Goal: Information Seeking & Learning: Learn about a topic

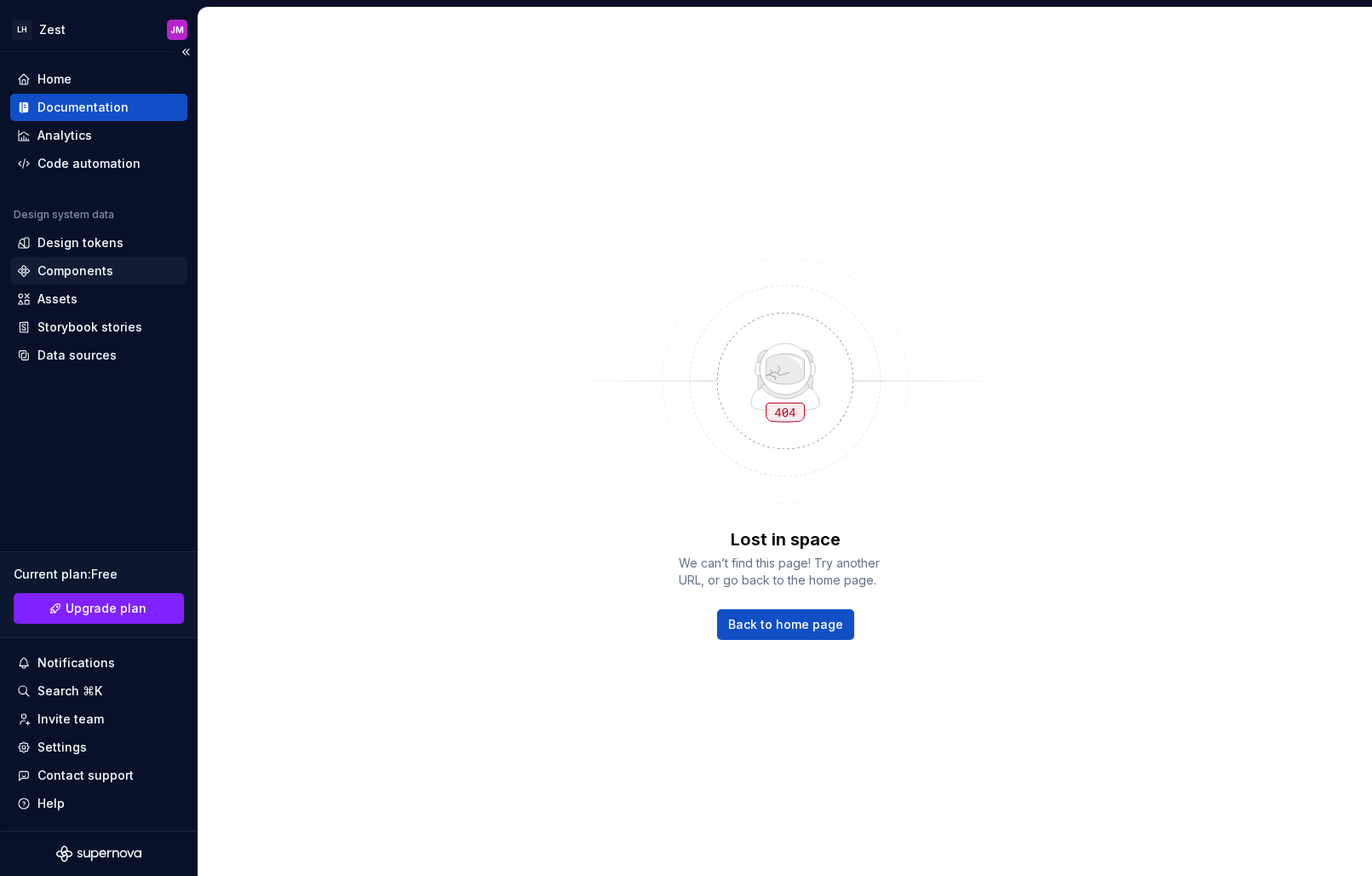
click at [79, 271] on div "Components" at bounding box center [75, 271] width 75 height 17
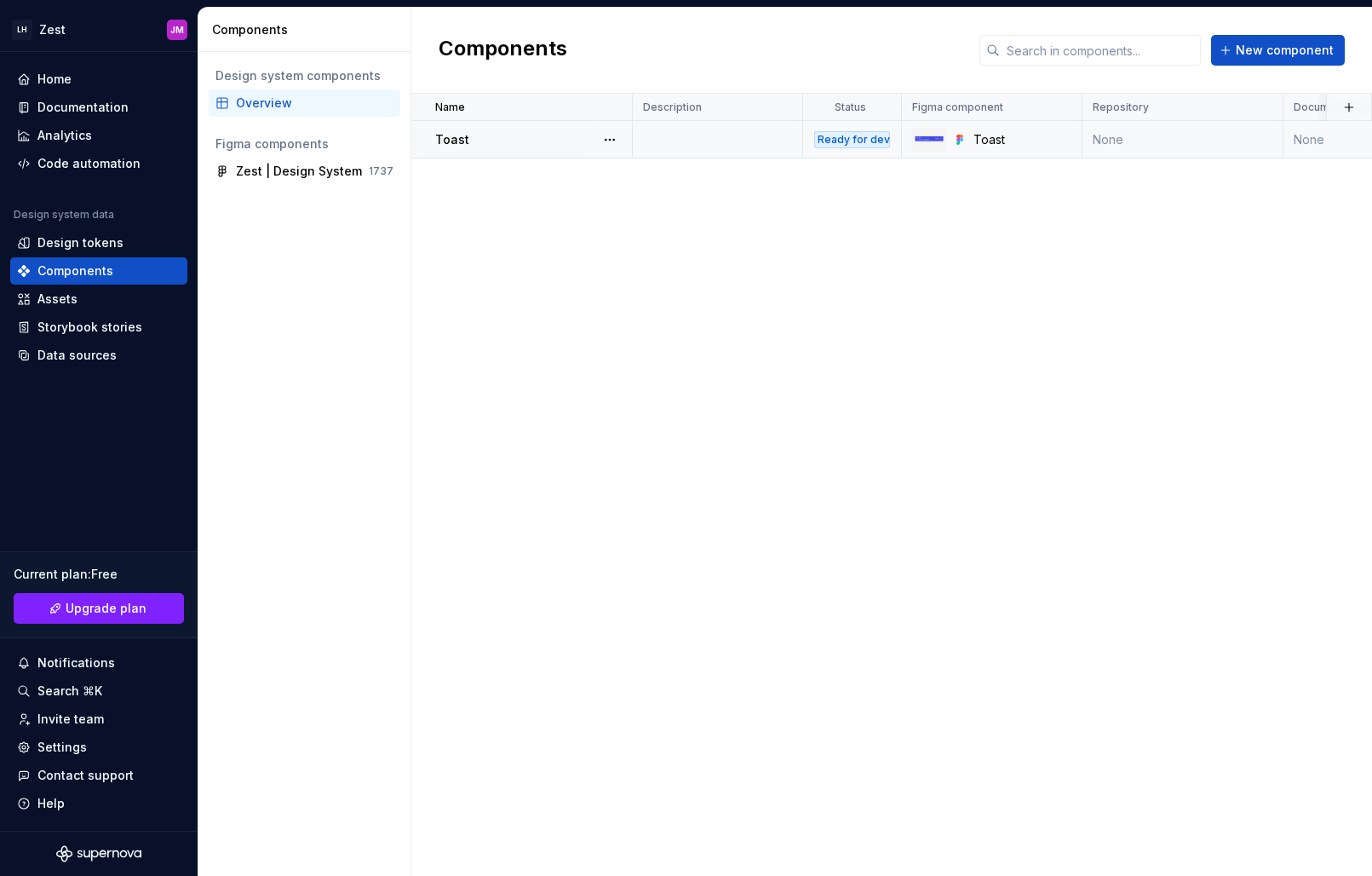
click at [857, 139] on div "Ready for dev" at bounding box center [852, 140] width 75 height 17
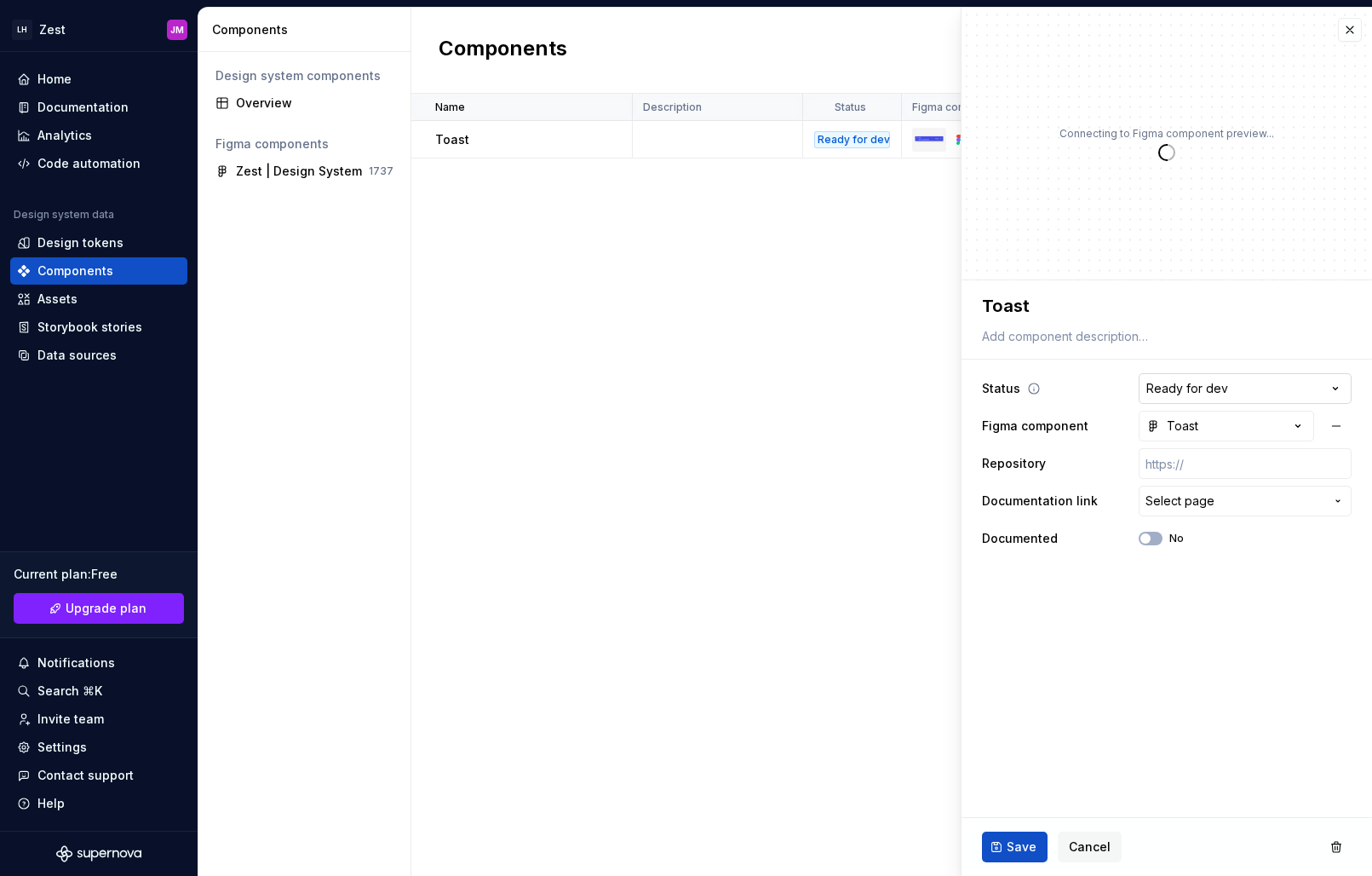
click at [1180, 389] on html "**********" at bounding box center [686, 438] width 1372 height 876
type textarea "*"
select select "**********"
click at [1019, 848] on span "Save" at bounding box center [1022, 847] width 30 height 17
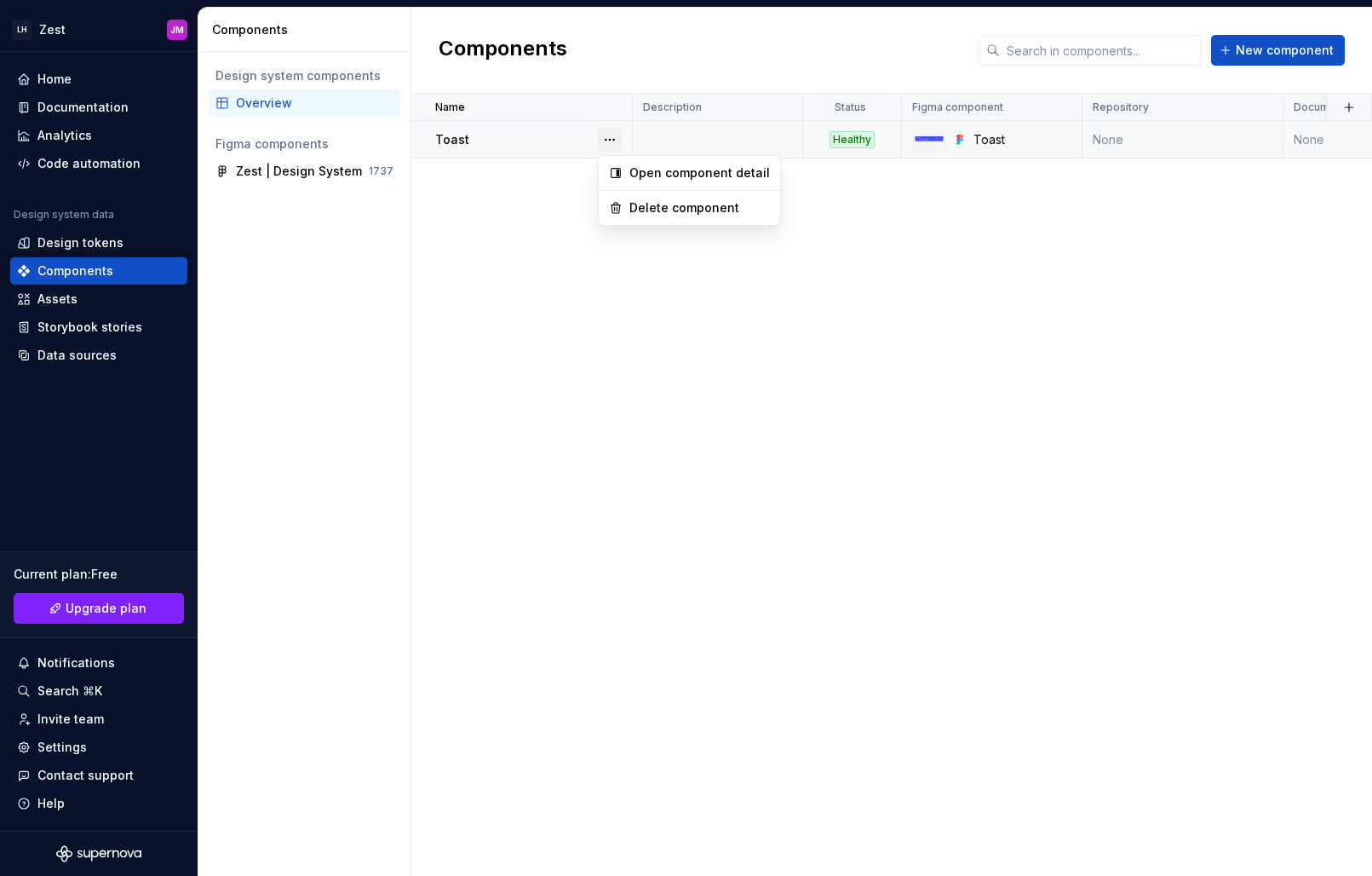
click at [611, 145] on button "button" at bounding box center [609, 140] width 24 height 24
click at [530, 212] on html "LH Zest JM Home Documentation Analytics Code automation Design system data Desi…" at bounding box center [686, 438] width 1372 height 876
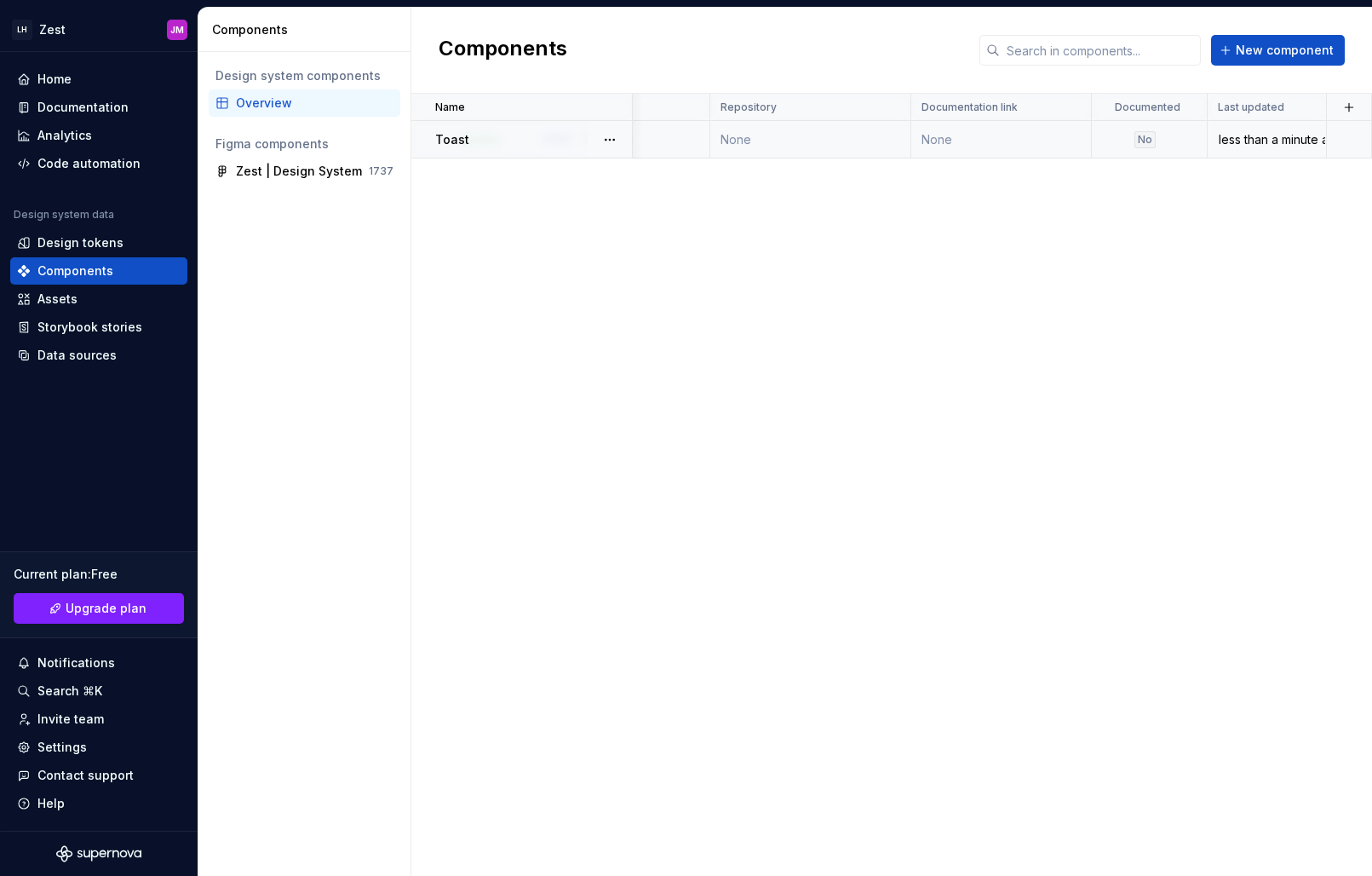
scroll to position [0, 372]
click at [91, 110] on div "Documentation" at bounding box center [83, 107] width 91 height 17
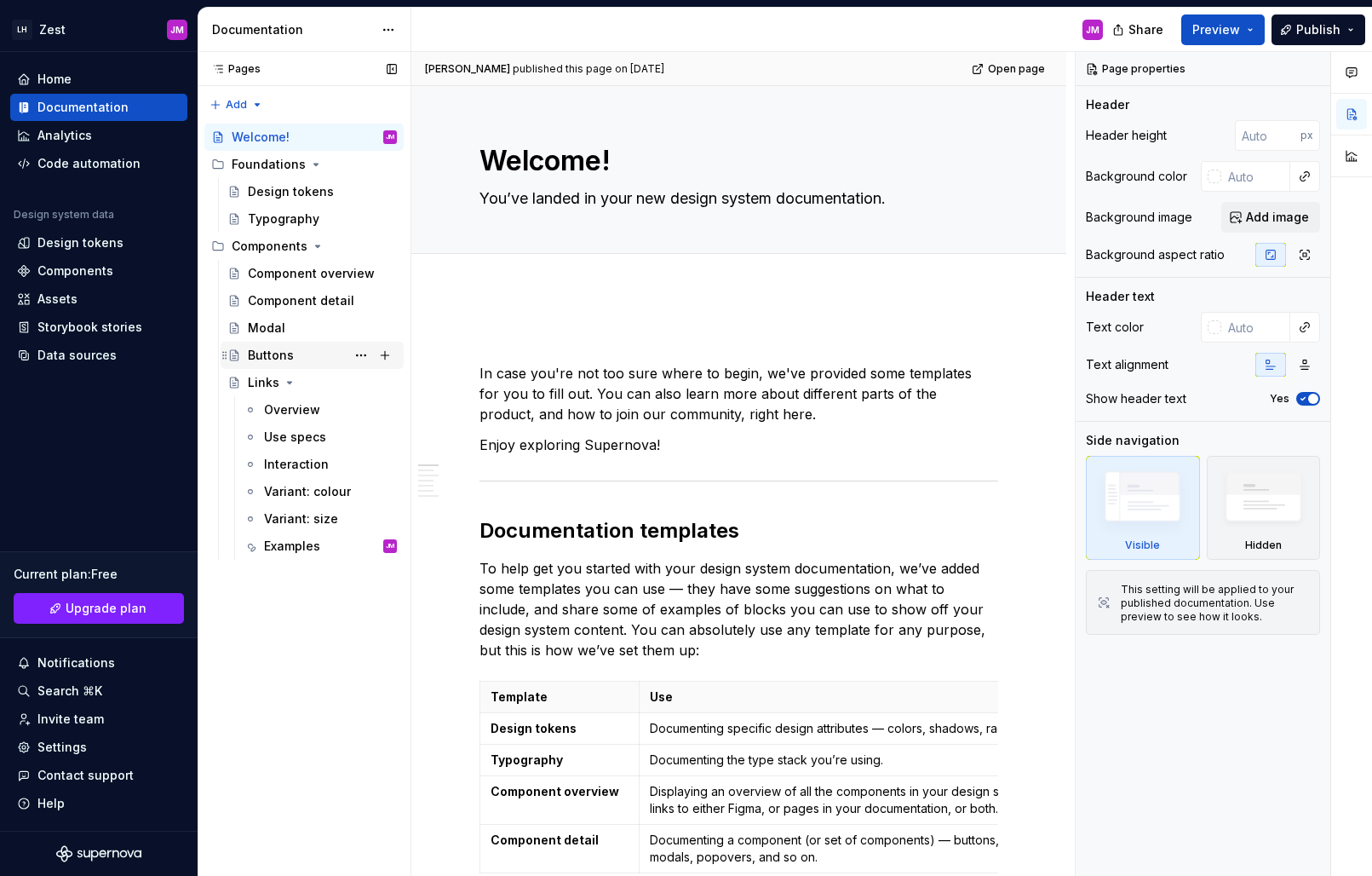
click at [291, 352] on div "Buttons" at bounding box center [271, 355] width 46 height 17
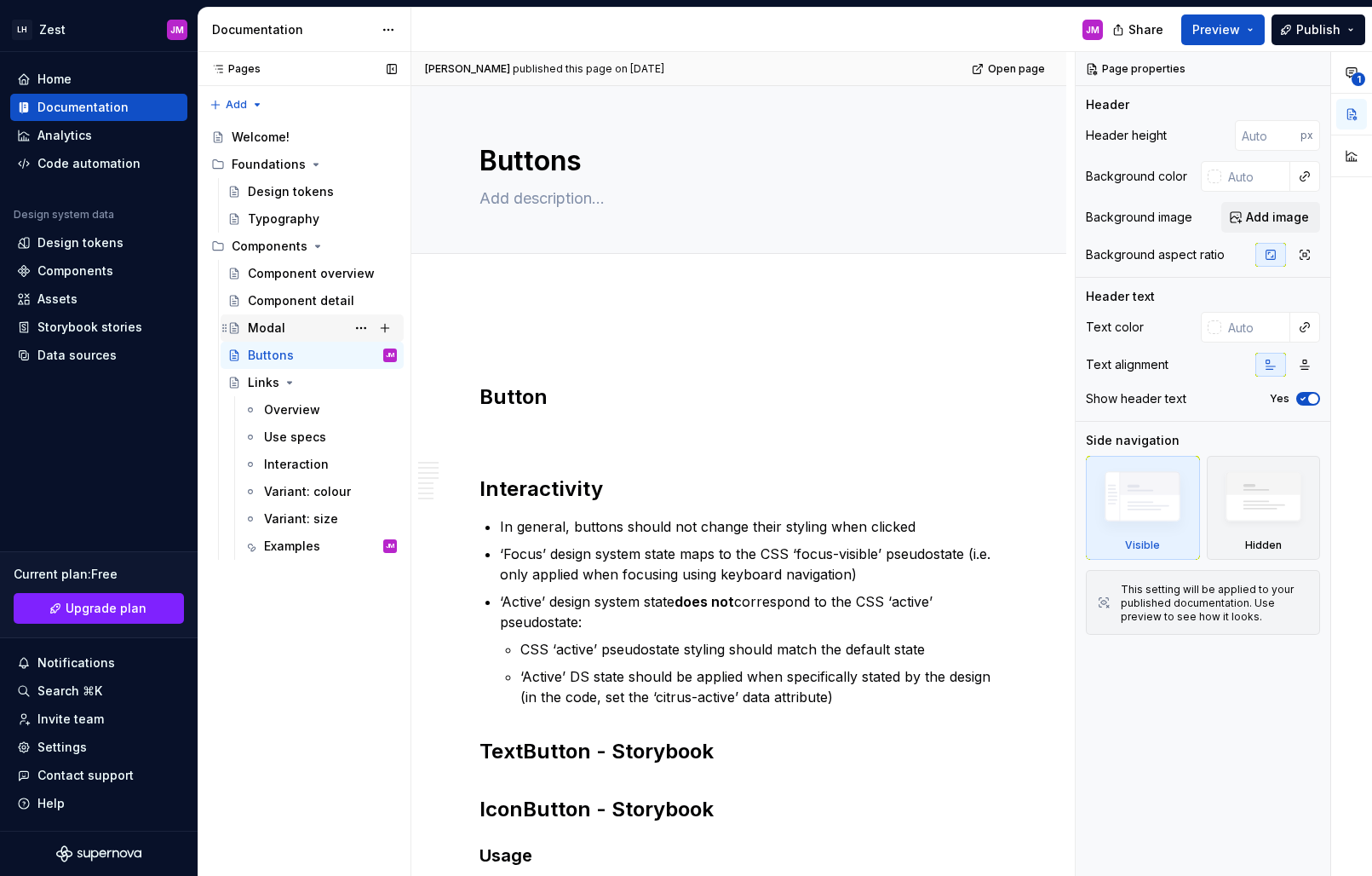
click at [285, 325] on div "Modal" at bounding box center [322, 327] width 149 height 24
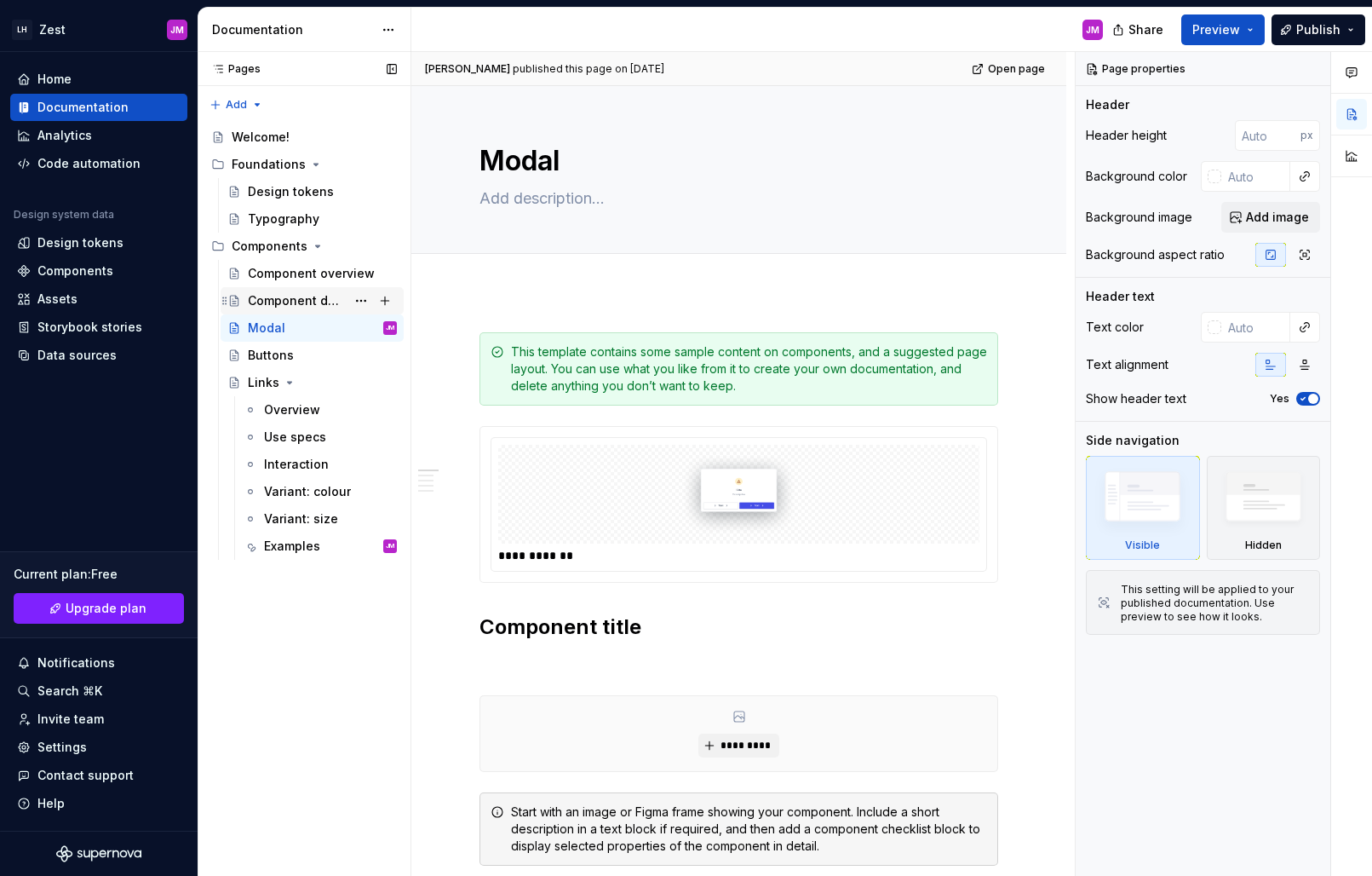
click at [283, 292] on div "Component detail" at bounding box center [297, 301] width 98 height 17
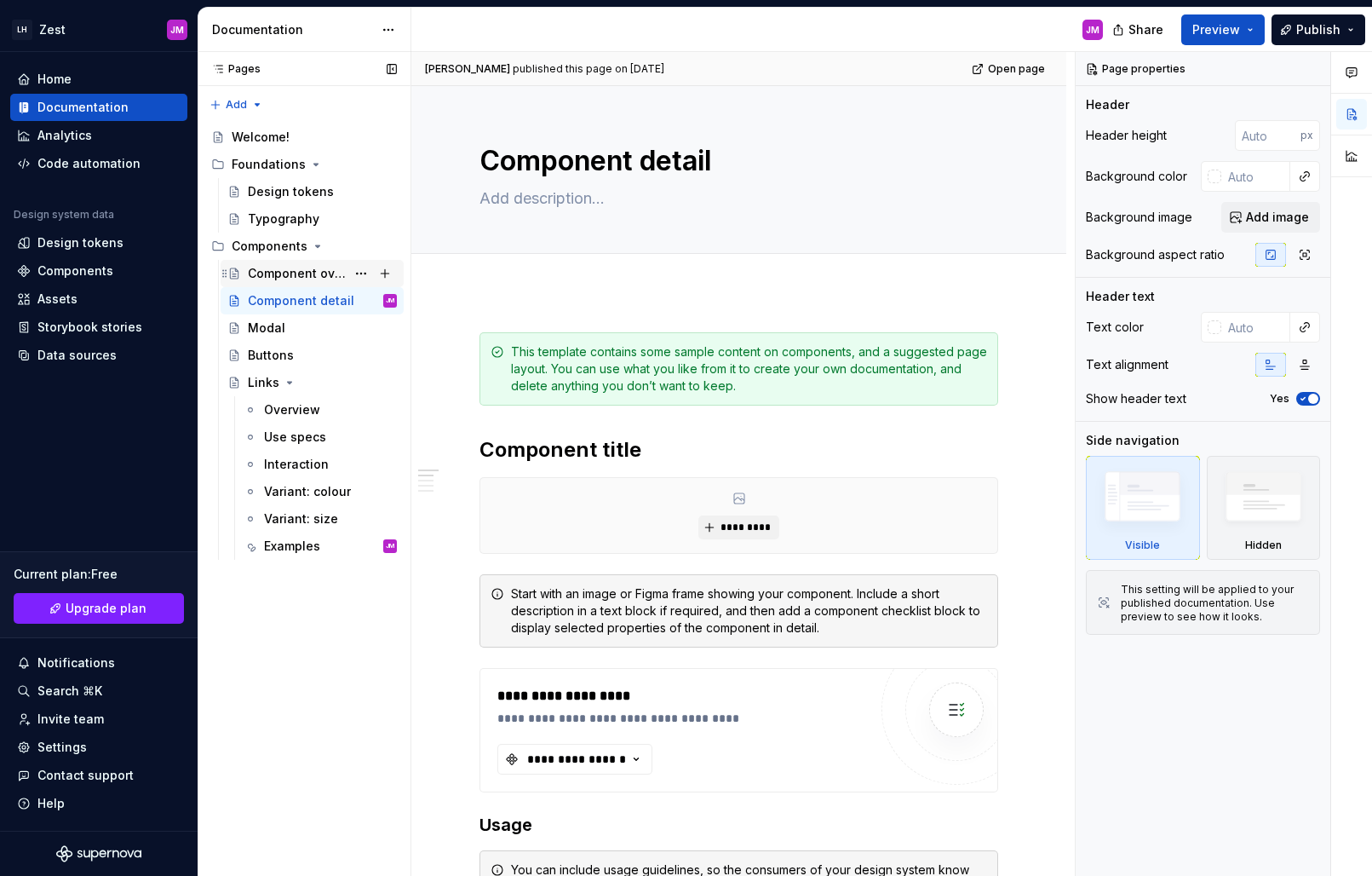
click at [273, 273] on div "Component overview" at bounding box center [297, 273] width 98 height 17
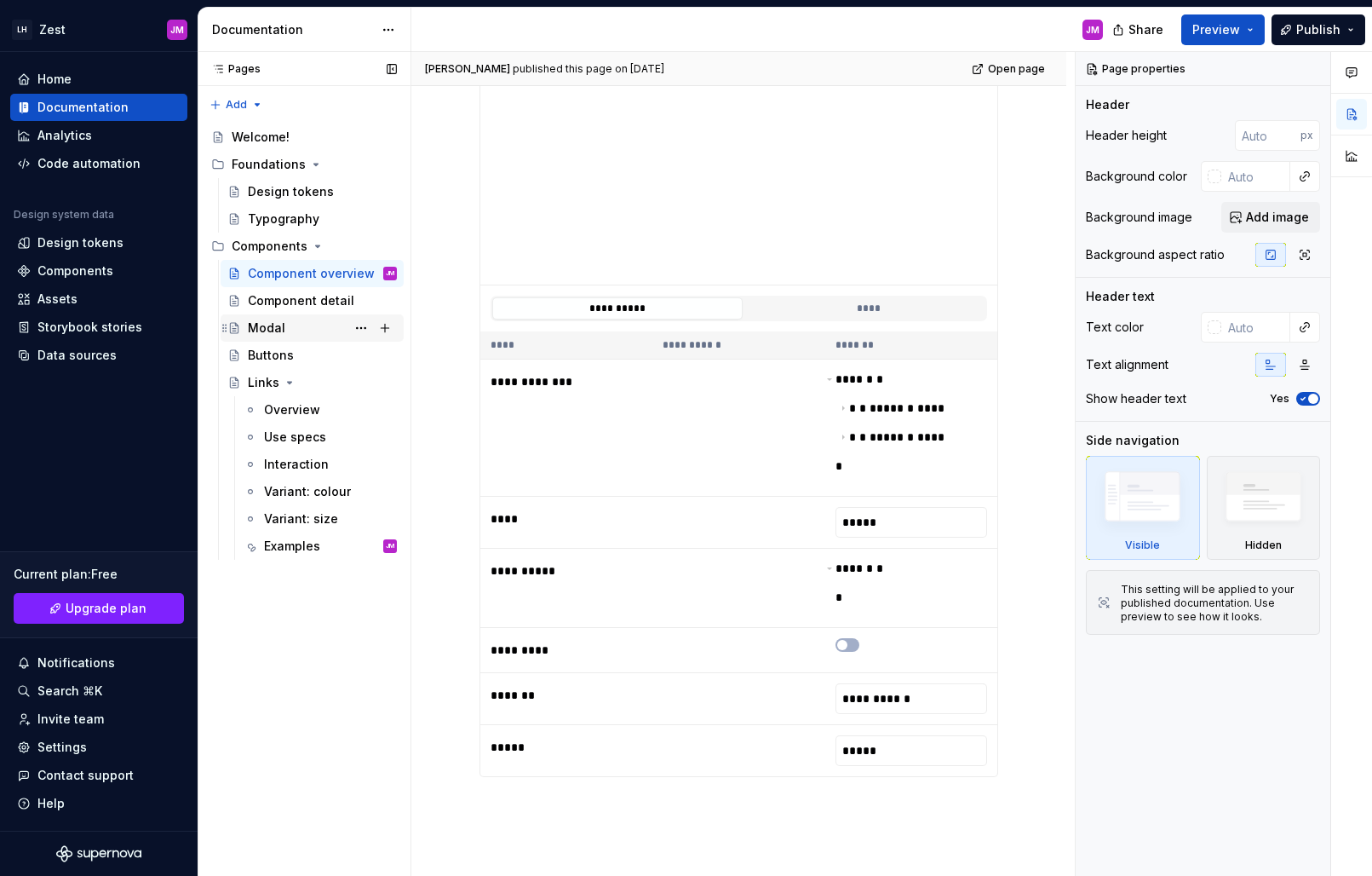
scroll to position [1274, 0]
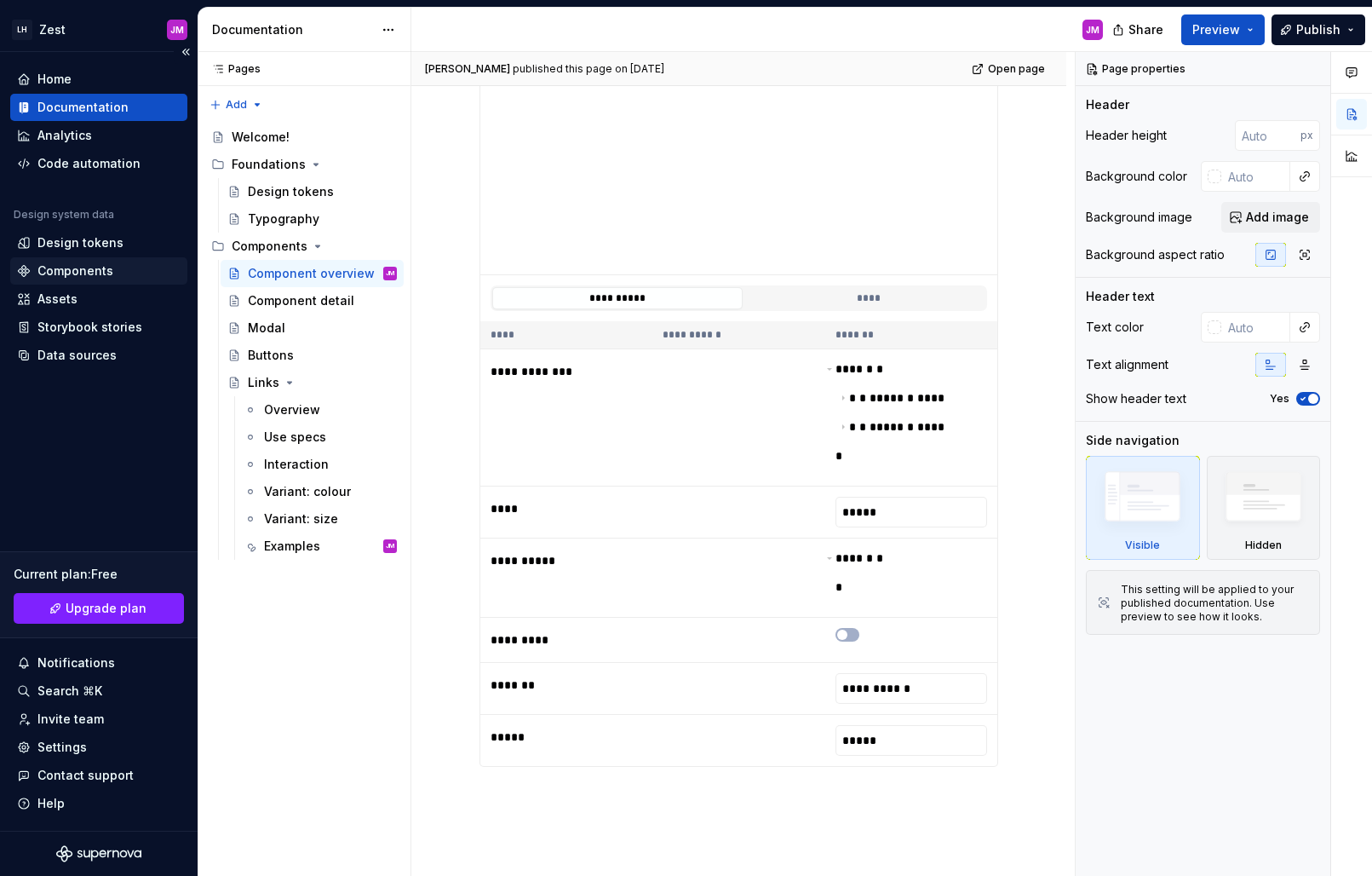
click at [79, 273] on div "Components" at bounding box center [75, 271] width 75 height 17
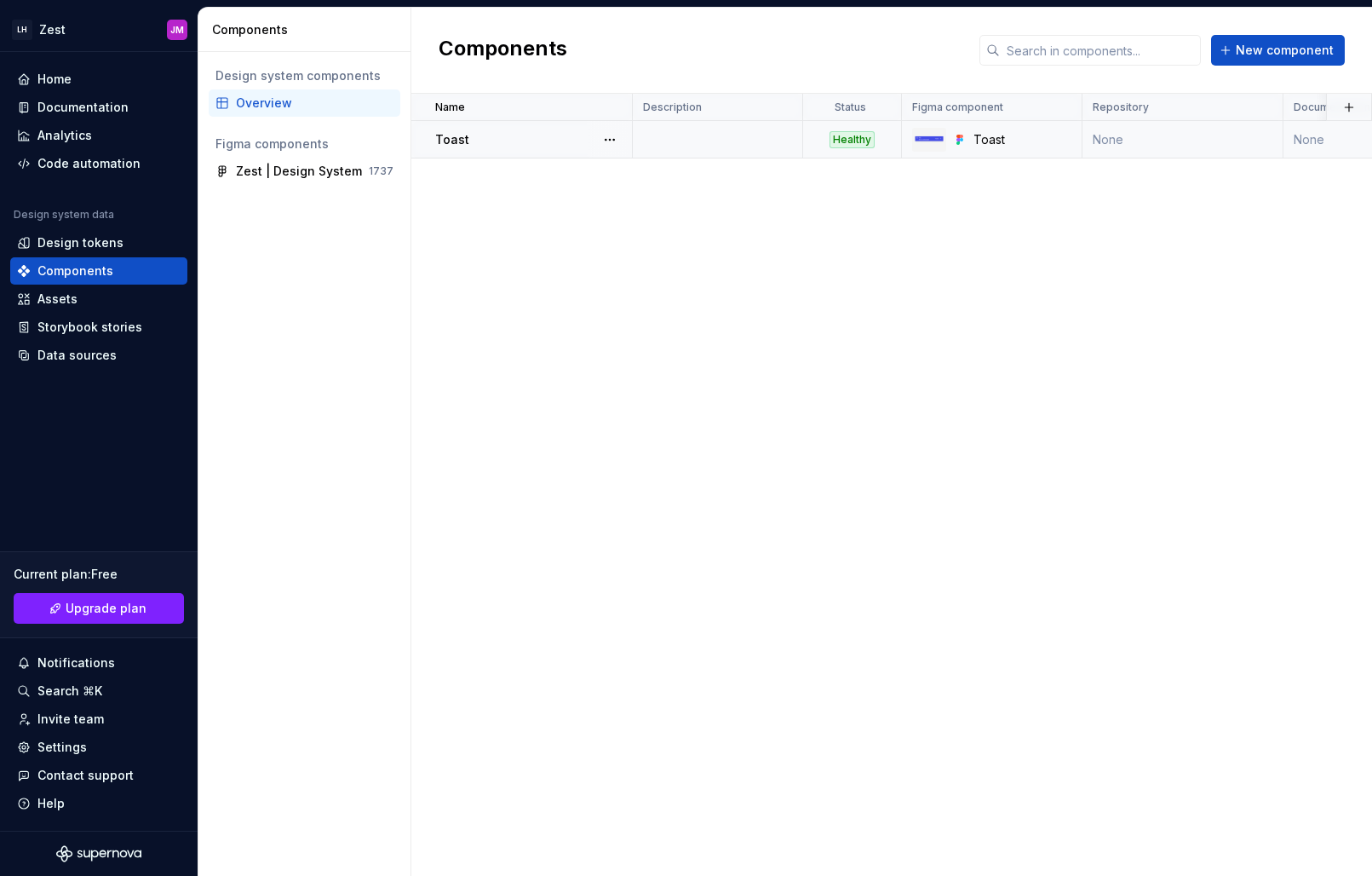
click at [850, 142] on div "Healthy" at bounding box center [852, 140] width 45 height 17
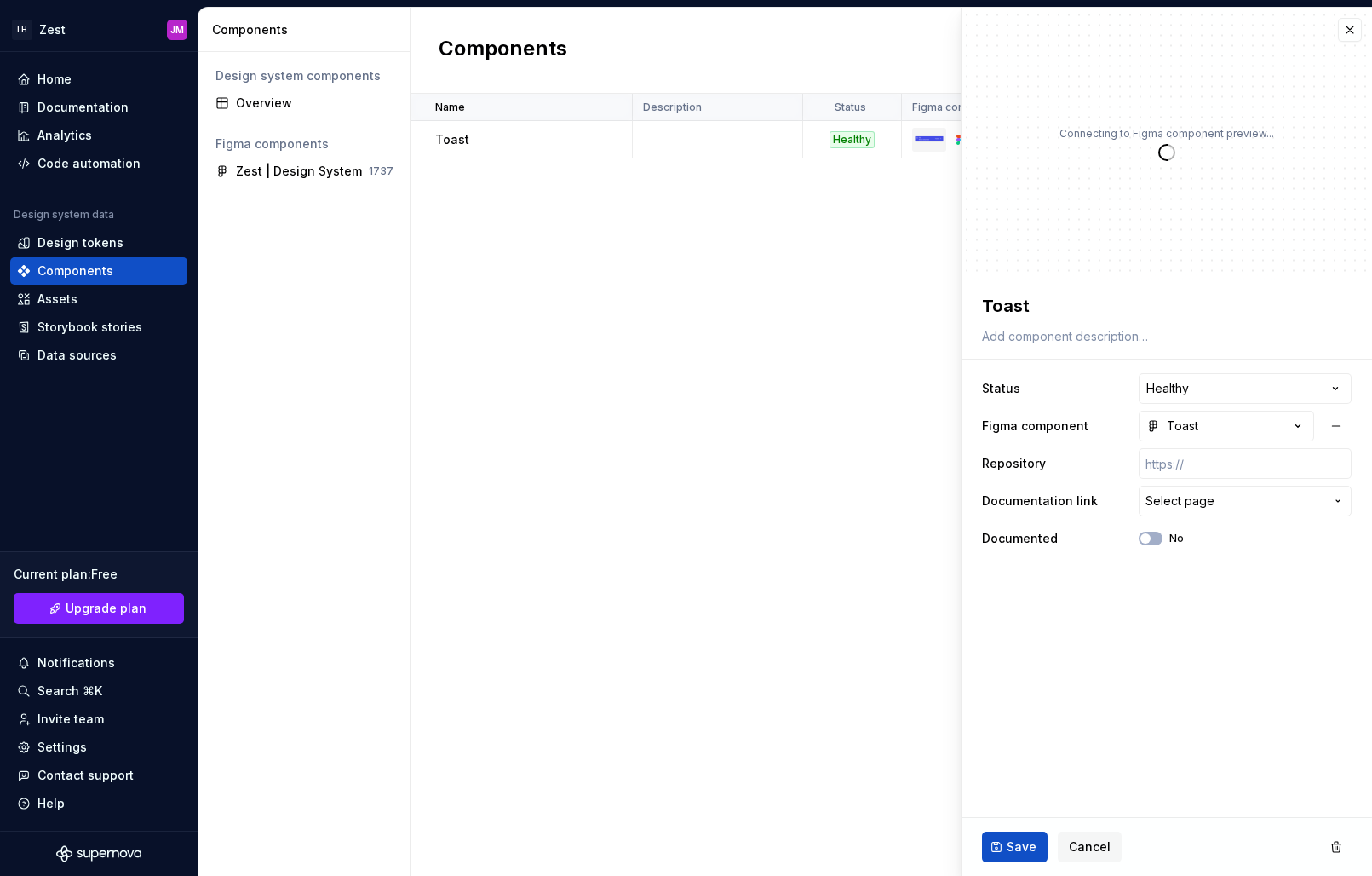
type textarea "*"
click at [1196, 497] on span "Select page" at bounding box center [1180, 501] width 69 height 17
type input "toas"
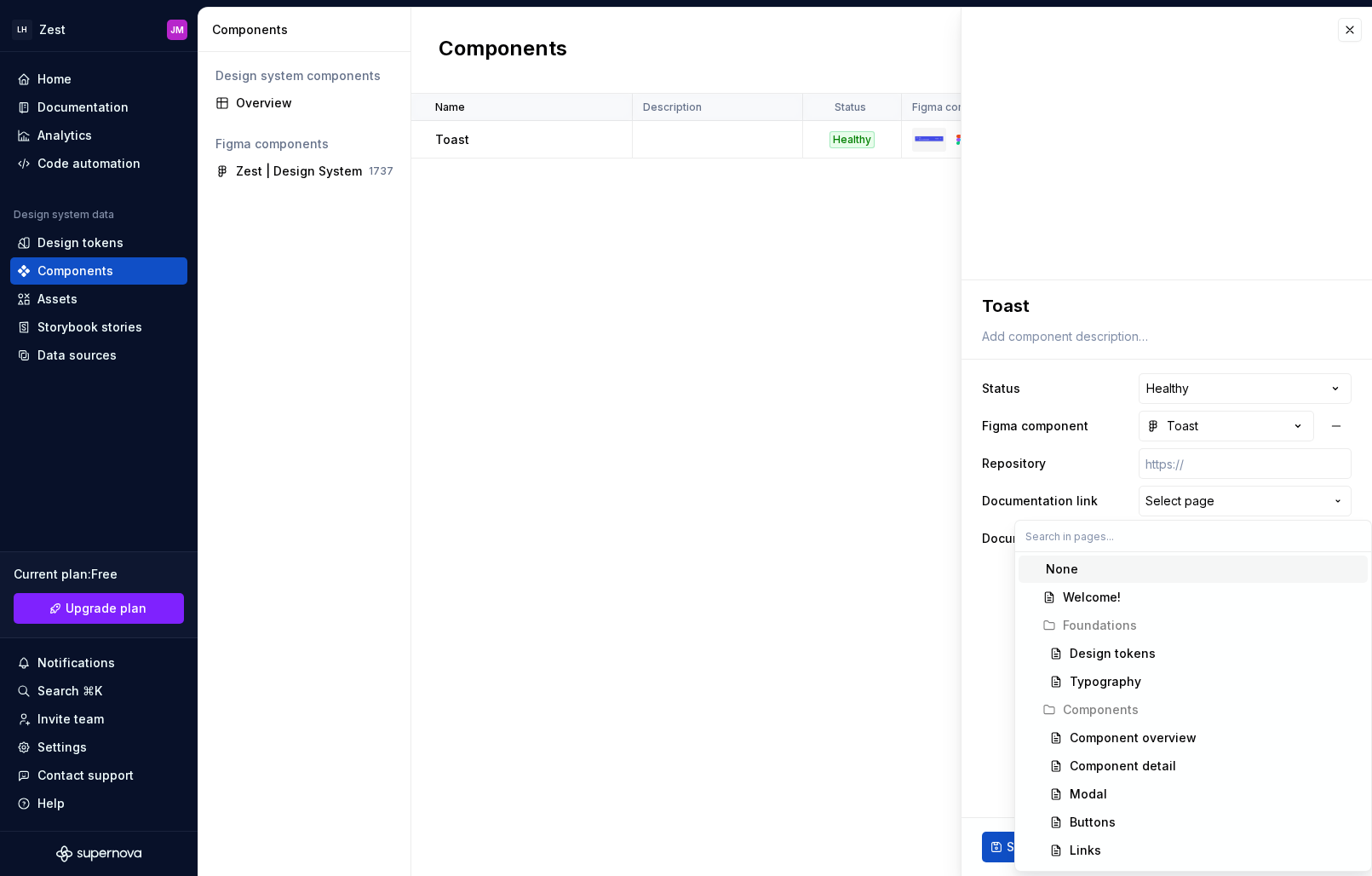
click at [523, 244] on html "**********" at bounding box center [686, 438] width 1372 height 876
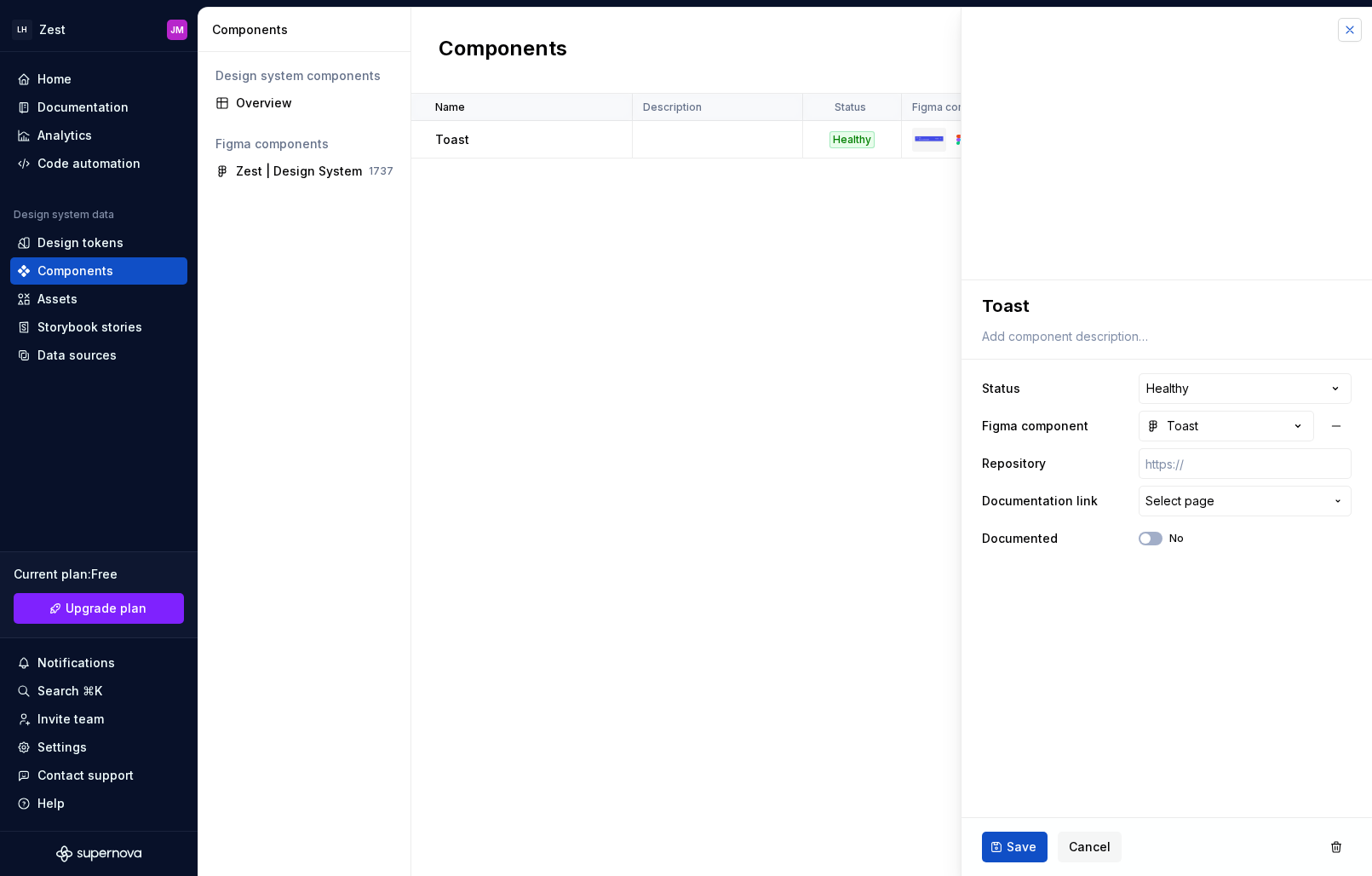
click at [1352, 31] on button "button" at bounding box center [1349, 29] width 24 height 24
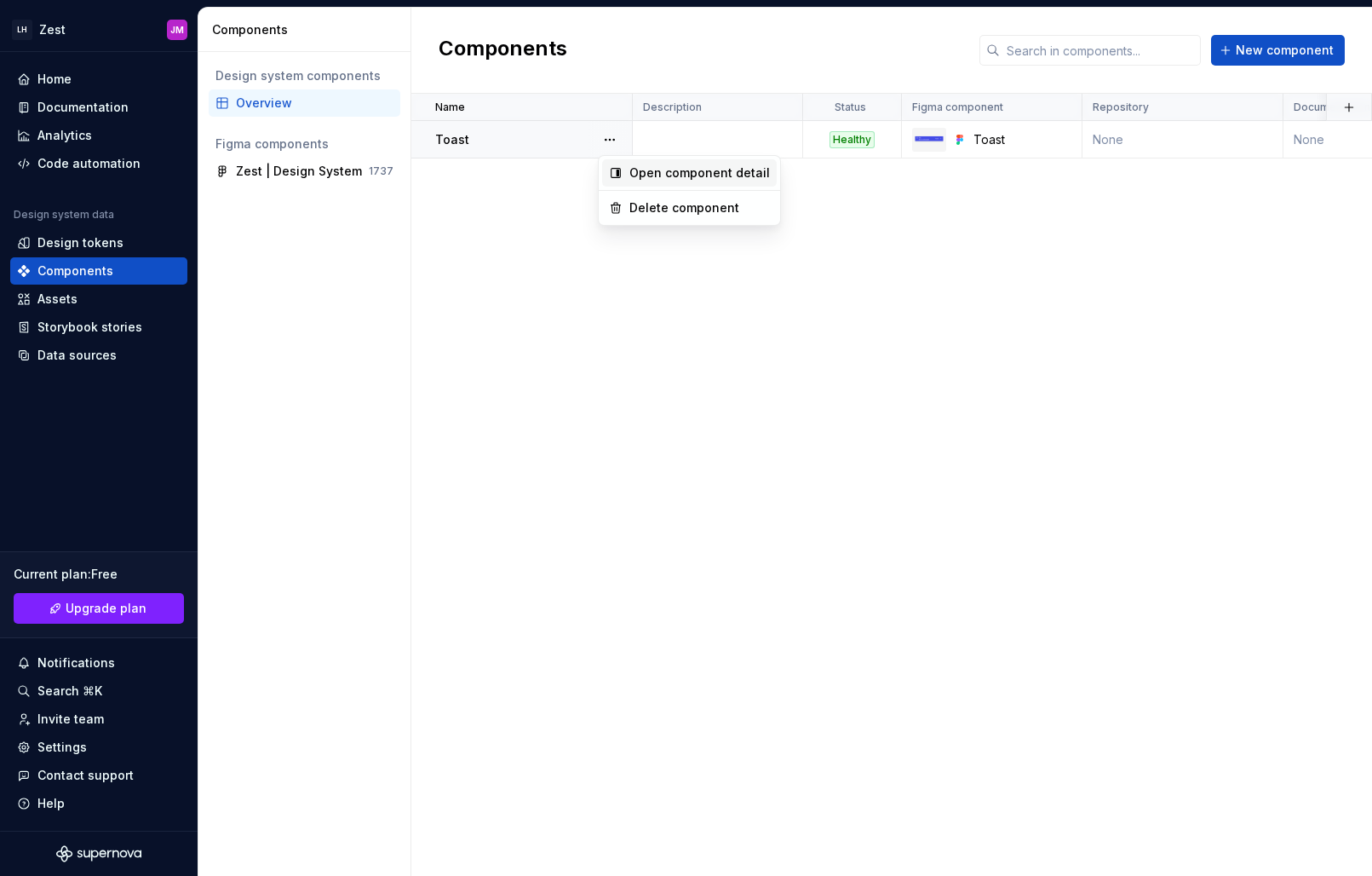
click at [662, 175] on div "Open component detail" at bounding box center [700, 173] width 141 height 17
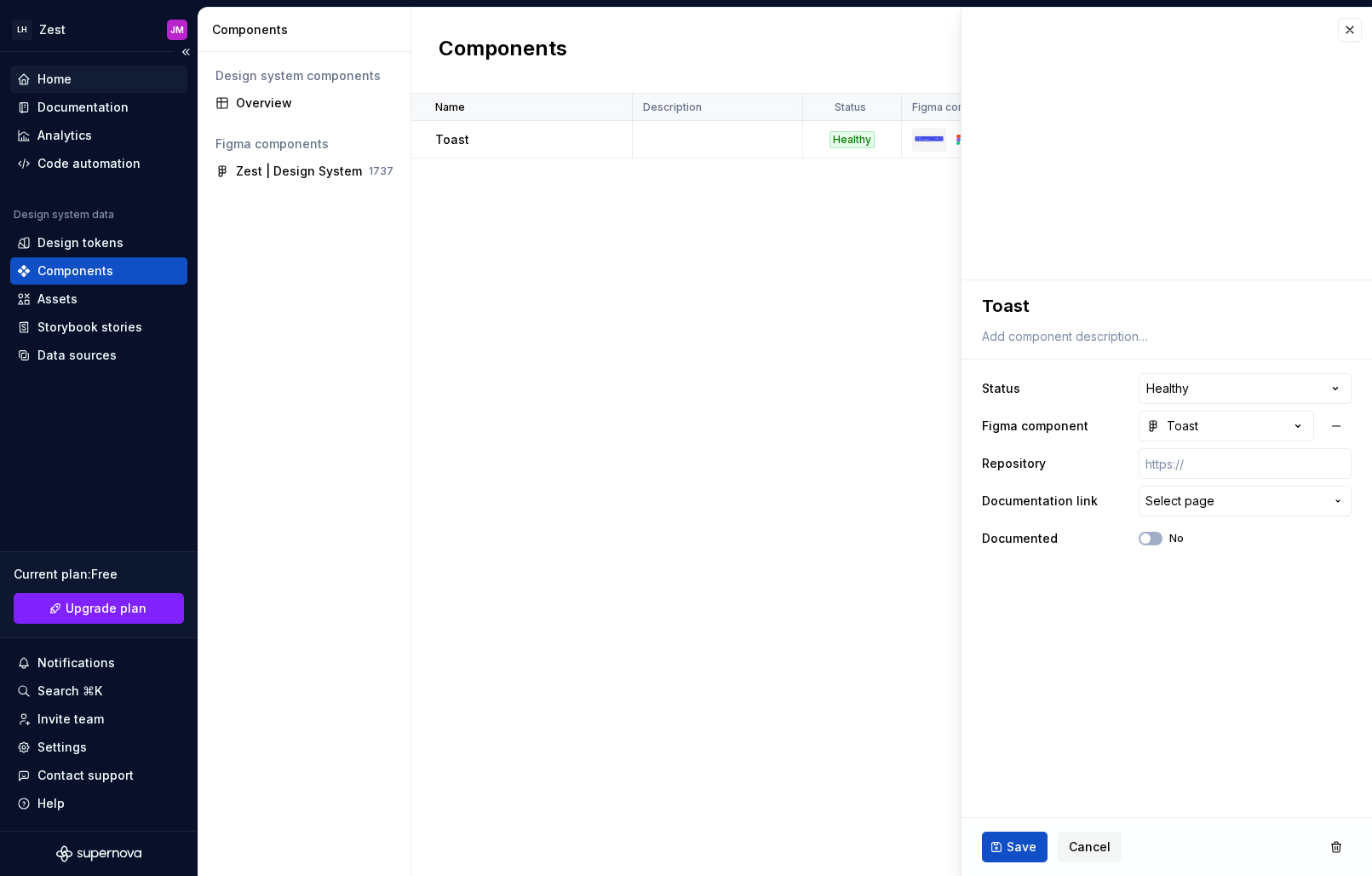
click at [66, 73] on div "Home" at bounding box center [55, 79] width 34 height 17
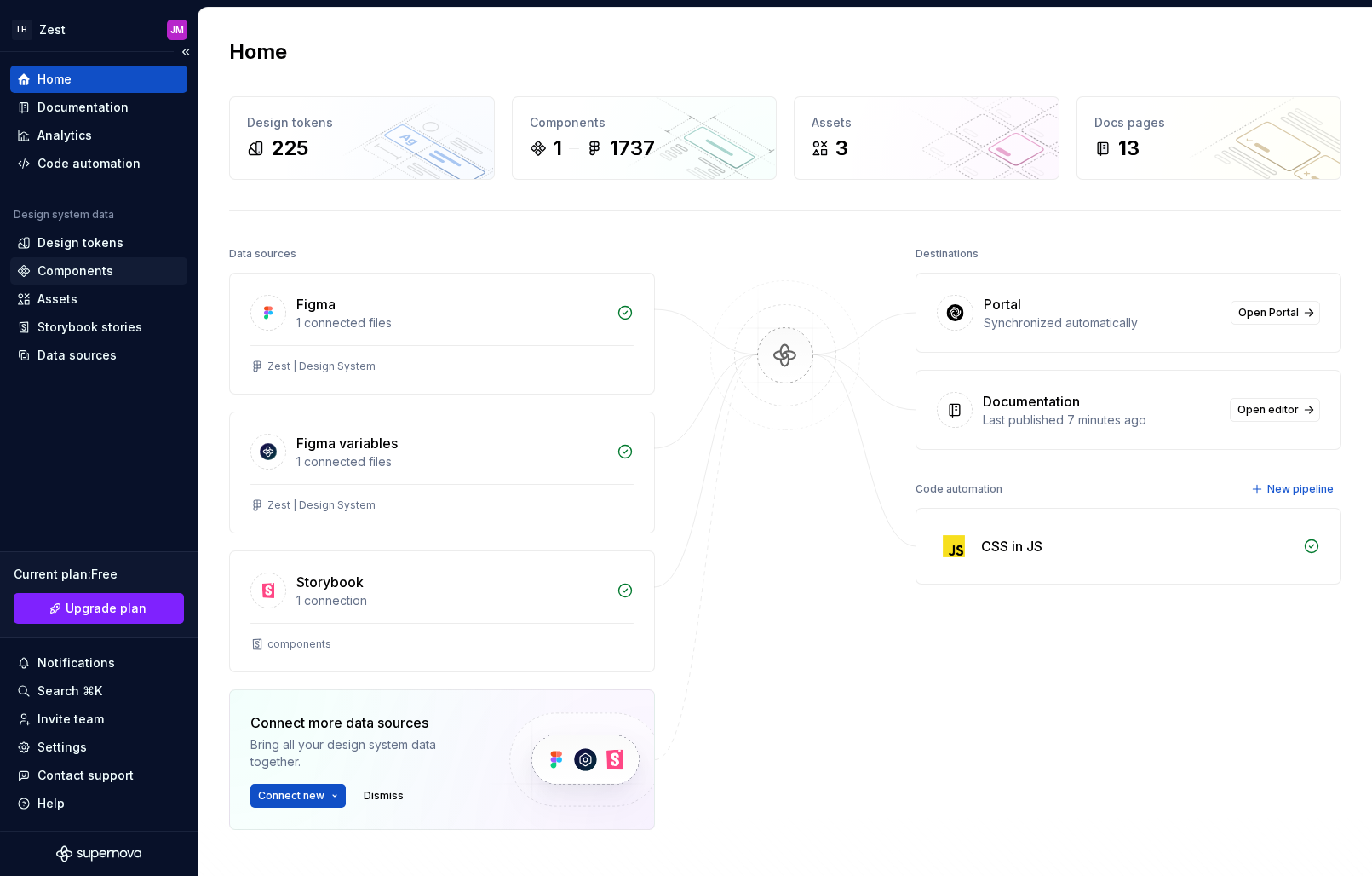
click at [83, 267] on div "Components" at bounding box center [75, 271] width 75 height 17
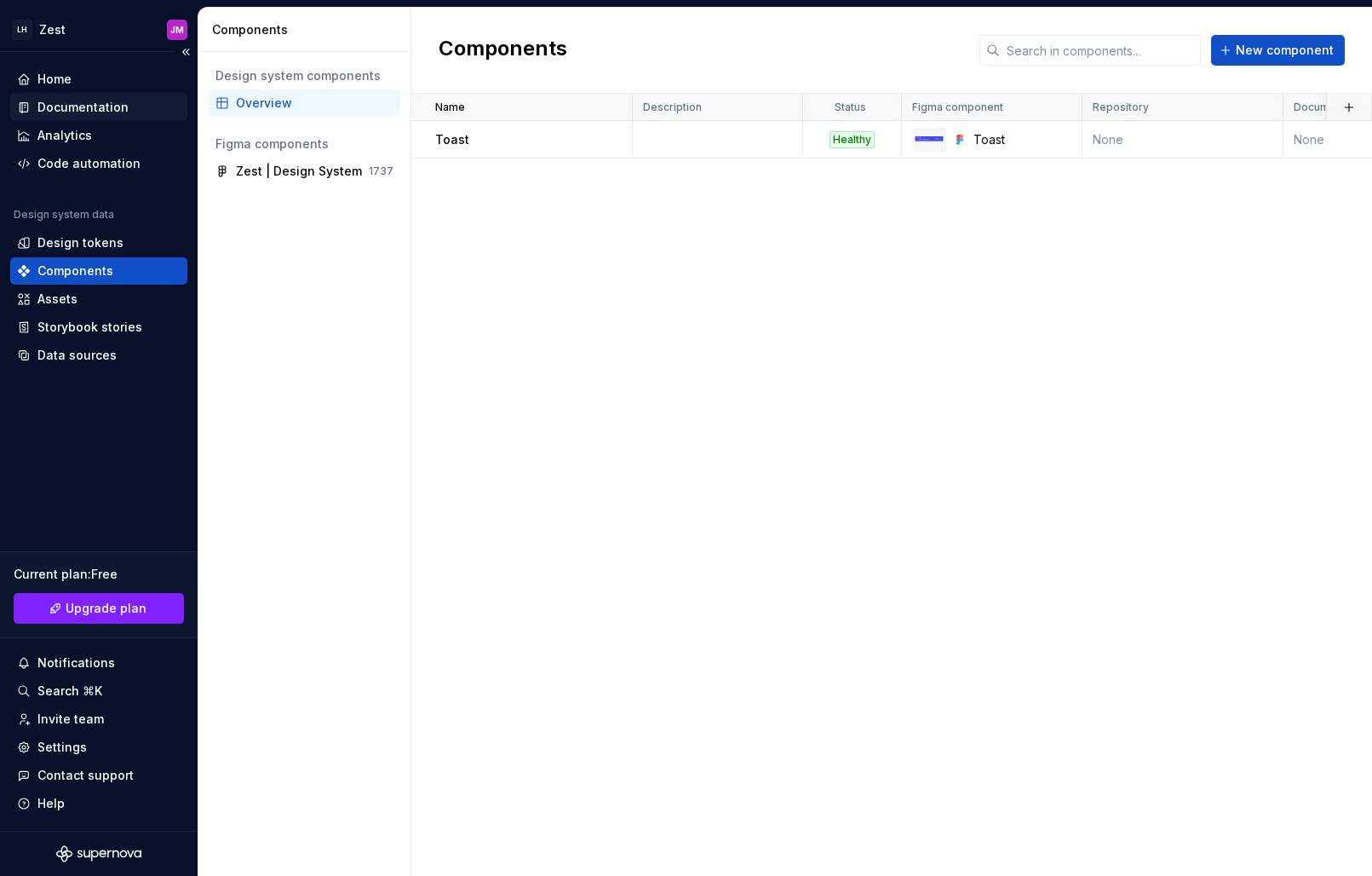
click at [61, 107] on div "Documentation" at bounding box center [83, 107] width 91 height 17
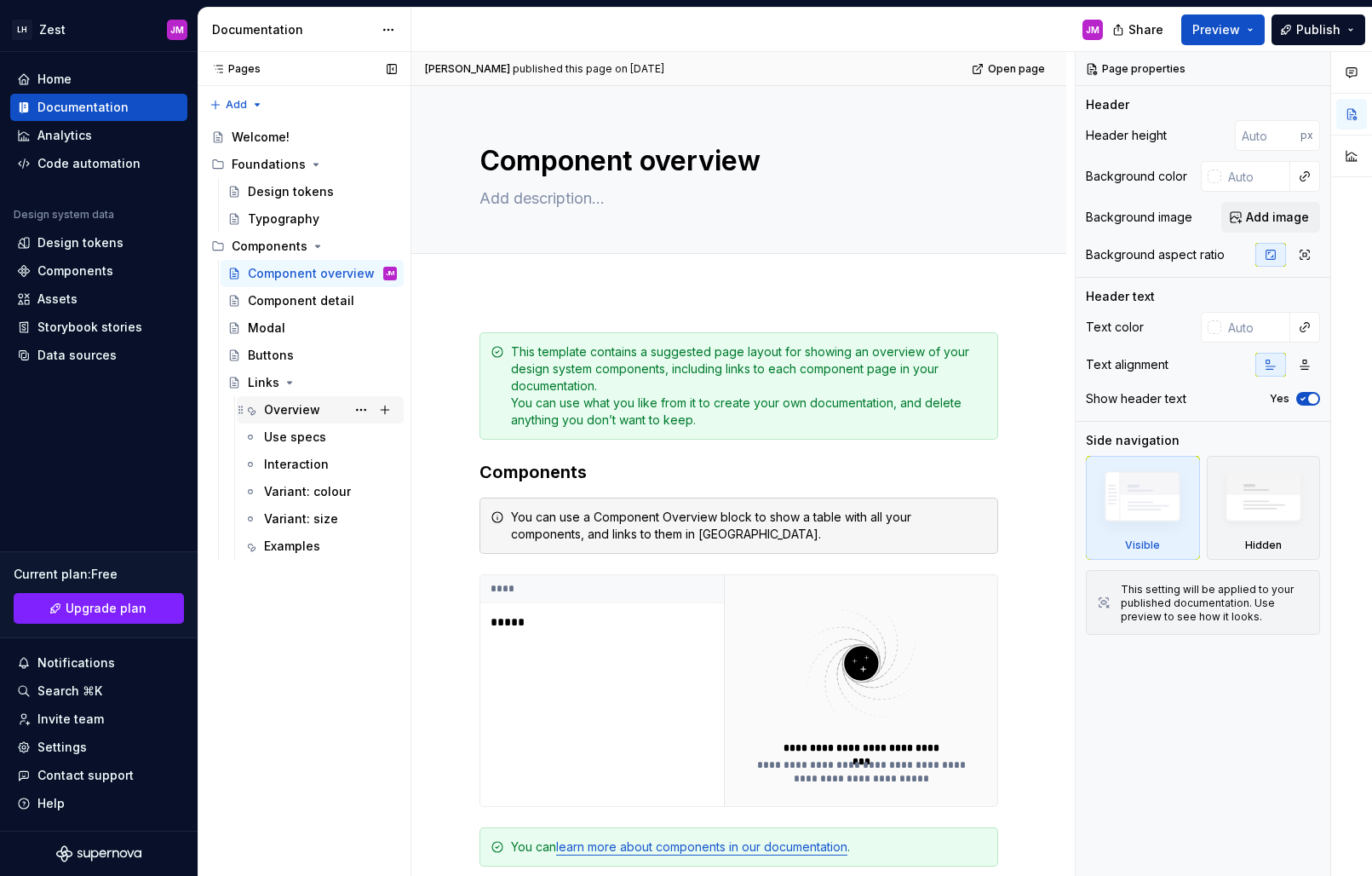
click at [320, 410] on div "Overview JM" at bounding box center [330, 409] width 133 height 24
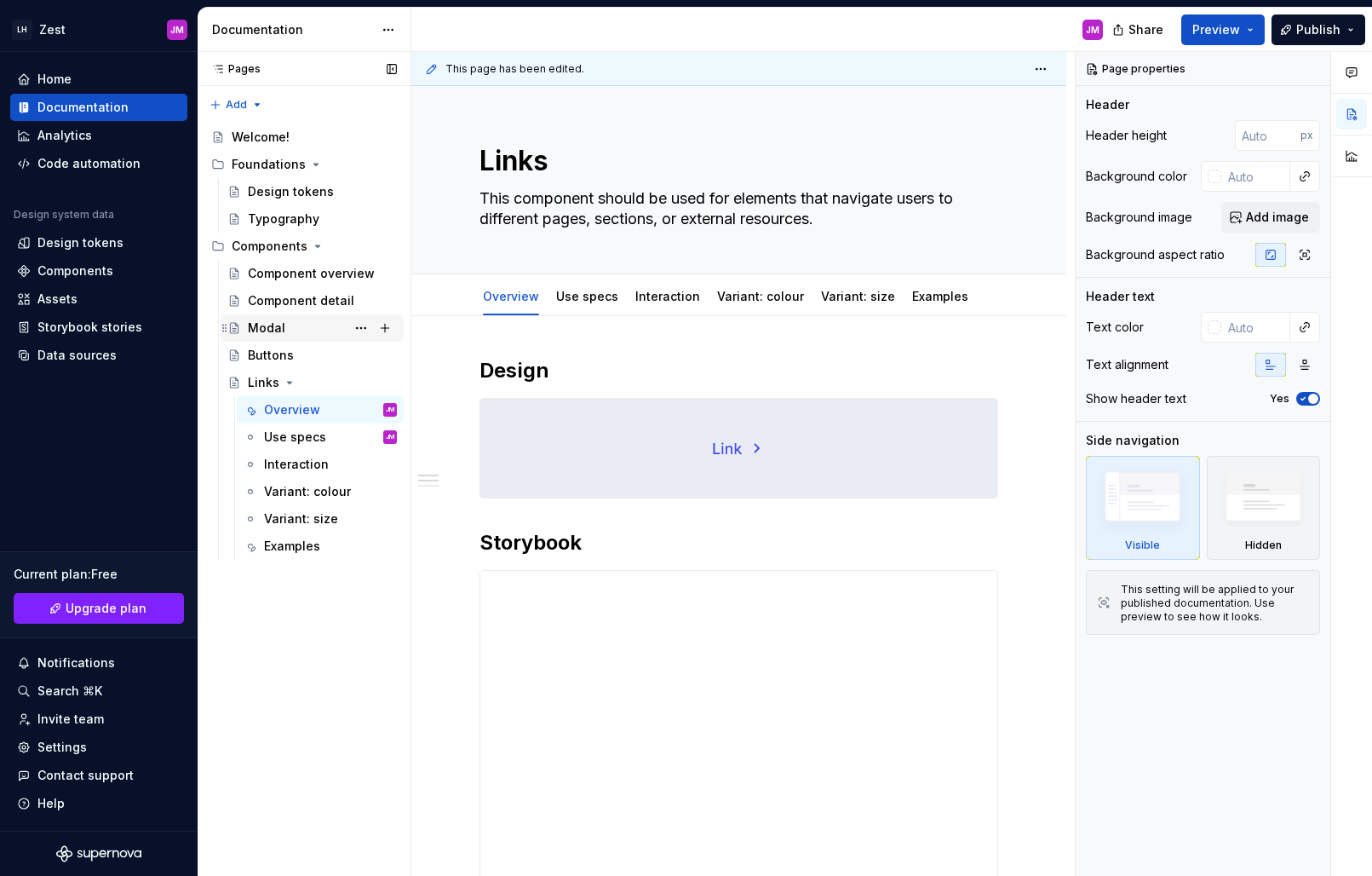
click at [272, 322] on div "Modal" at bounding box center [267, 328] width 38 height 17
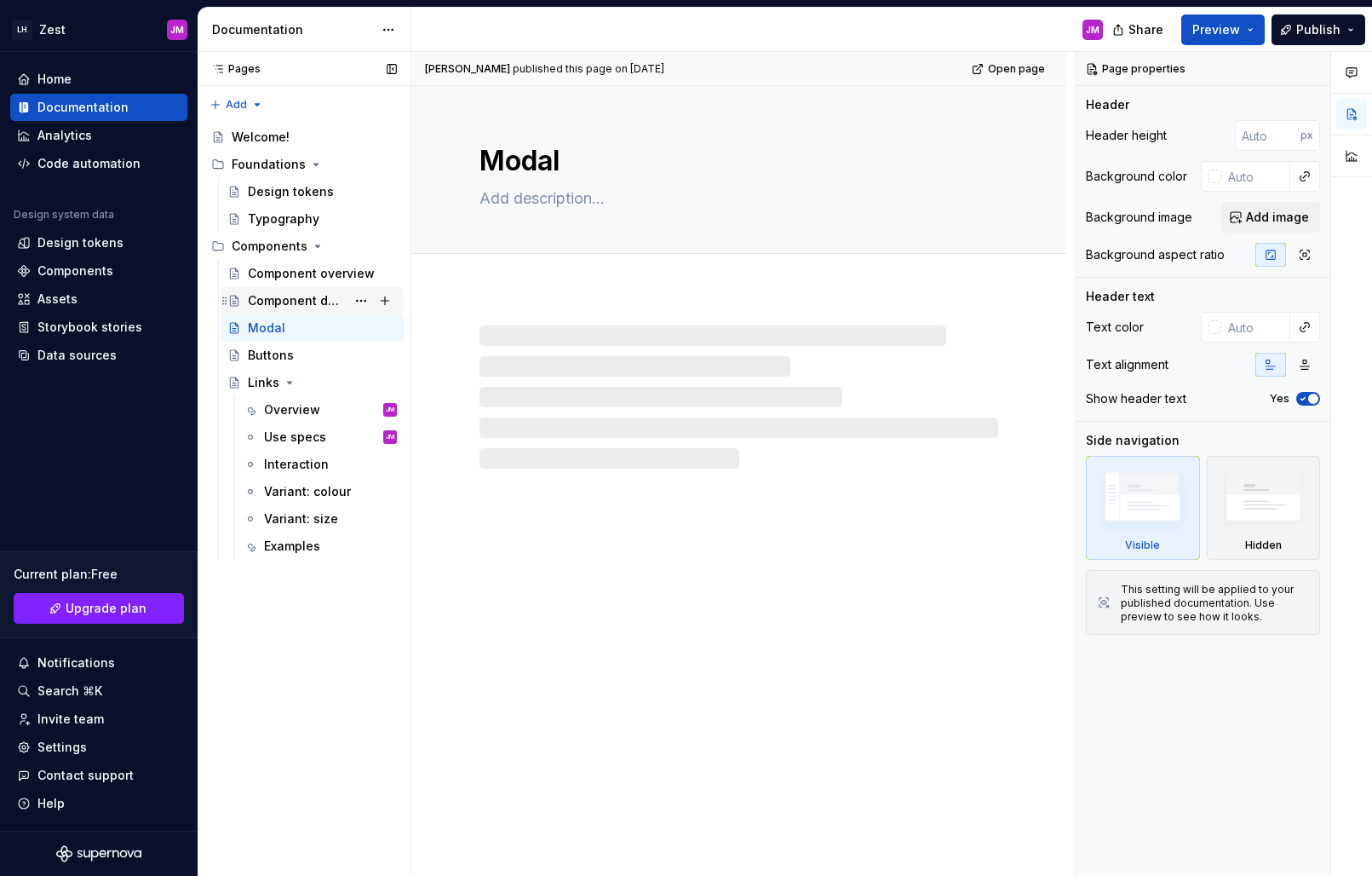
click at [277, 294] on div "Component detail" at bounding box center [297, 301] width 98 height 17
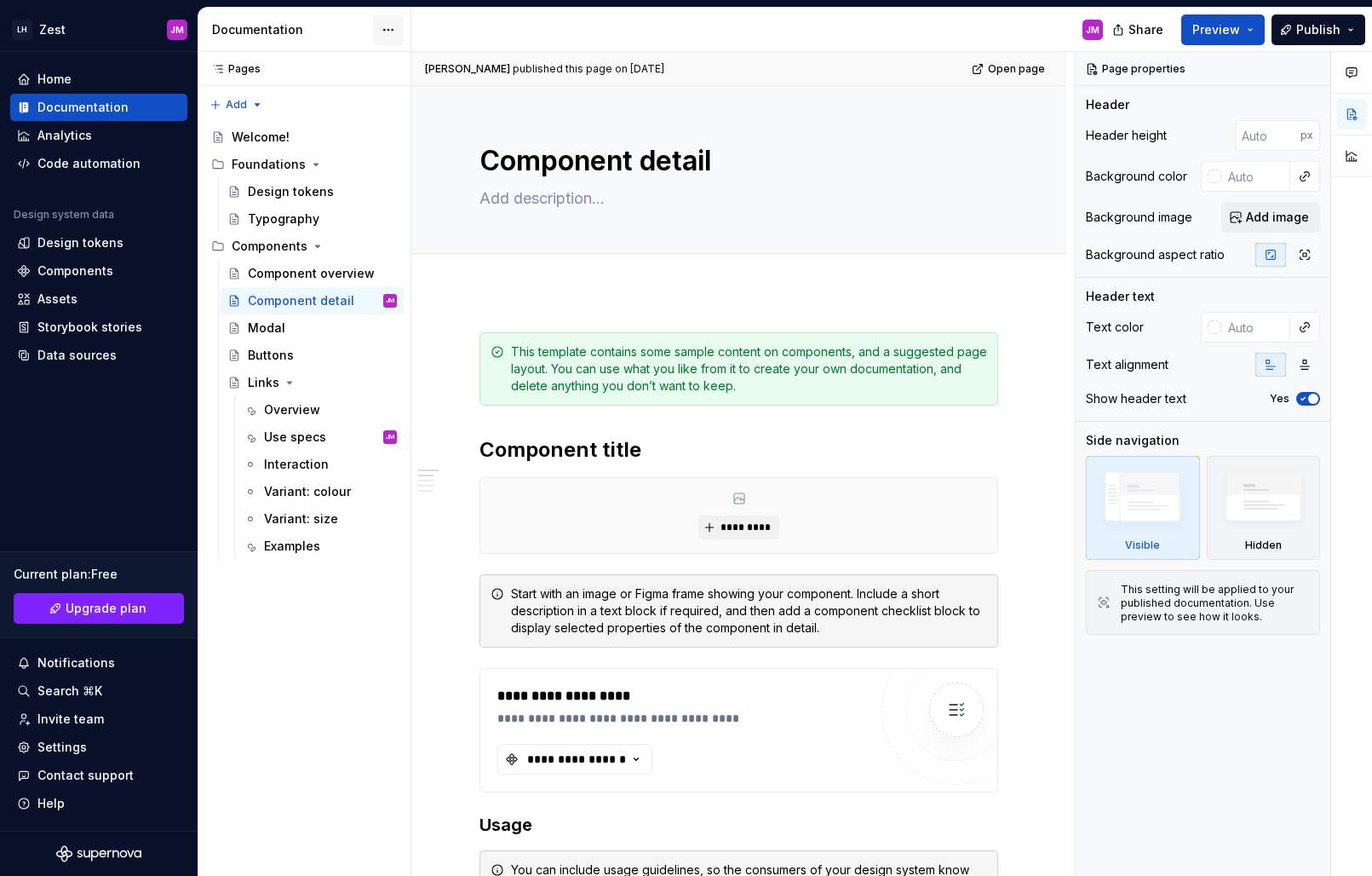
click at [386, 28] on html "LH Zest JM Home Documentation Analytics Code automation Design system data Desi…" at bounding box center [686, 438] width 1372 height 876
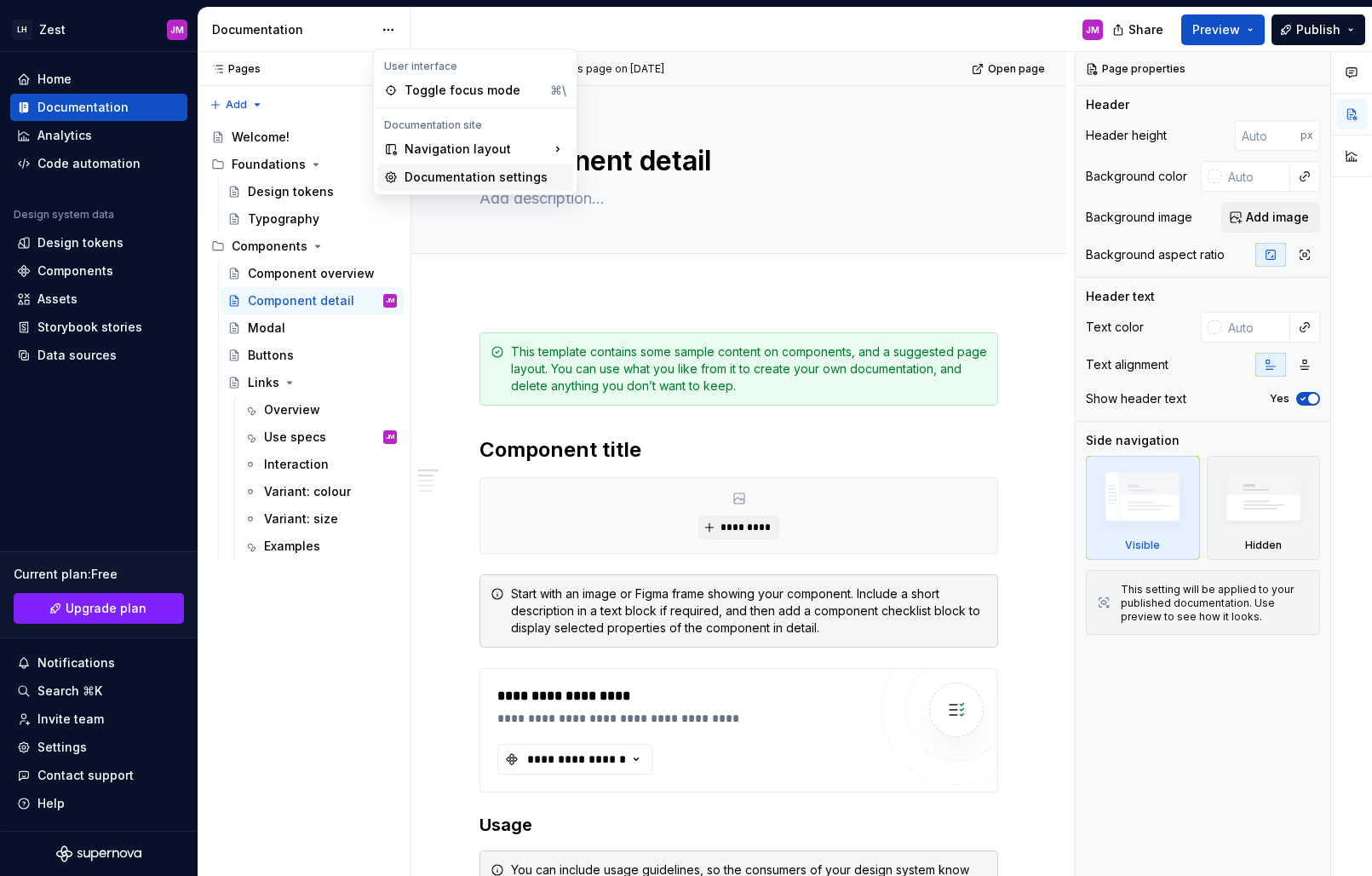
click at [436, 187] on div "Documentation settings" at bounding box center [475, 176] width 196 height 27
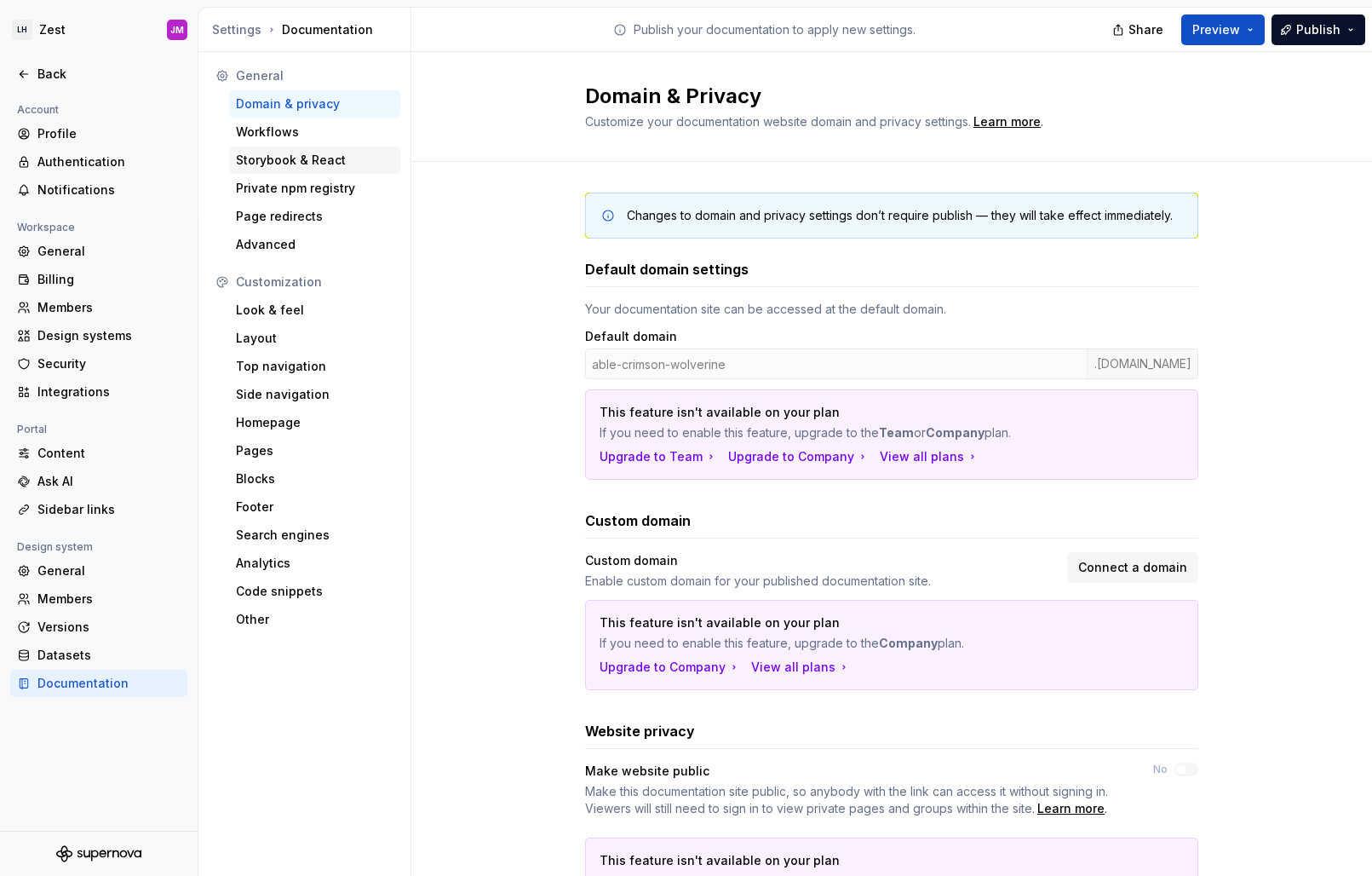
click at [287, 160] on div "Storybook & React" at bounding box center [314, 160] width 157 height 17
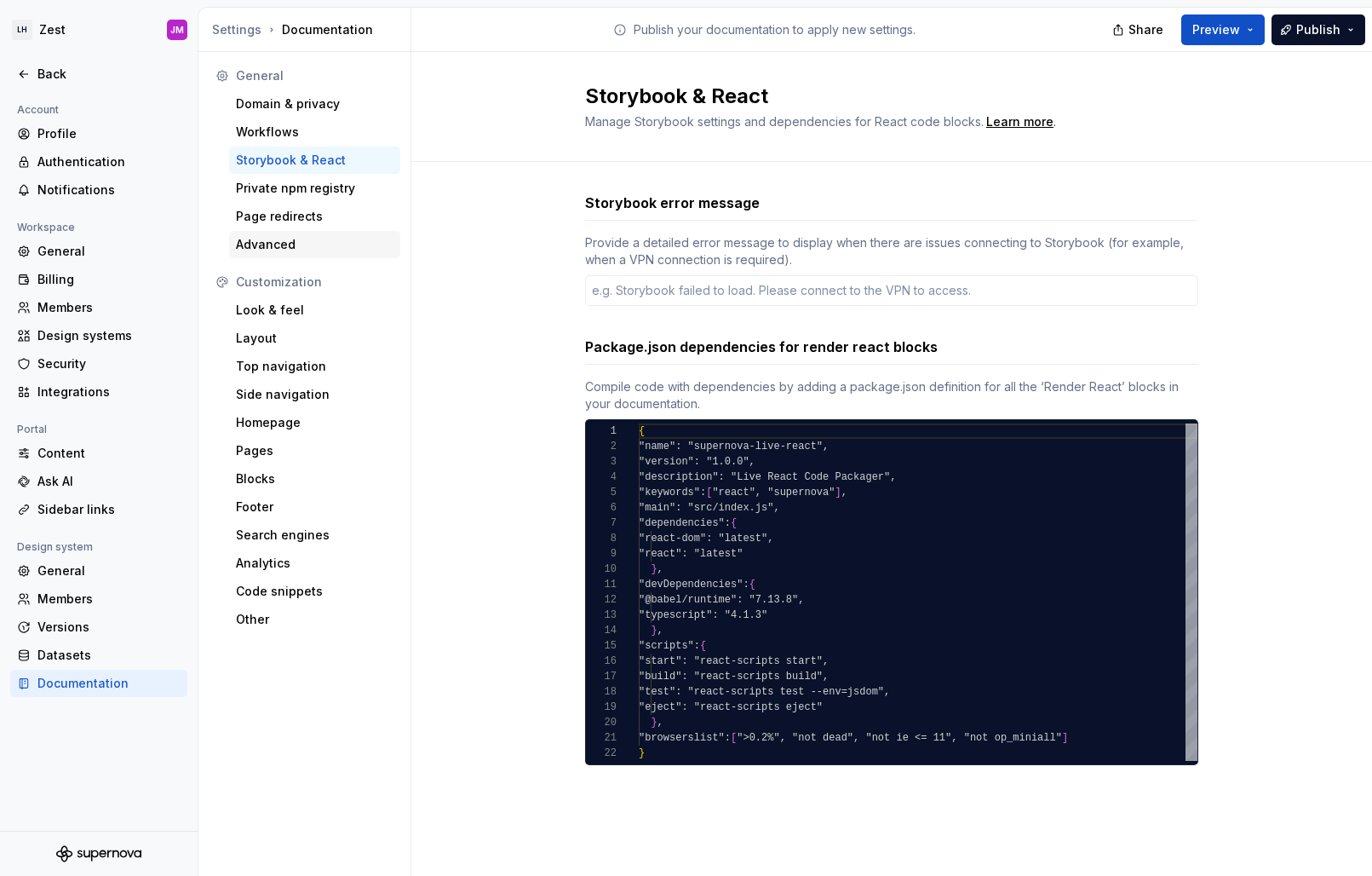
click at [305, 247] on div "Advanced" at bounding box center [314, 244] width 157 height 17
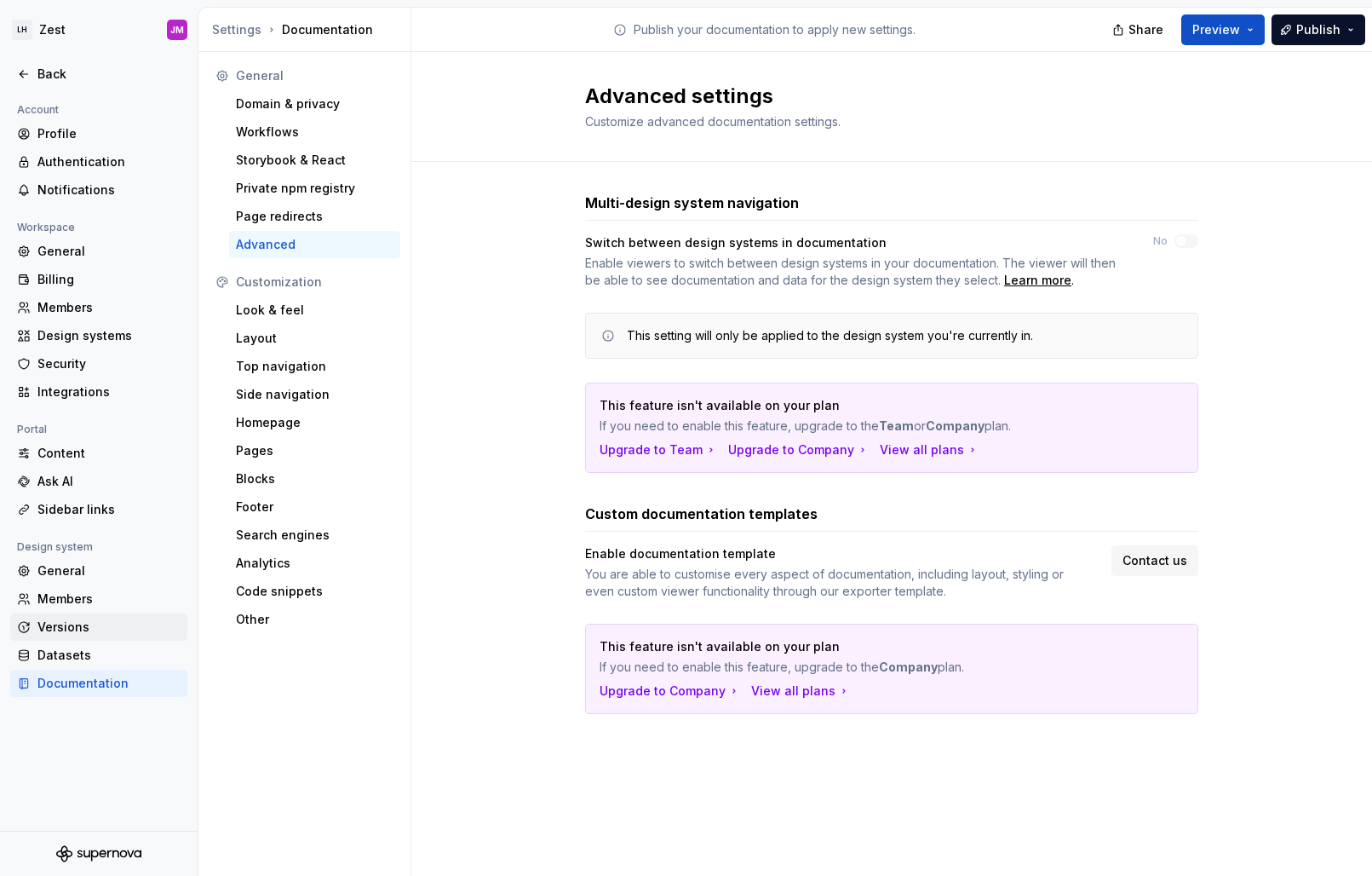
click at [90, 630] on div "Versions" at bounding box center [109, 627] width 143 height 17
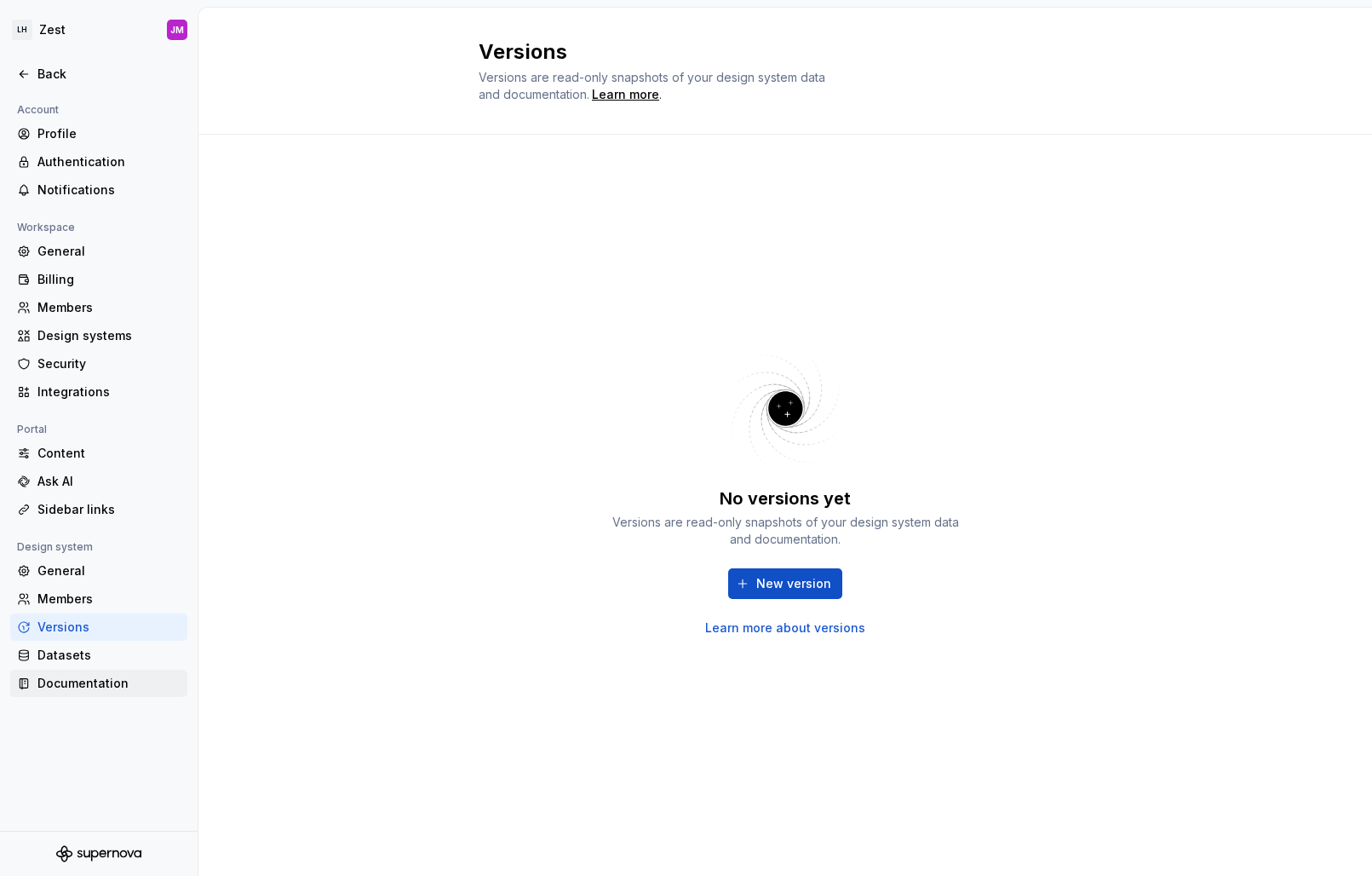
click at [92, 682] on div "Documentation" at bounding box center [109, 684] width 143 height 17
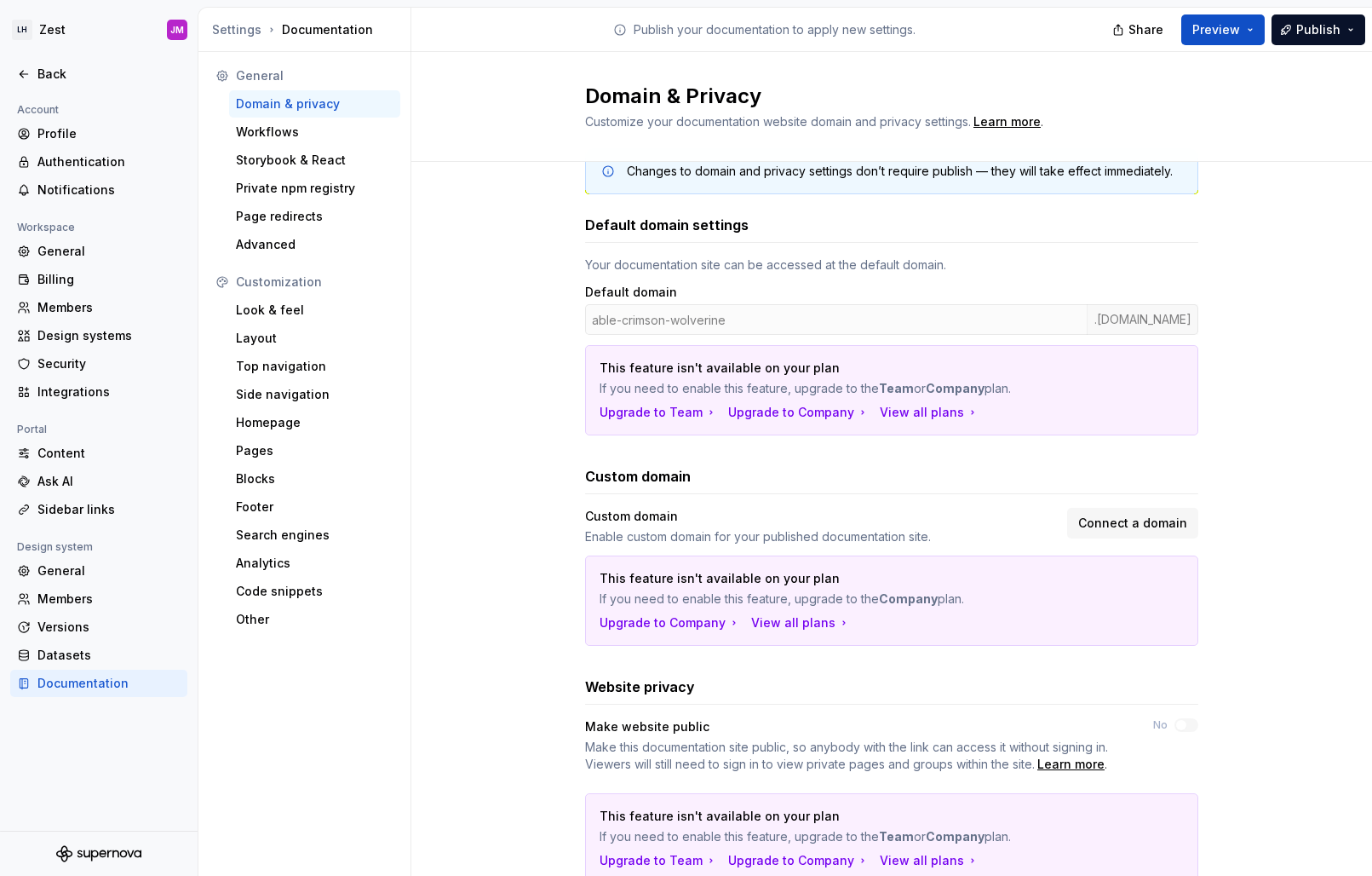
scroll to position [109, 0]
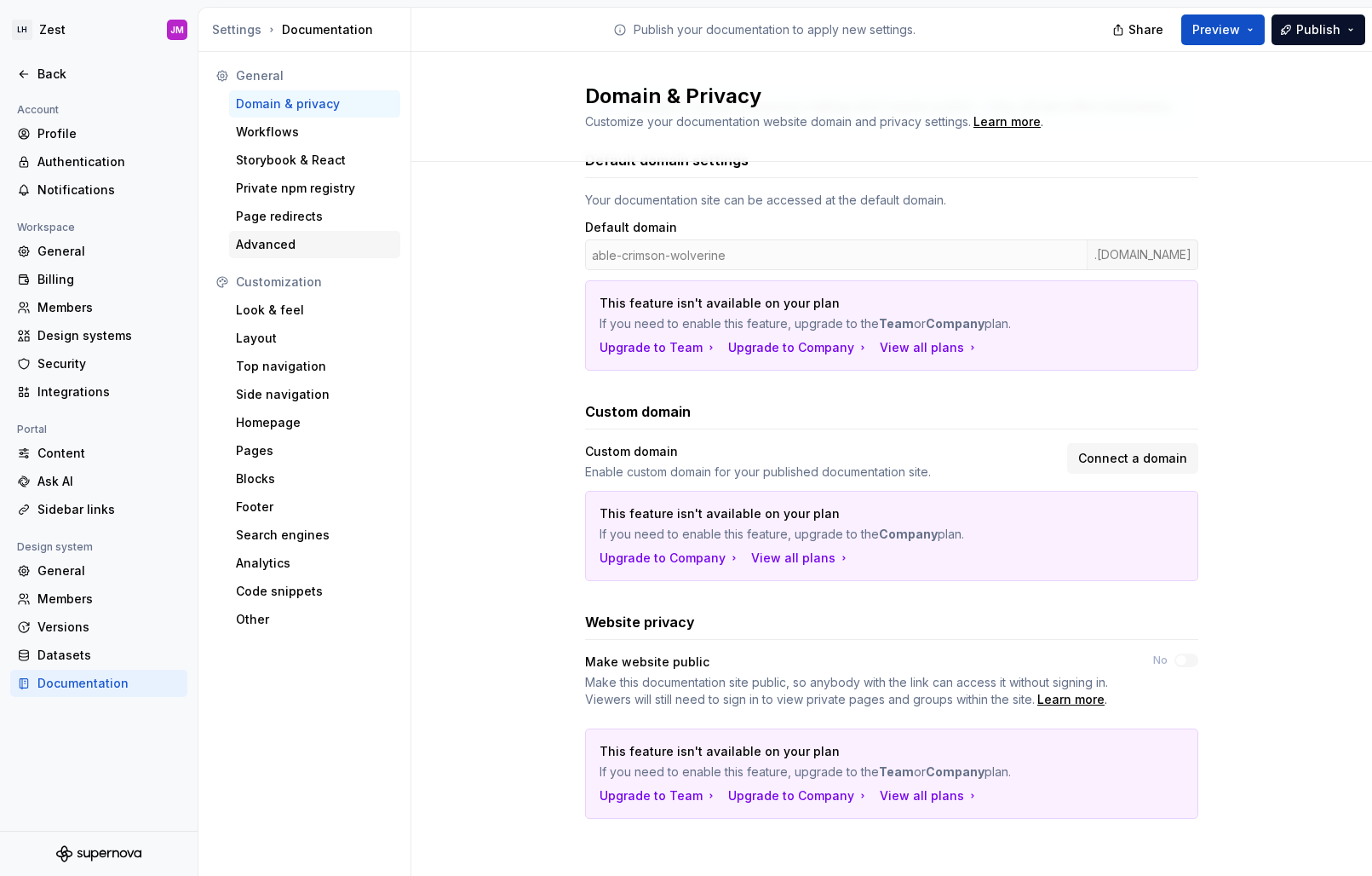
click at [281, 251] on div "Advanced" at bounding box center [314, 244] width 157 height 17
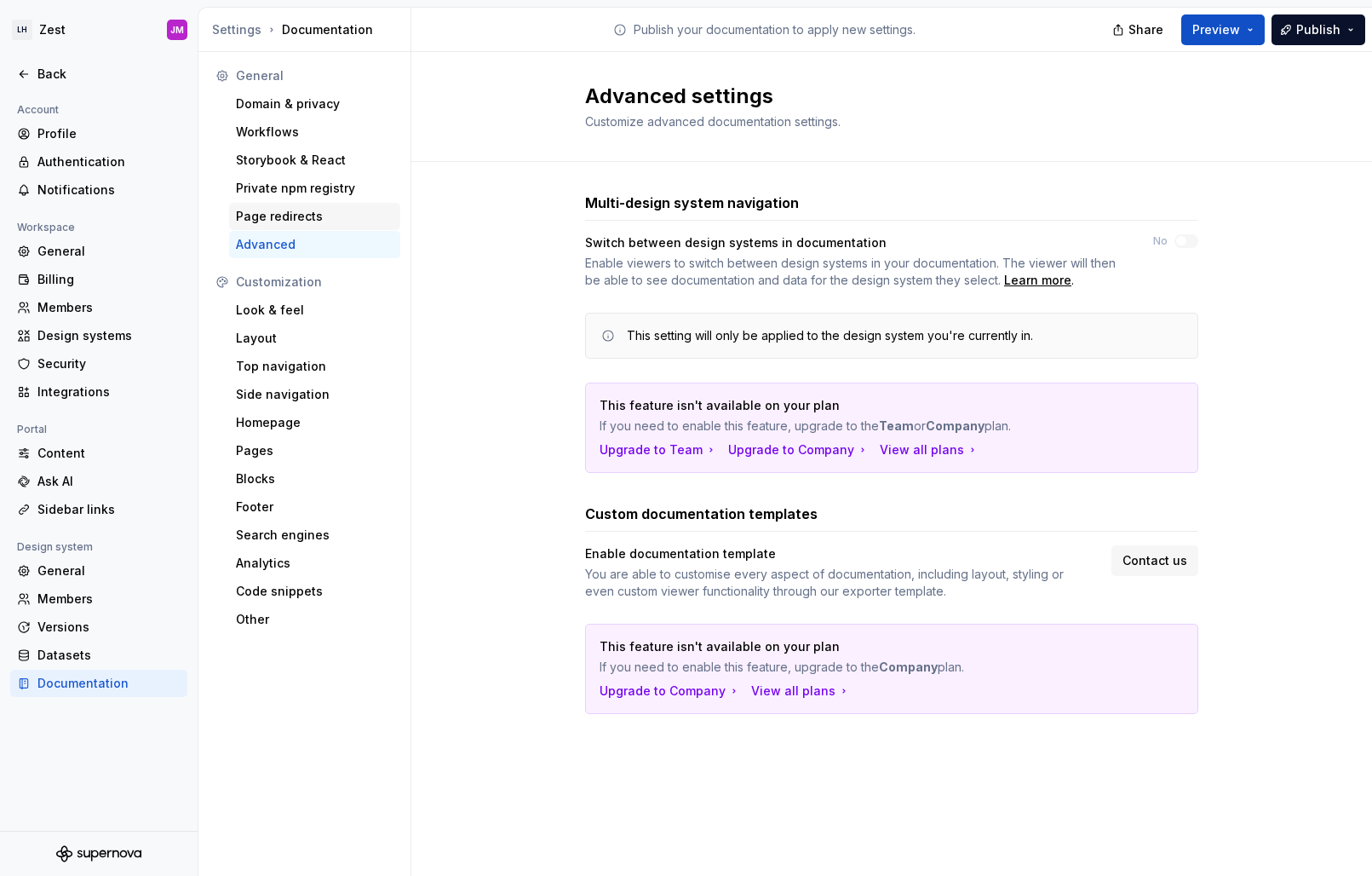
click at [278, 218] on div "Page redirects" at bounding box center [314, 216] width 157 height 17
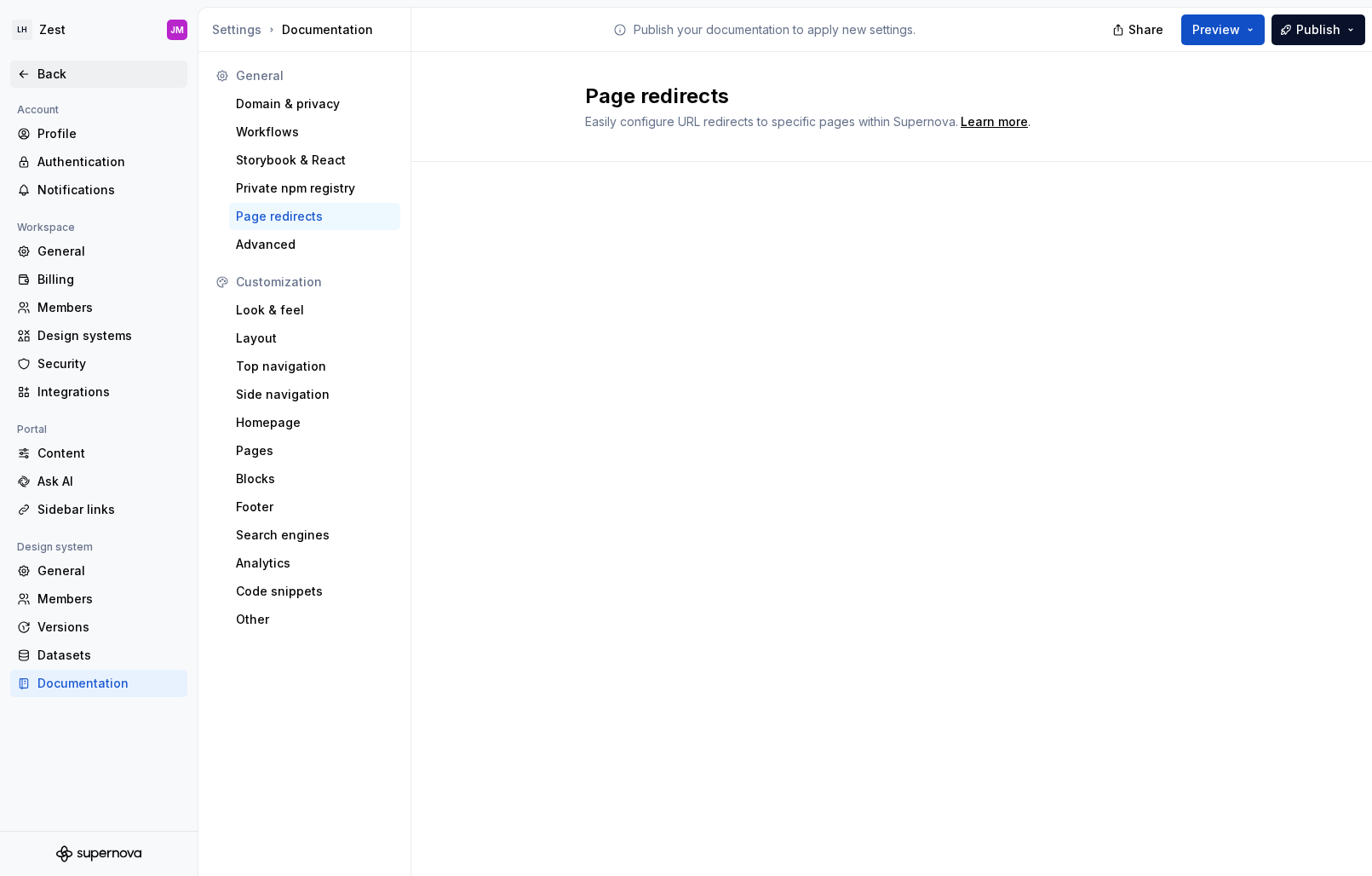
click at [49, 75] on div "Back" at bounding box center [109, 74] width 143 height 17
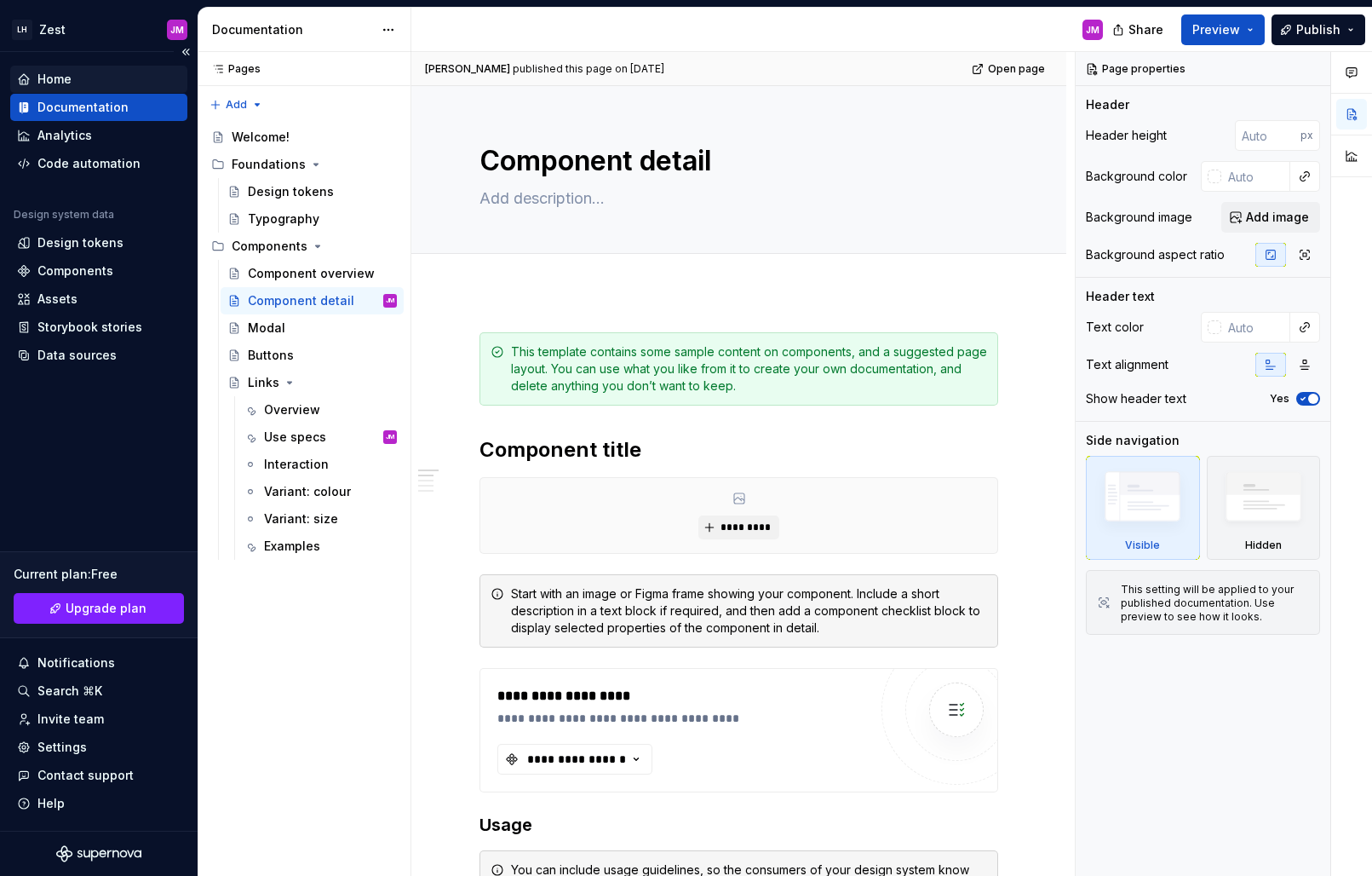
click at [74, 75] on div "Home" at bounding box center [98, 79] width 163 height 17
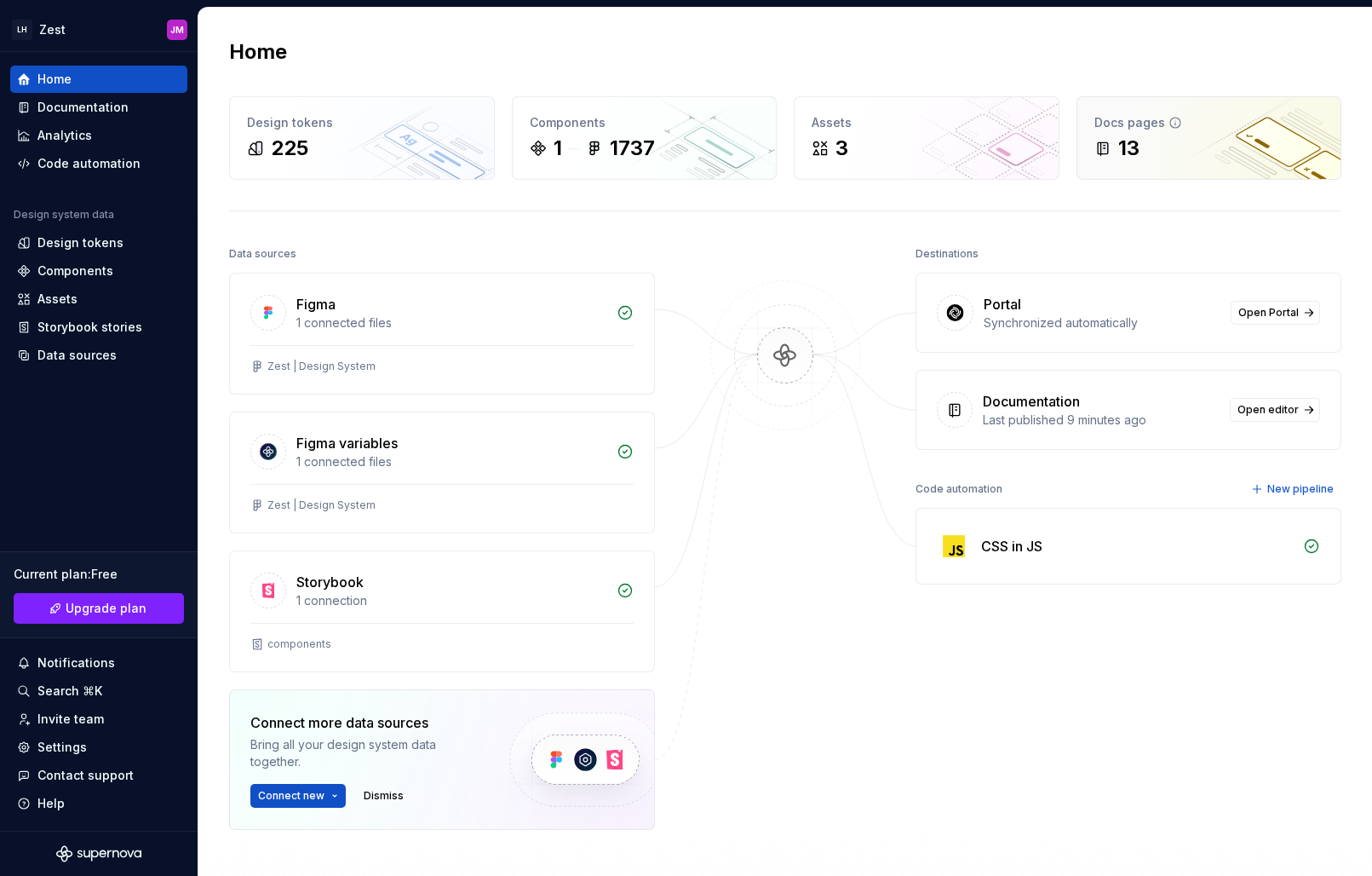
click at [1189, 152] on div "13" at bounding box center [1210, 148] width 230 height 27
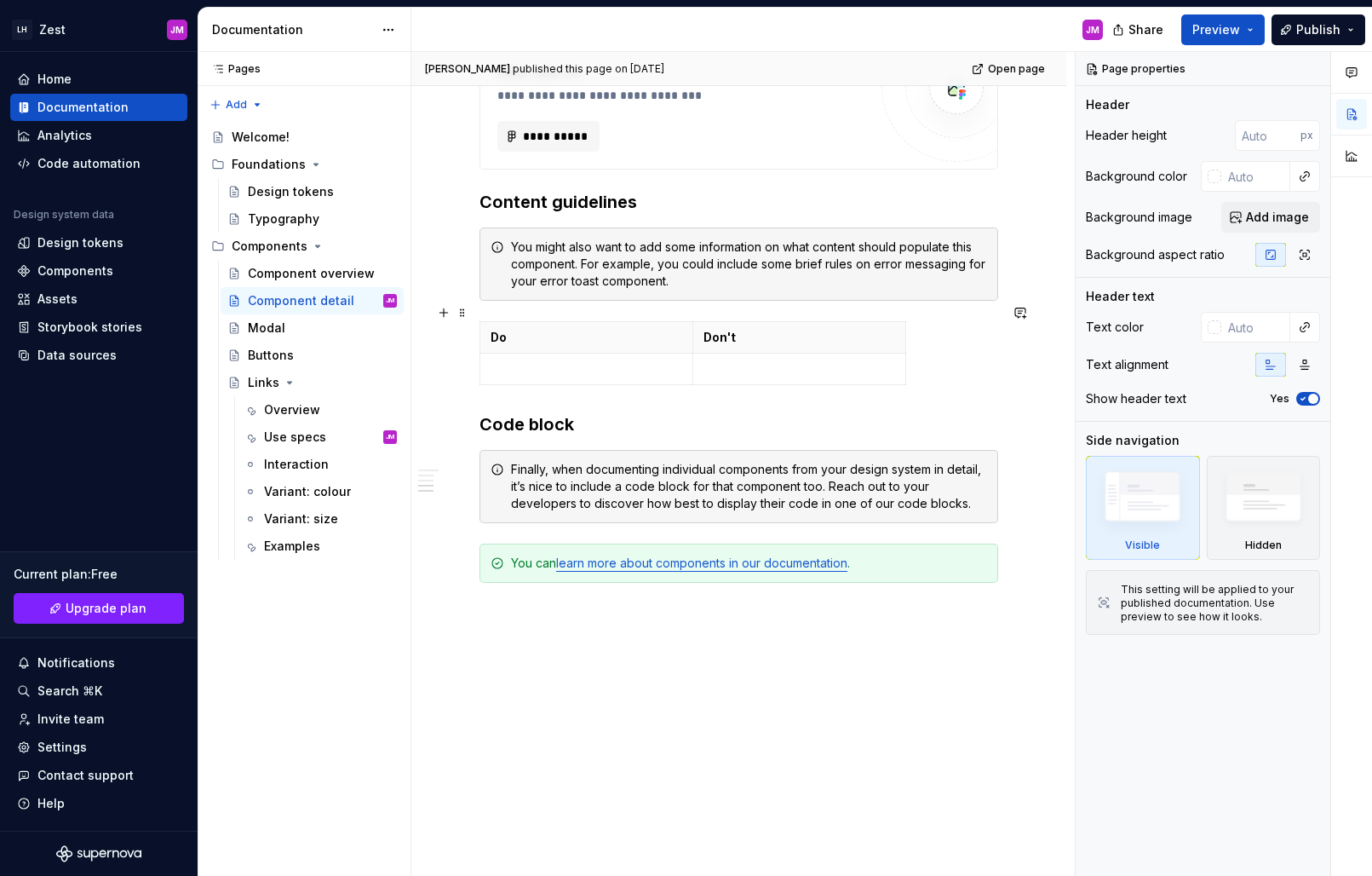
scroll to position [1168, 0]
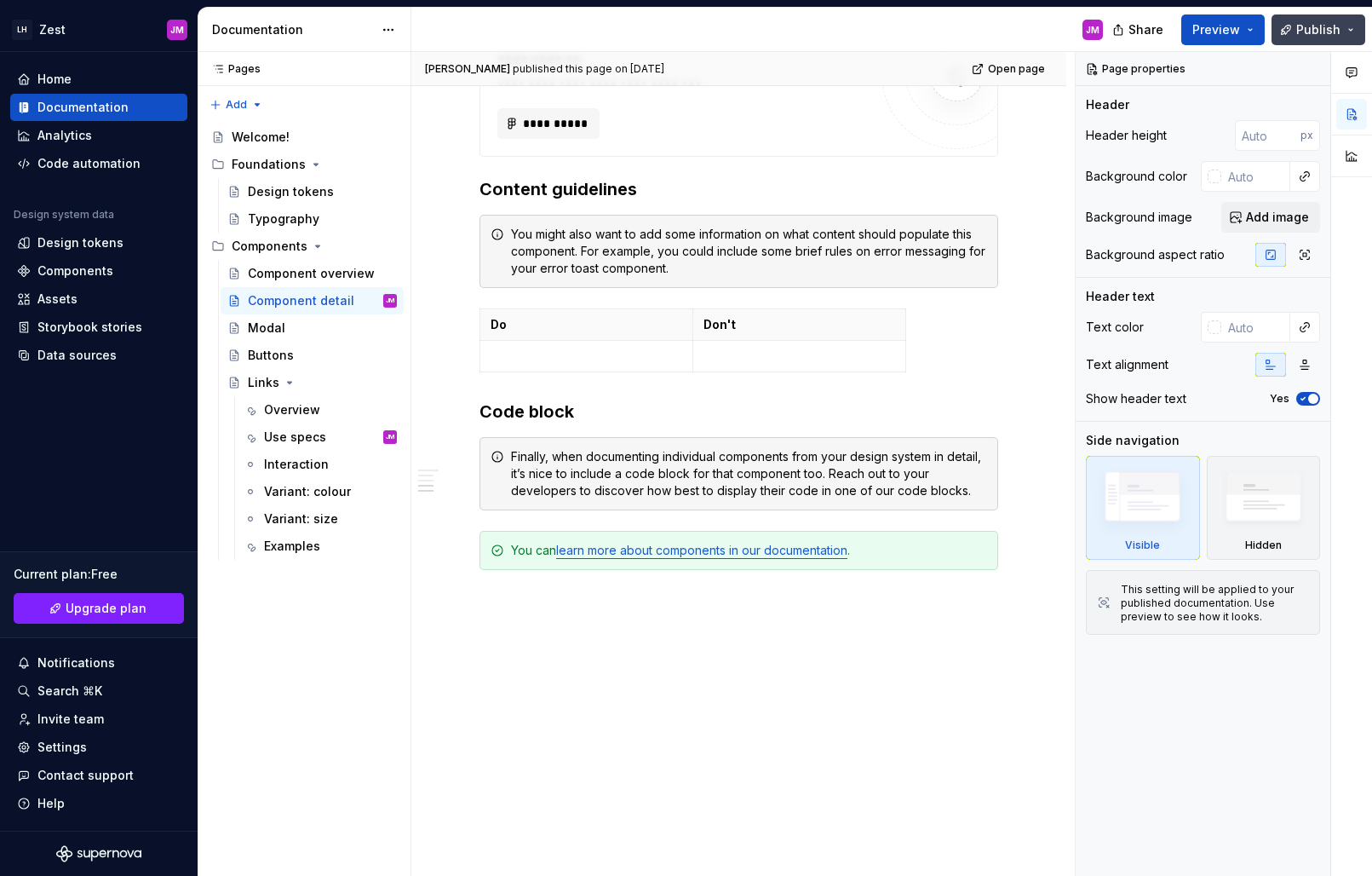
click at [1356, 34] on button "Publish" at bounding box center [1318, 29] width 93 height 31
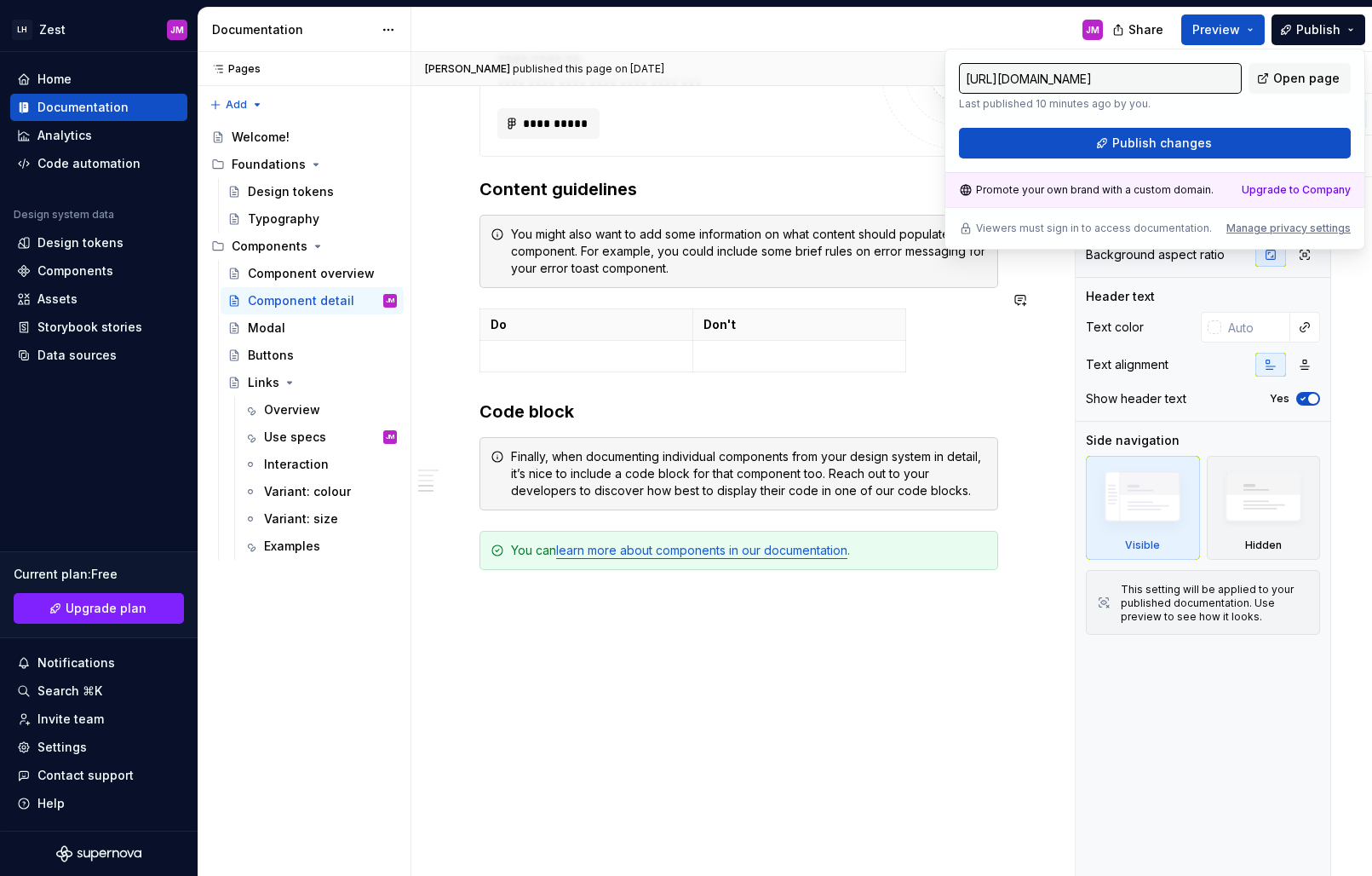
click at [1009, 365] on div "**********" at bounding box center [738, 8] width 655 height 1770
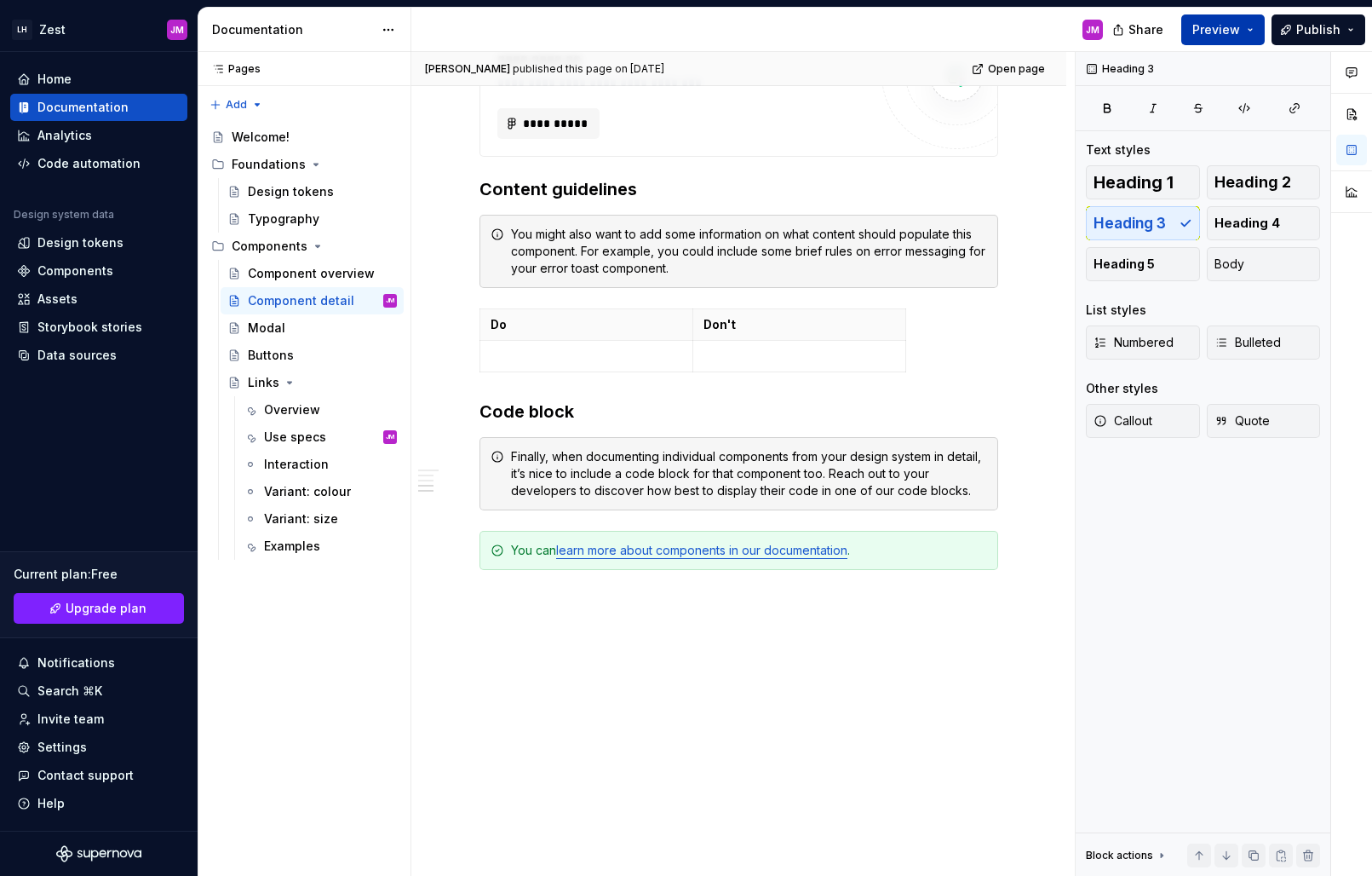
click at [1262, 29] on button "Preview" at bounding box center [1223, 29] width 84 height 31
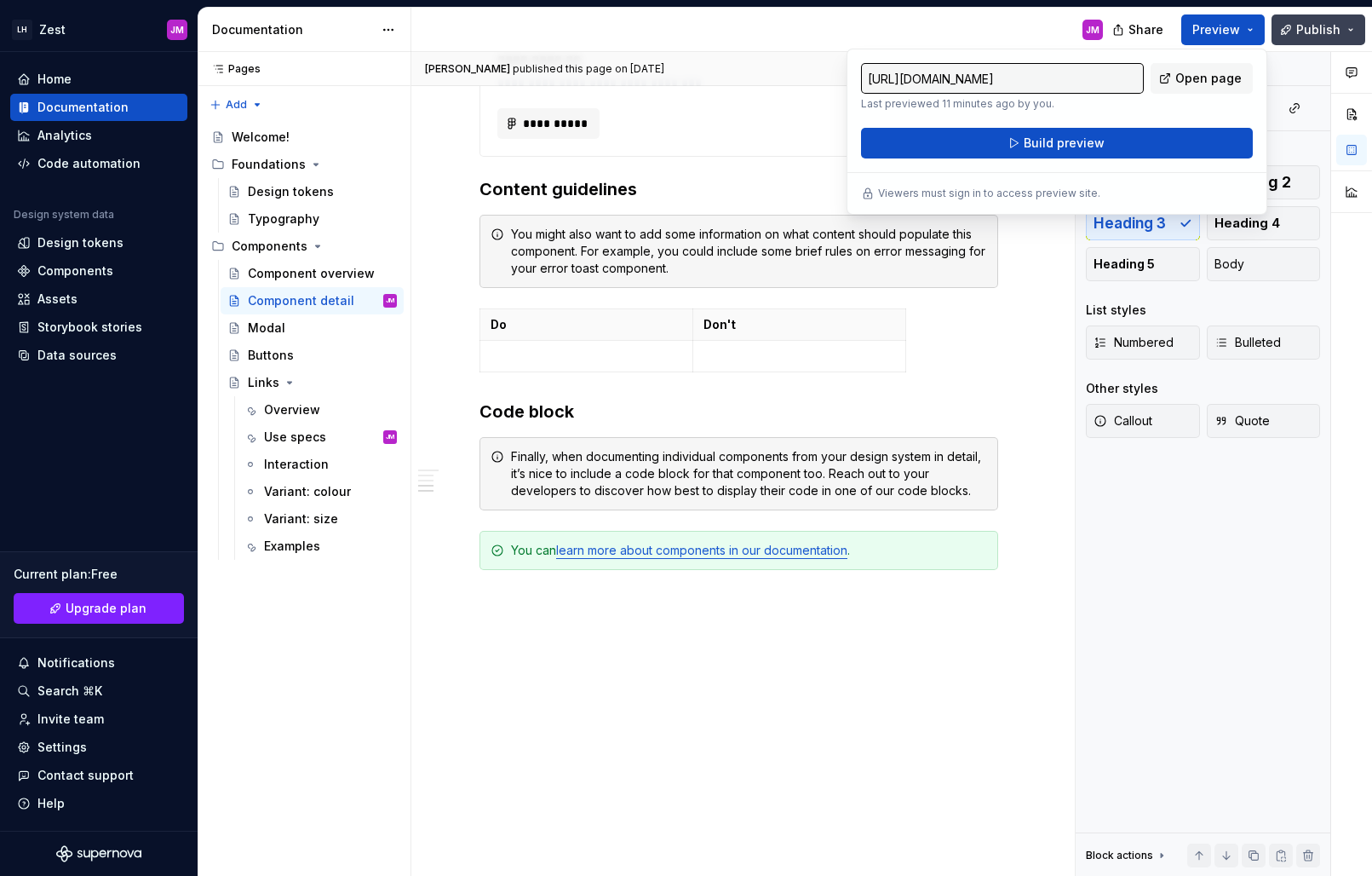
click at [1360, 29] on button "Publish" at bounding box center [1318, 29] width 93 height 31
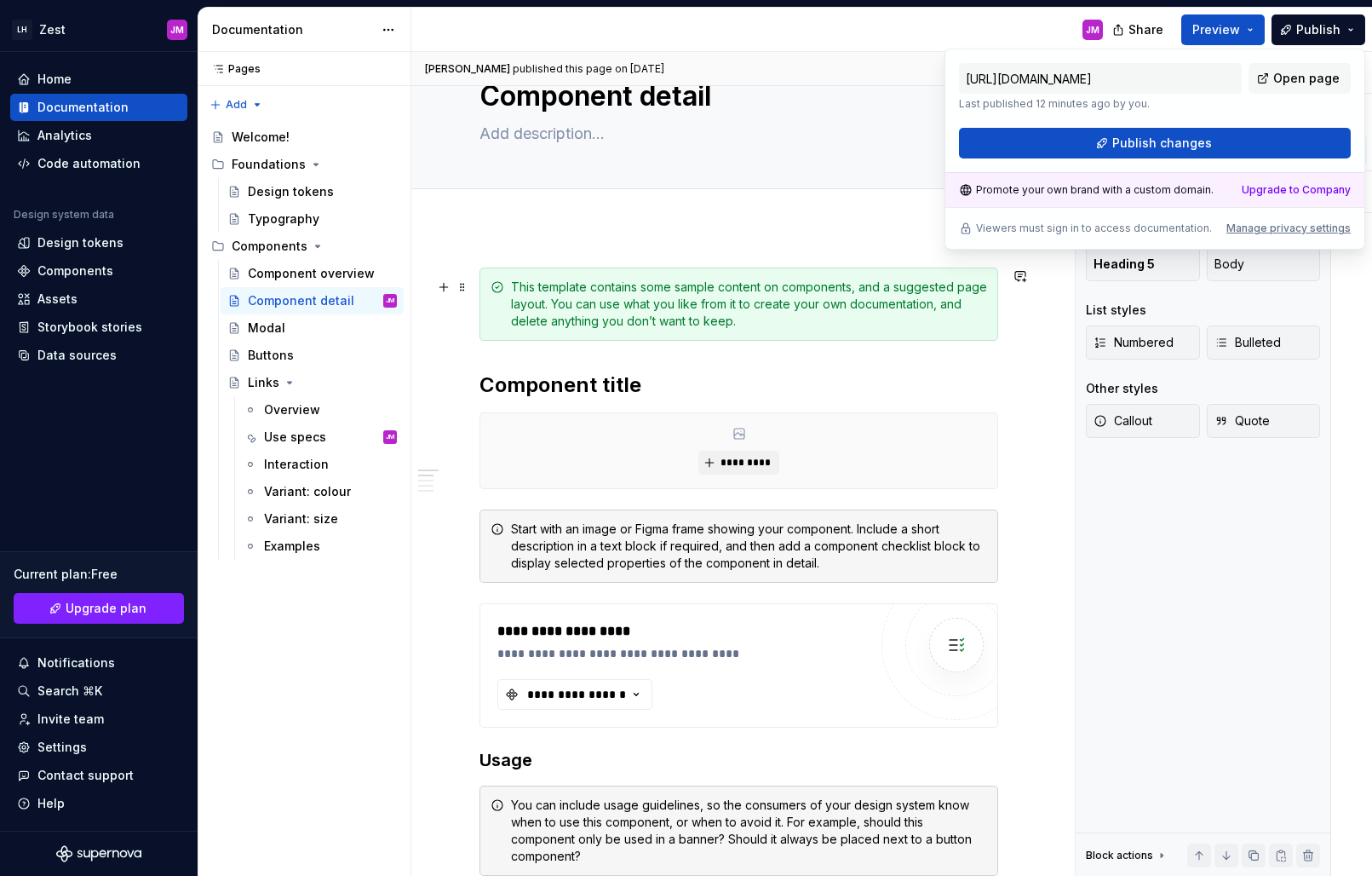
scroll to position [0, 0]
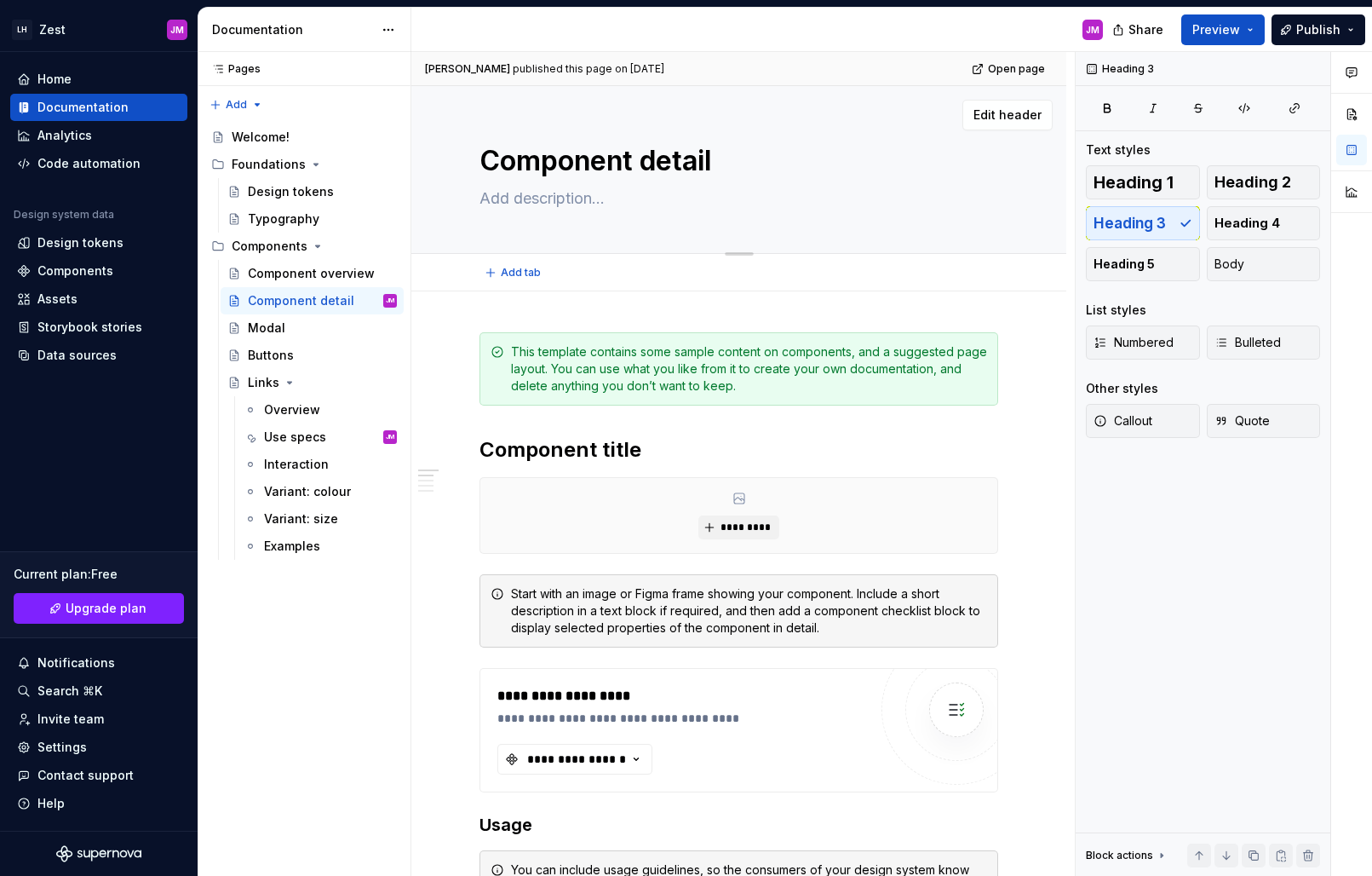
click at [795, 241] on div "Component detail" at bounding box center [739, 169] width 519 height 167
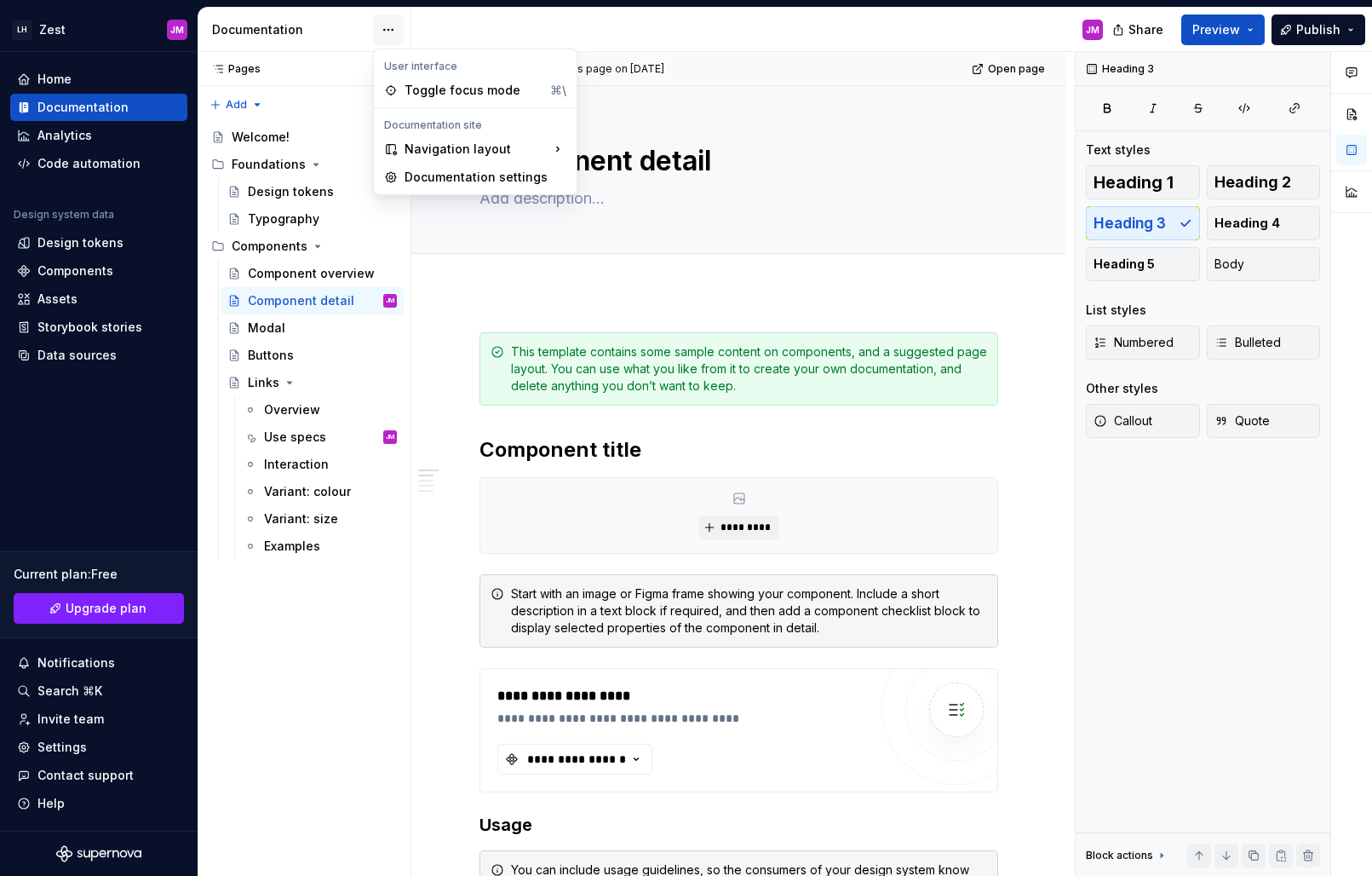
click at [392, 31] on html "LH Zest JM Home Documentation Analytics Code automation Design system data Desi…" at bounding box center [686, 438] width 1372 height 876
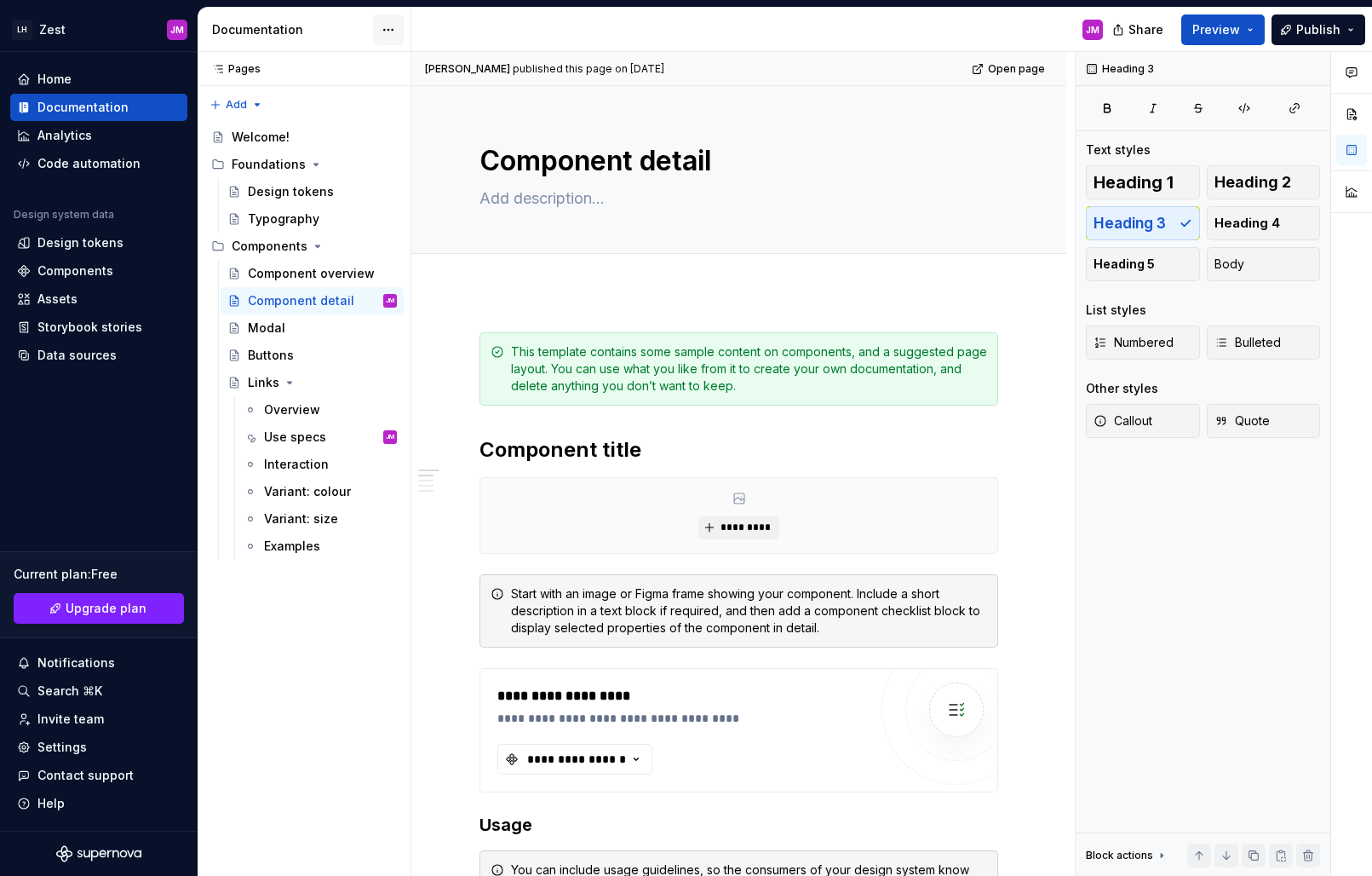
click at [392, 31] on html "LH Zest JM Home Documentation Analytics Code automation Design system data Desi…" at bounding box center [686, 438] width 1372 height 876
click at [68, 277] on div "Components" at bounding box center [75, 271] width 75 height 17
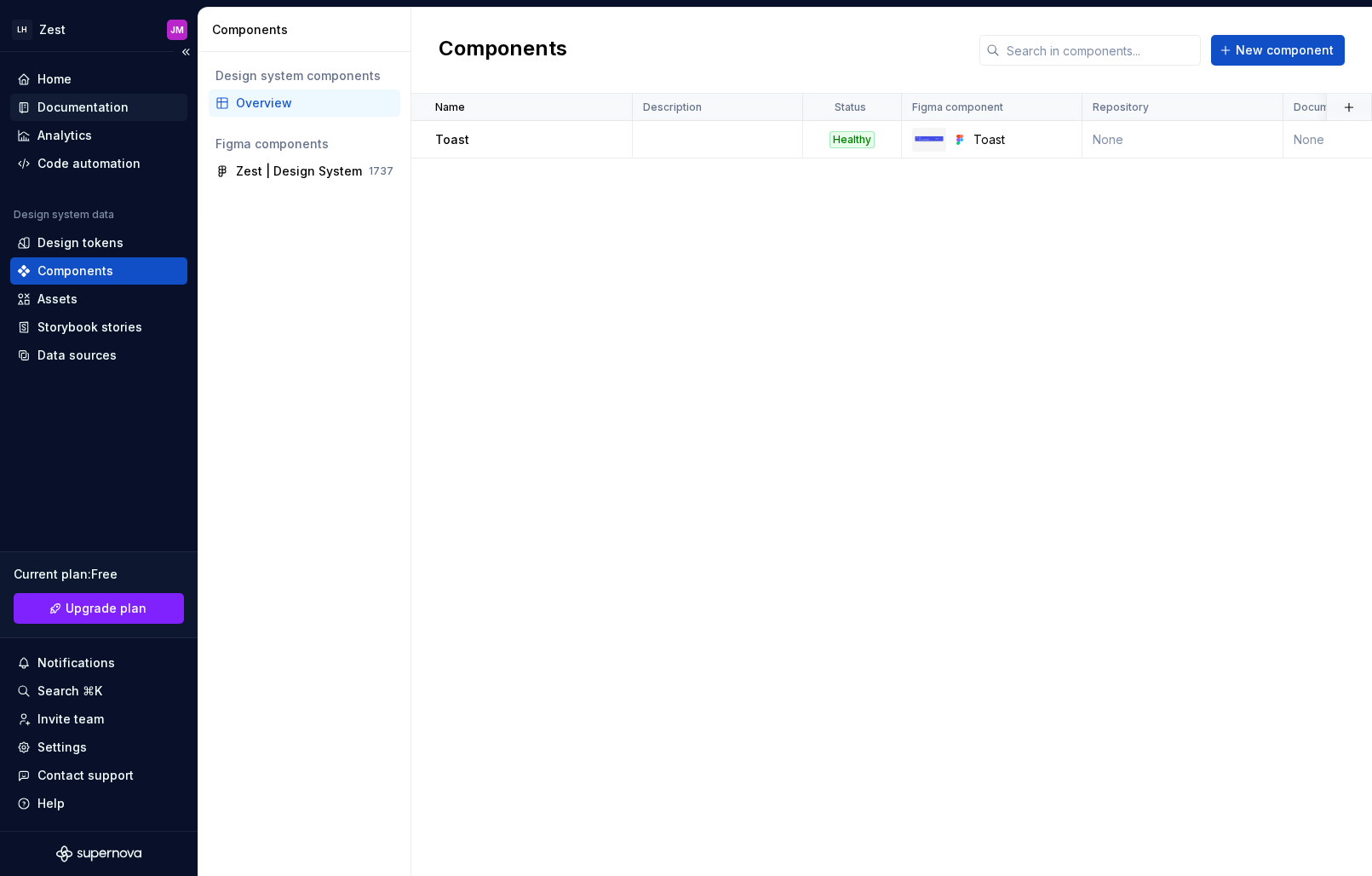
click at [126, 103] on div "Documentation" at bounding box center [98, 107] width 163 height 17
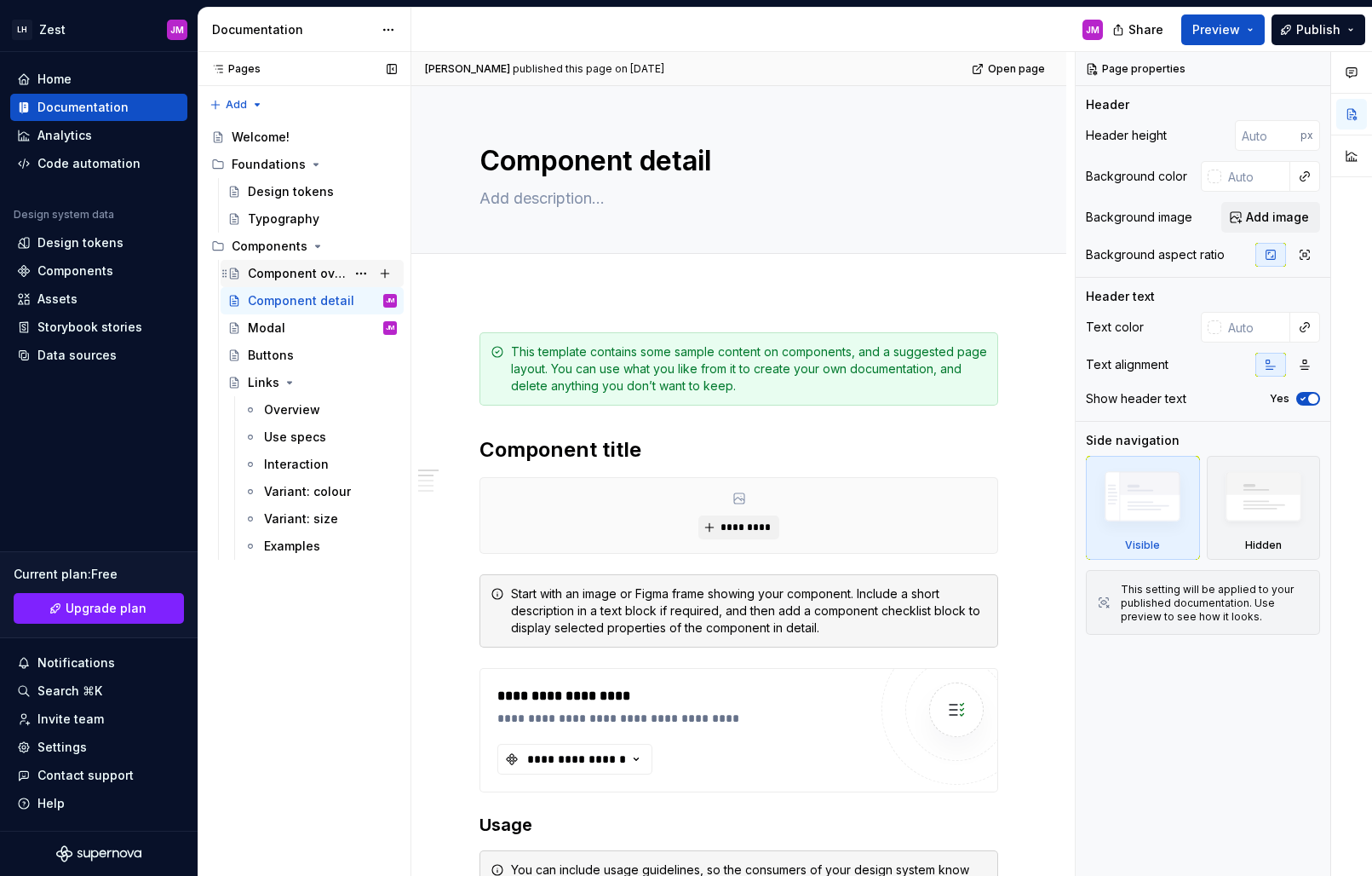
click at [294, 272] on div "Component overview" at bounding box center [297, 273] width 98 height 17
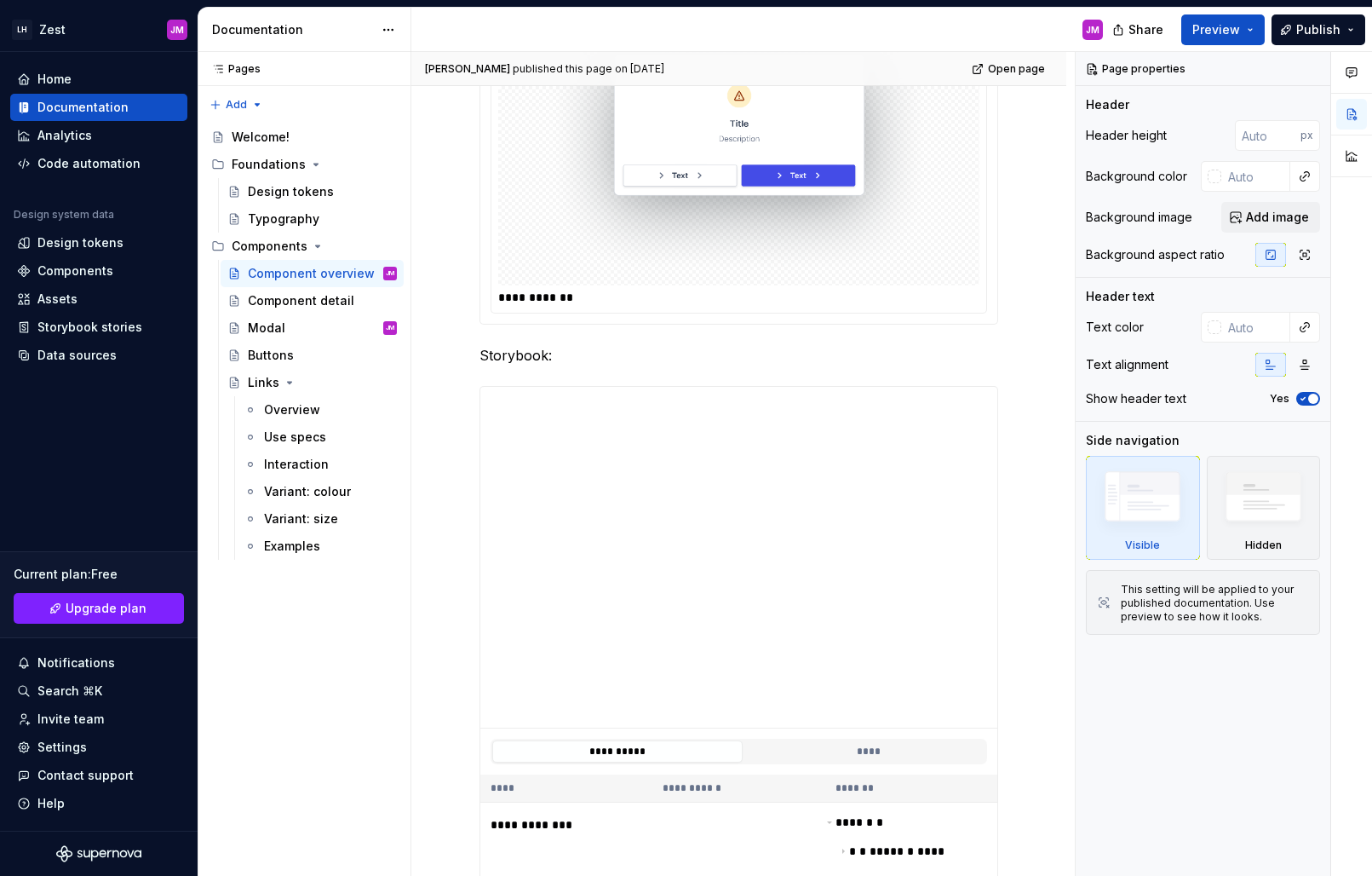
scroll to position [979, 0]
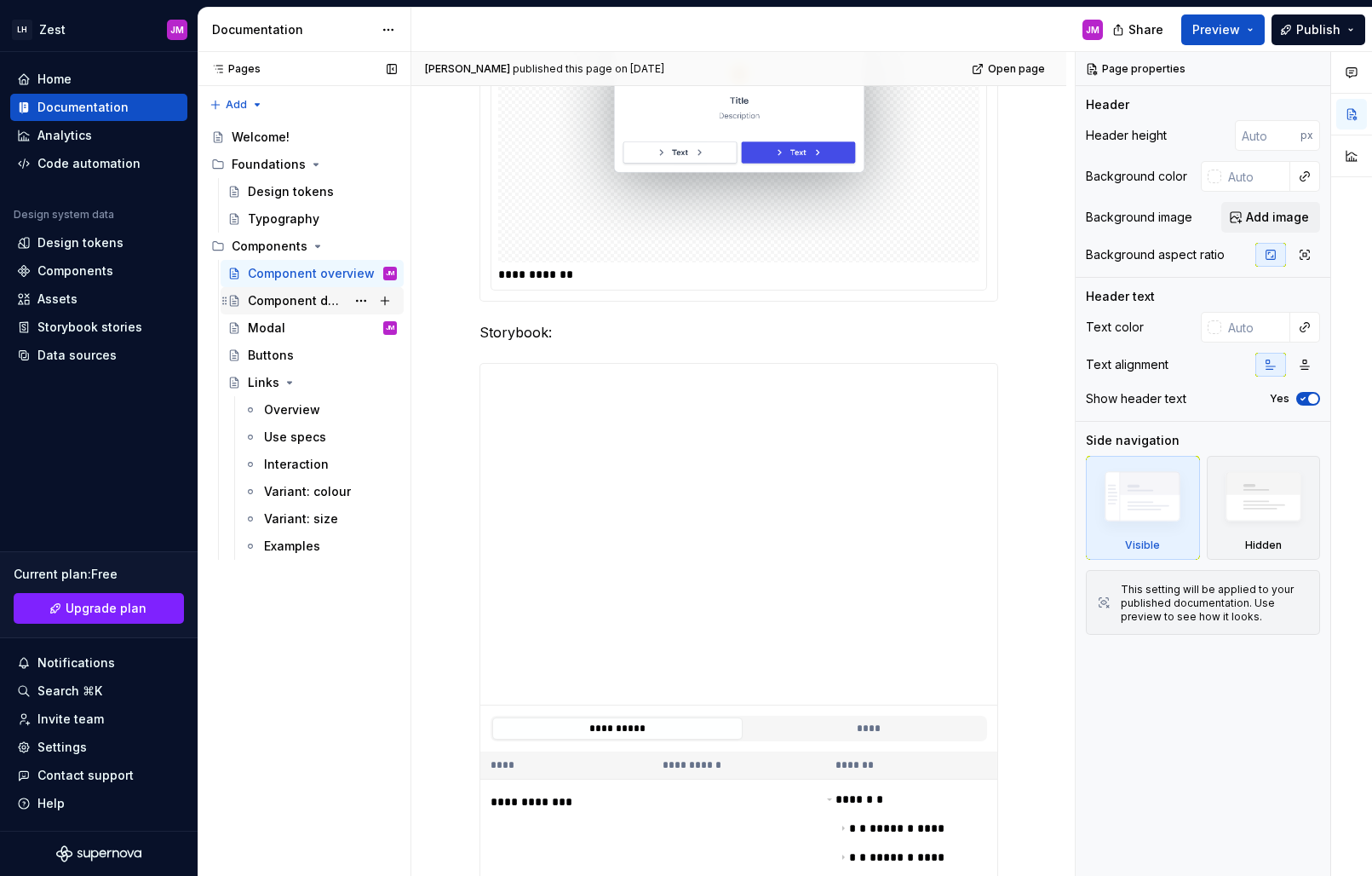
click at [302, 303] on div "Component detail" at bounding box center [297, 301] width 98 height 17
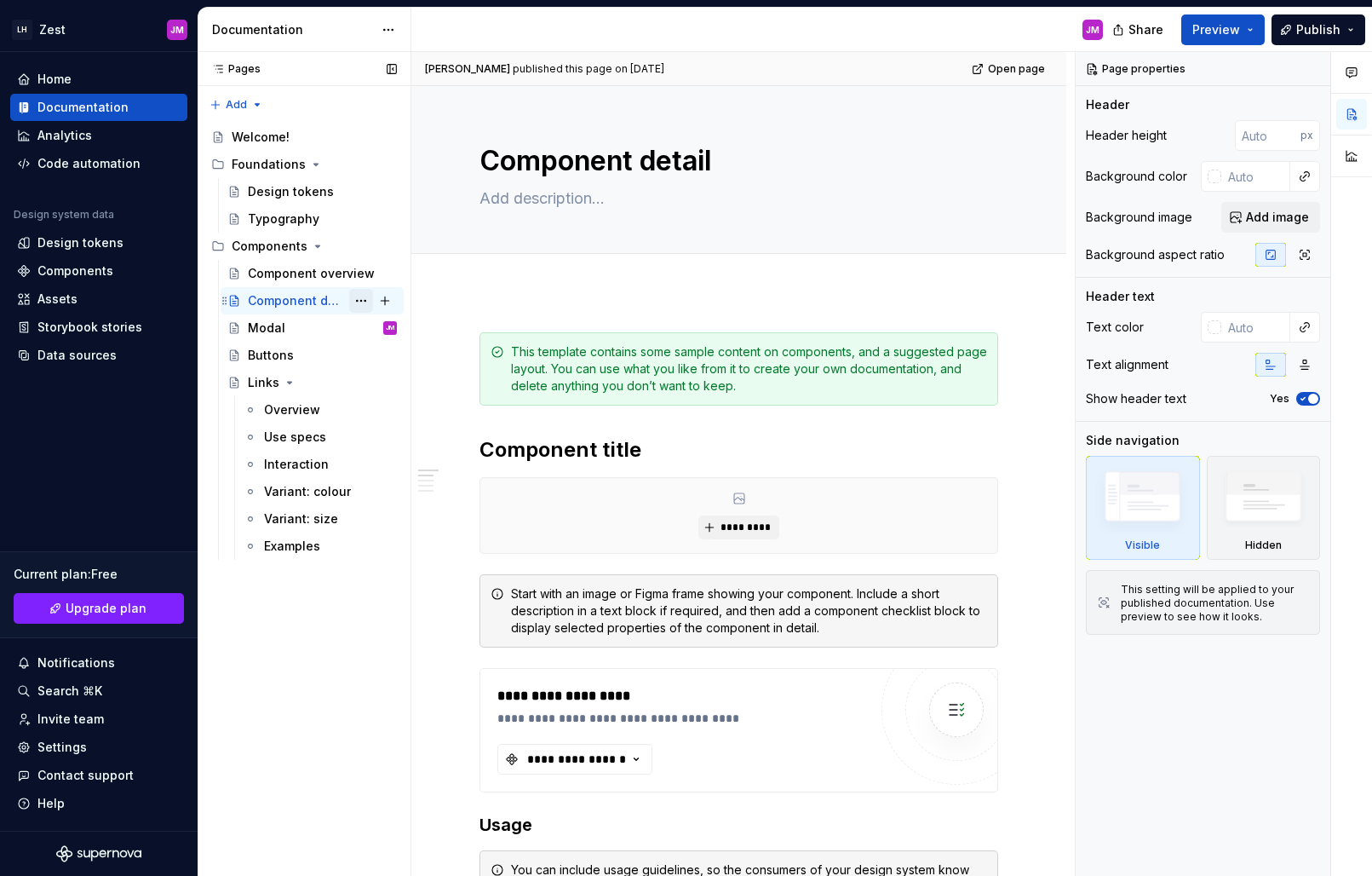
click at [357, 298] on button "Page tree" at bounding box center [360, 300] width 24 height 24
click at [357, 298] on div "Pages Pages Add Accessibility guide for tree Page tree. Navigate the tree with …" at bounding box center [305, 464] width 213 height 825
click at [1352, 72] on icon "button" at bounding box center [1352, 73] width 13 height 13
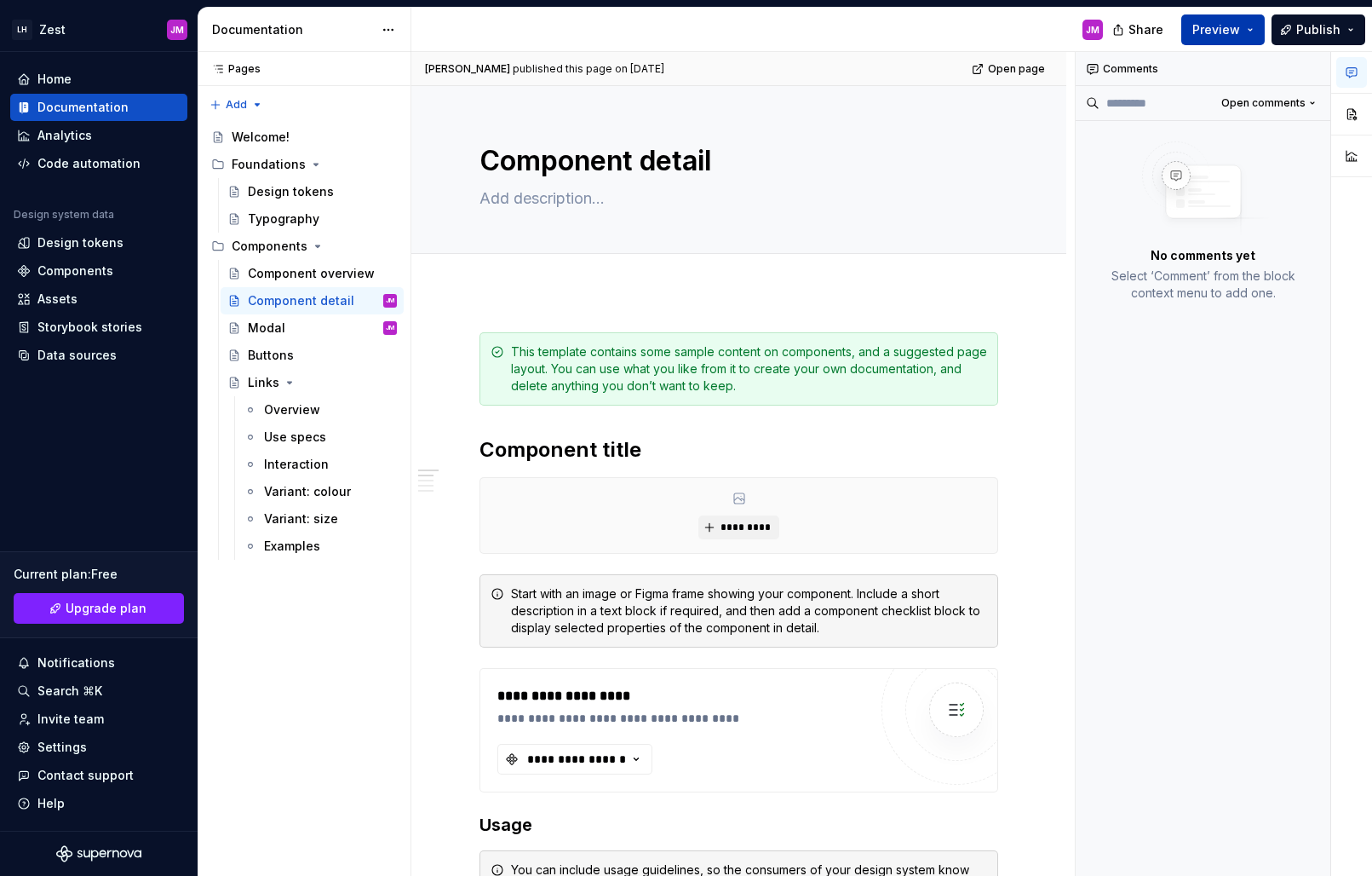
click at [1255, 28] on button "Preview" at bounding box center [1223, 29] width 84 height 31
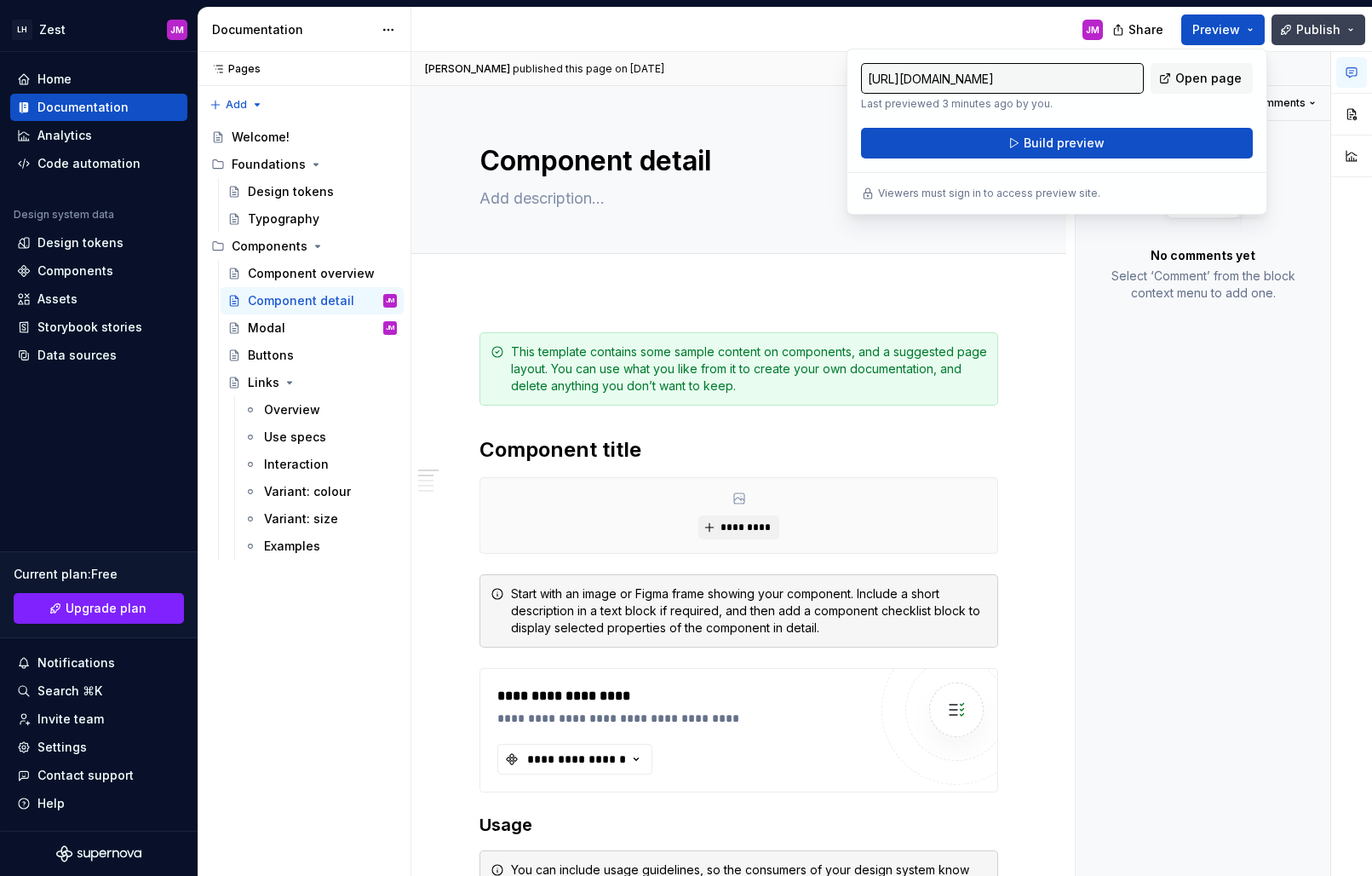
click at [1357, 30] on button "Publish" at bounding box center [1318, 29] width 93 height 31
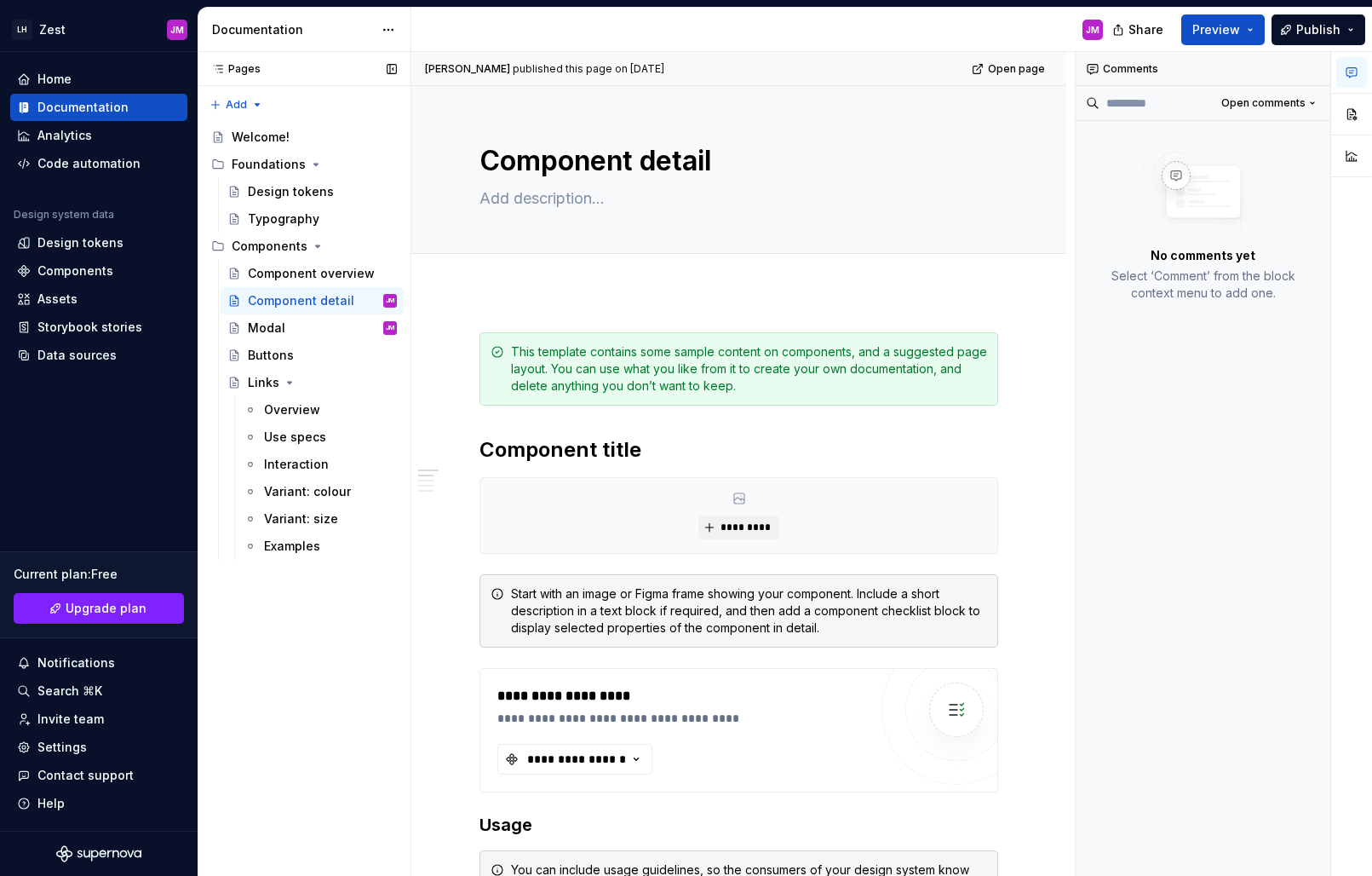
drag, startPoint x: 366, startPoint y: 48, endPoint x: 229, endPoint y: 71, distance: 138.9
click at [366, 48] on div "Documentation" at bounding box center [306, 29] width 213 height 44
click at [225, 63] on div "Pages" at bounding box center [233, 69] width 57 height 13
click at [403, 74] on button "button" at bounding box center [391, 69] width 24 height 24
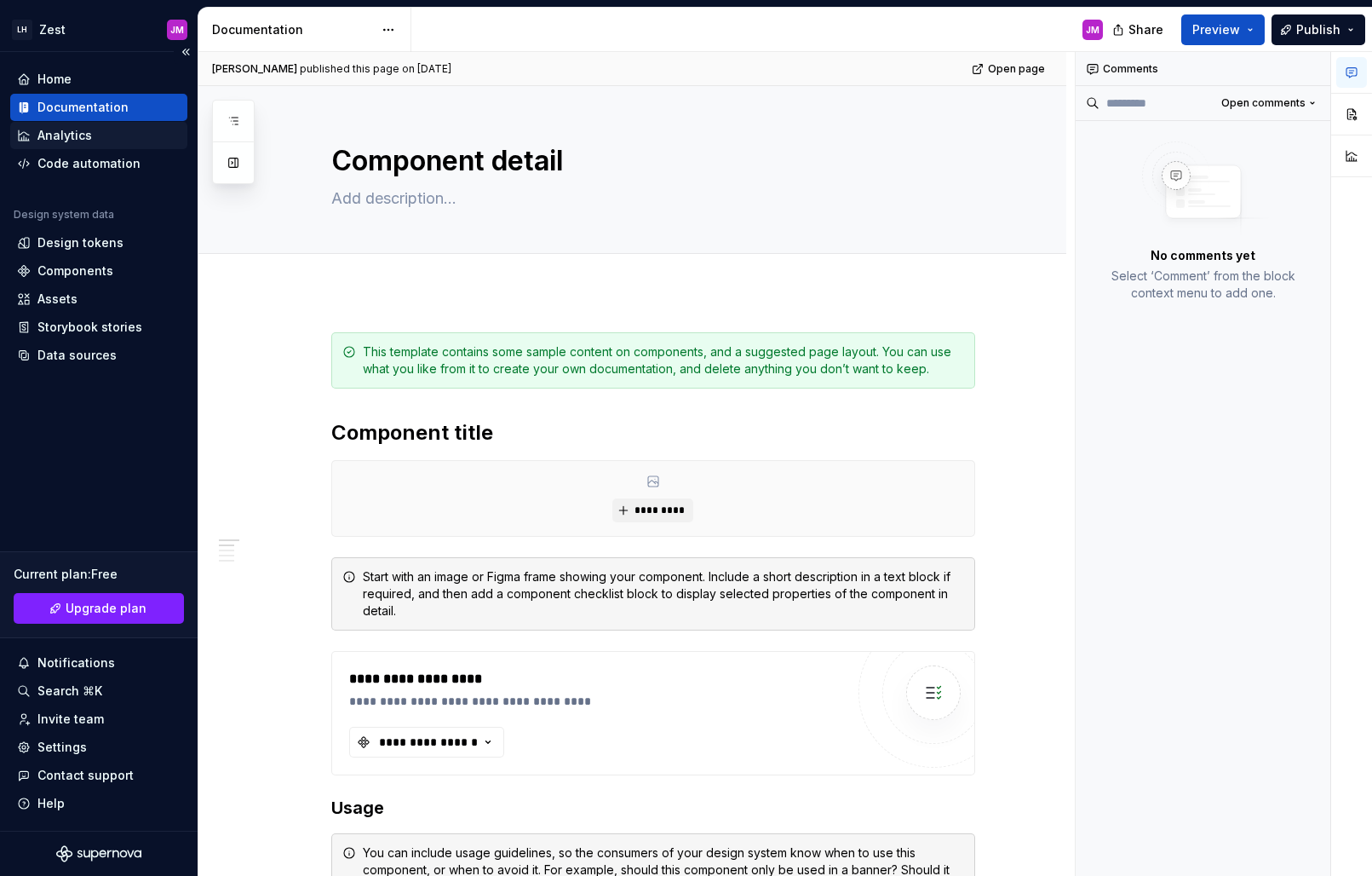
click at [62, 140] on div "Analytics" at bounding box center [65, 136] width 55 height 17
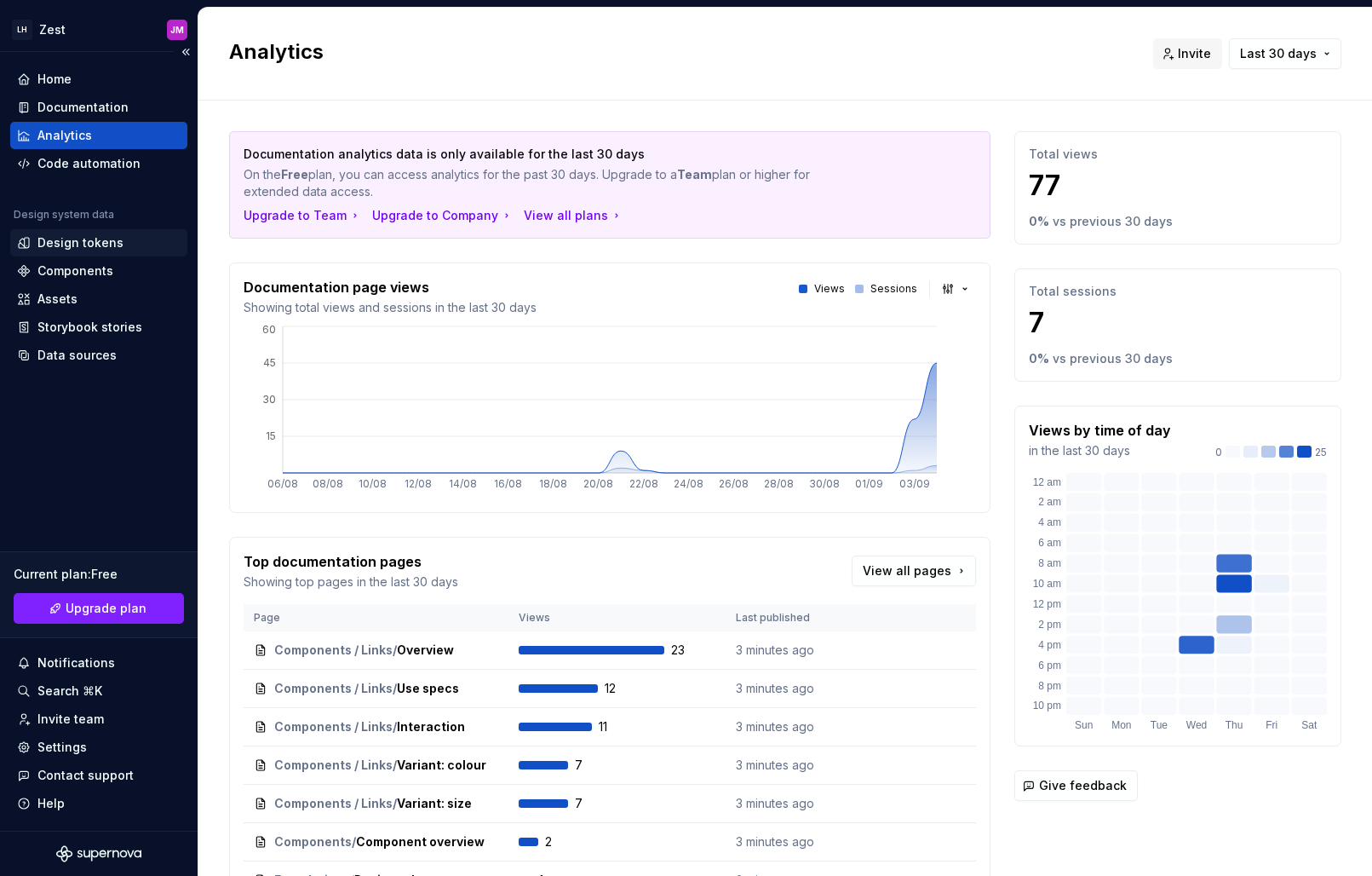
click at [68, 243] on div "Design tokens" at bounding box center [80, 242] width 86 height 17
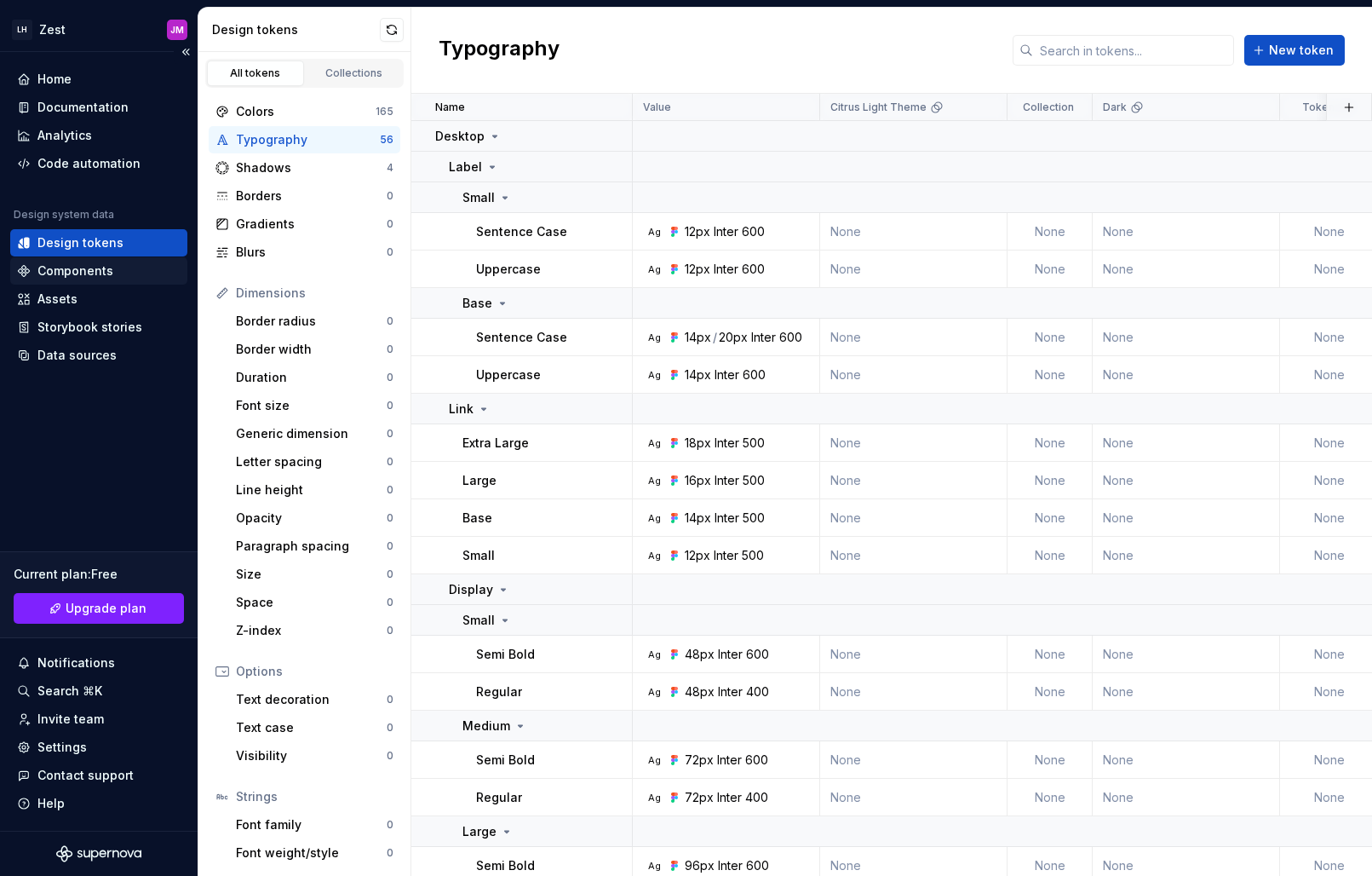
click at [88, 273] on div "Components" at bounding box center [75, 271] width 75 height 17
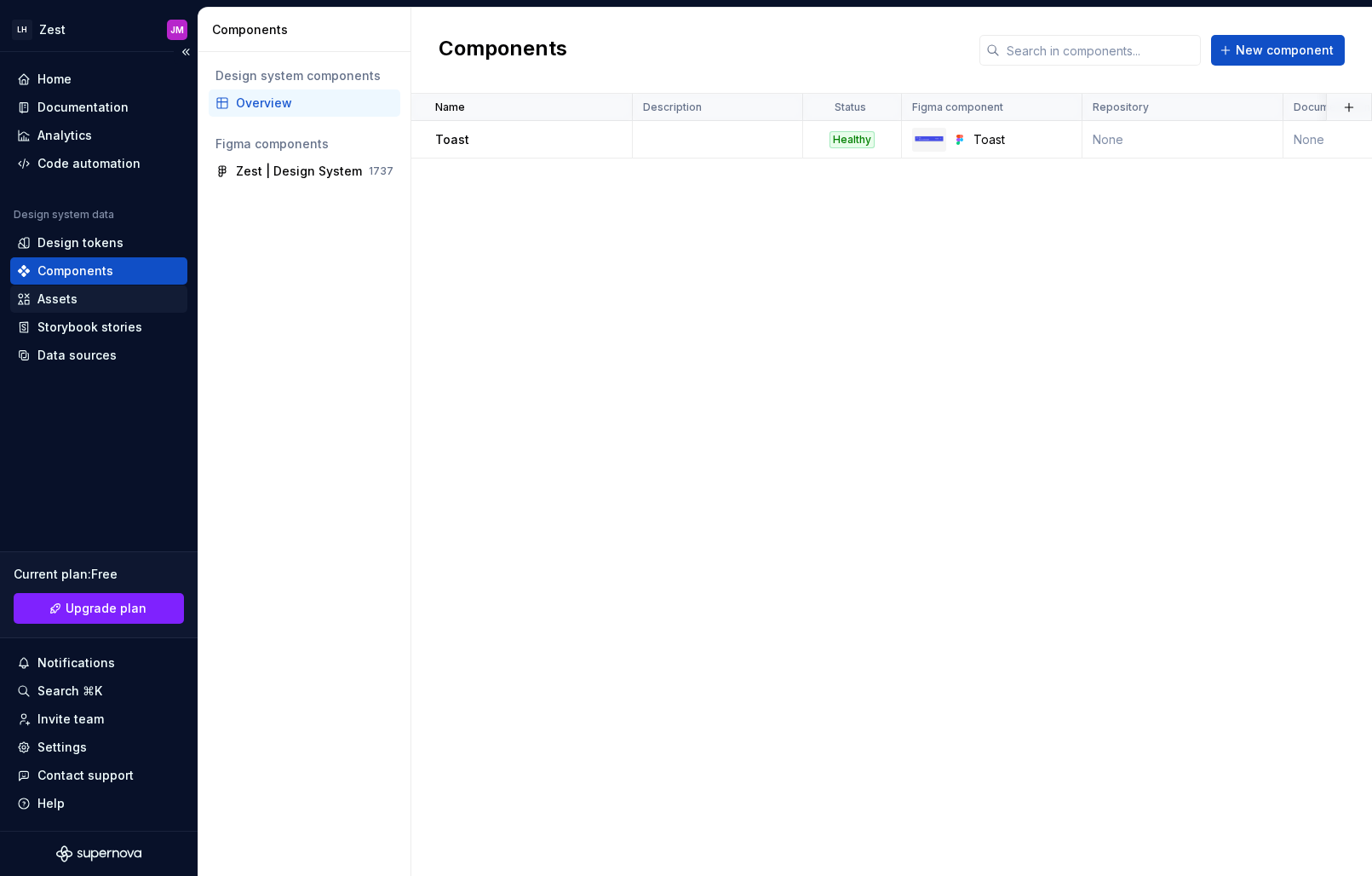
click at [83, 302] on div "Assets" at bounding box center [98, 299] width 163 height 17
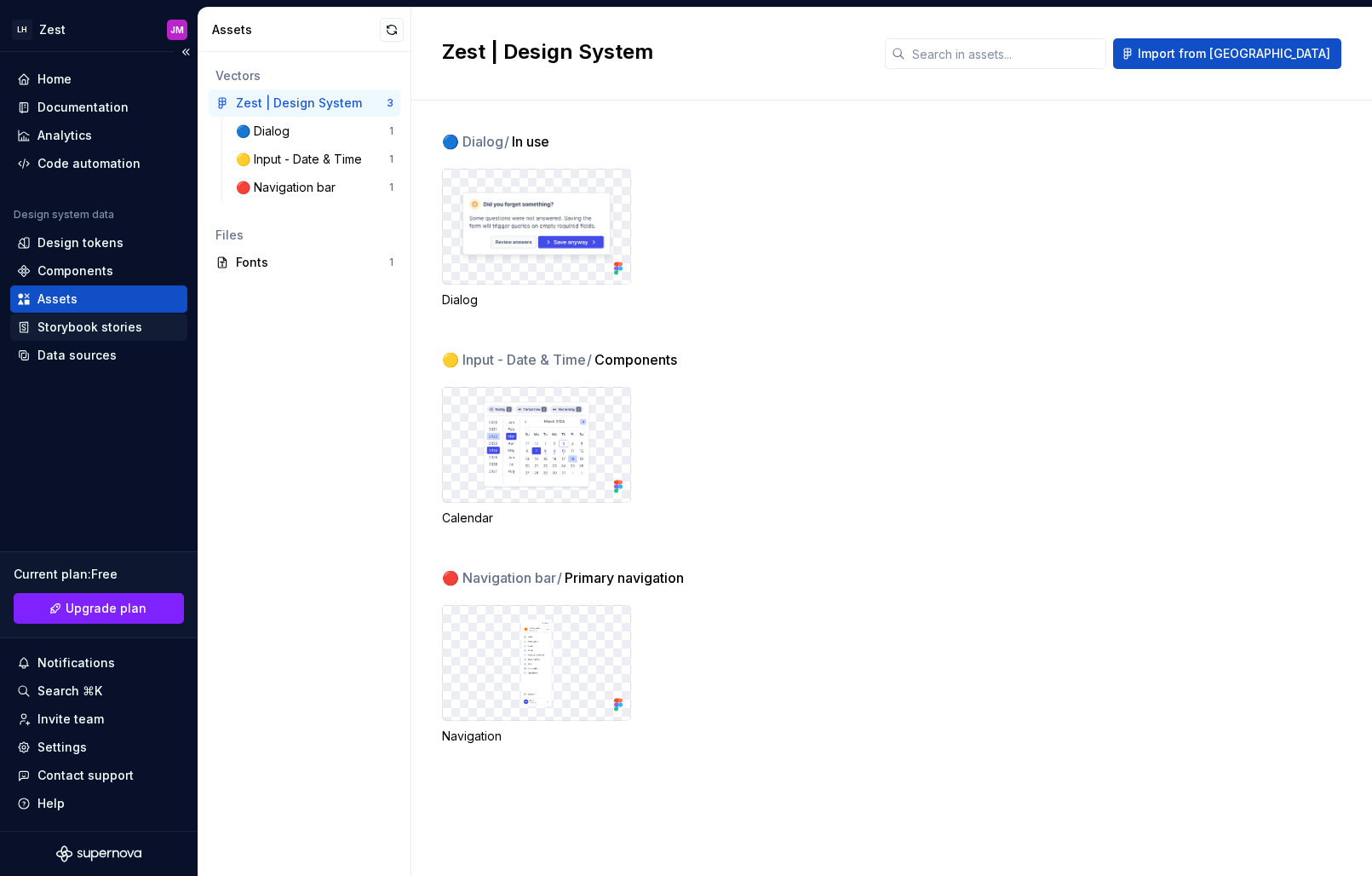
click at [78, 325] on div "Storybook stories" at bounding box center [90, 327] width 105 height 17
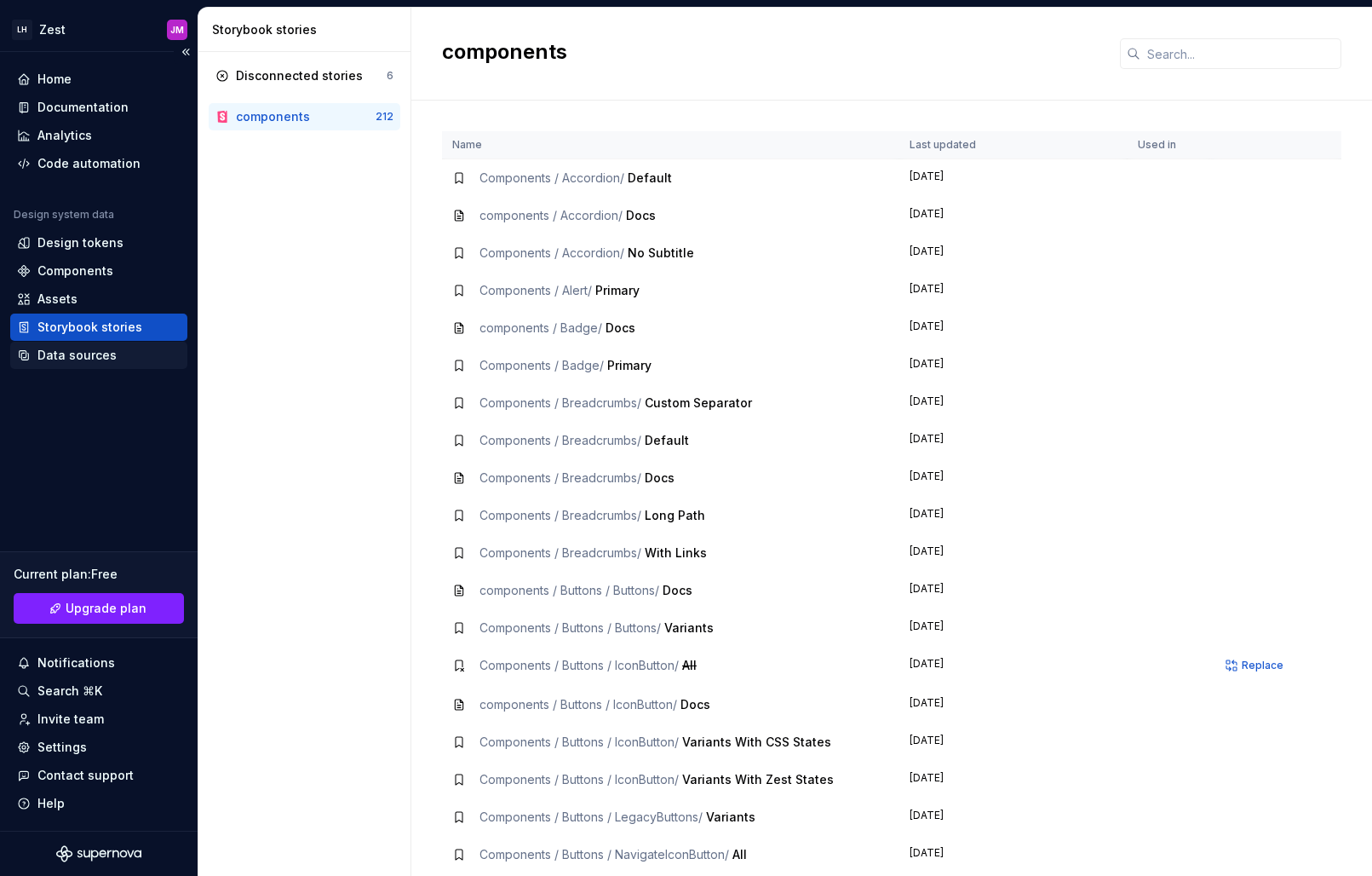
click at [84, 349] on div "Data sources" at bounding box center [77, 355] width 79 height 17
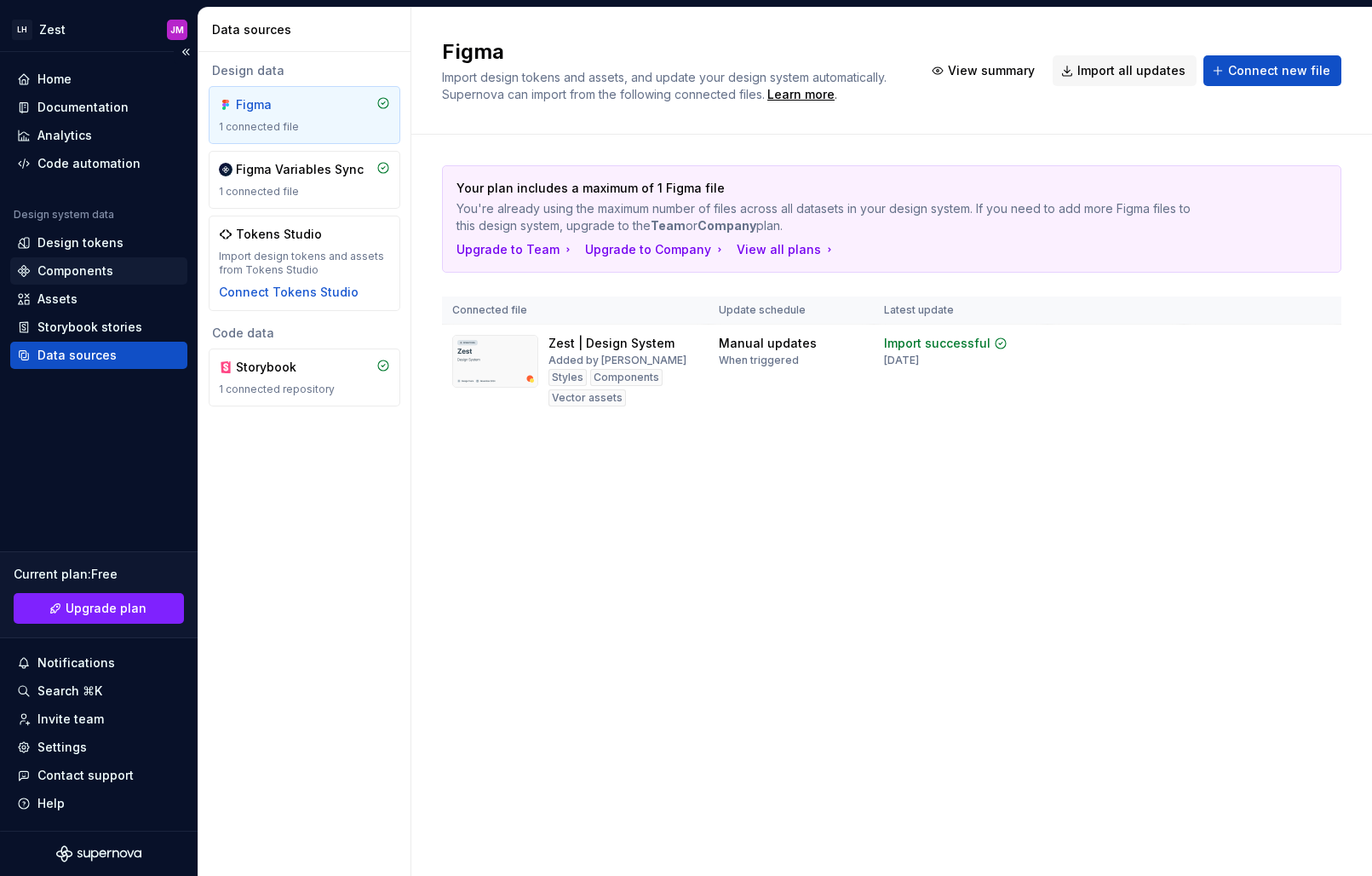
click at [91, 269] on div "Components" at bounding box center [75, 271] width 75 height 17
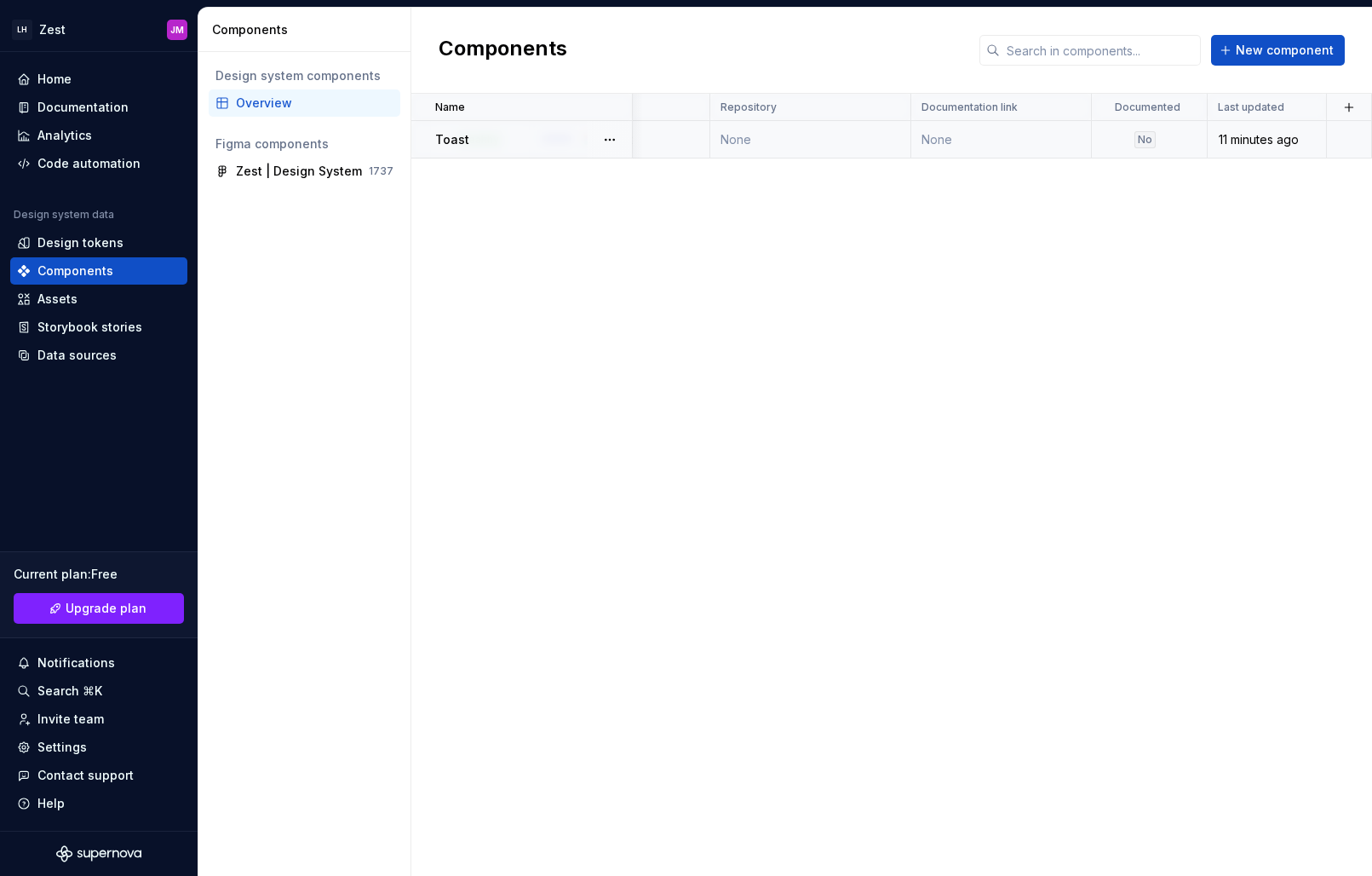
scroll to position [0, 372]
click at [957, 137] on td "None" at bounding box center [1002, 140] width 181 height 38
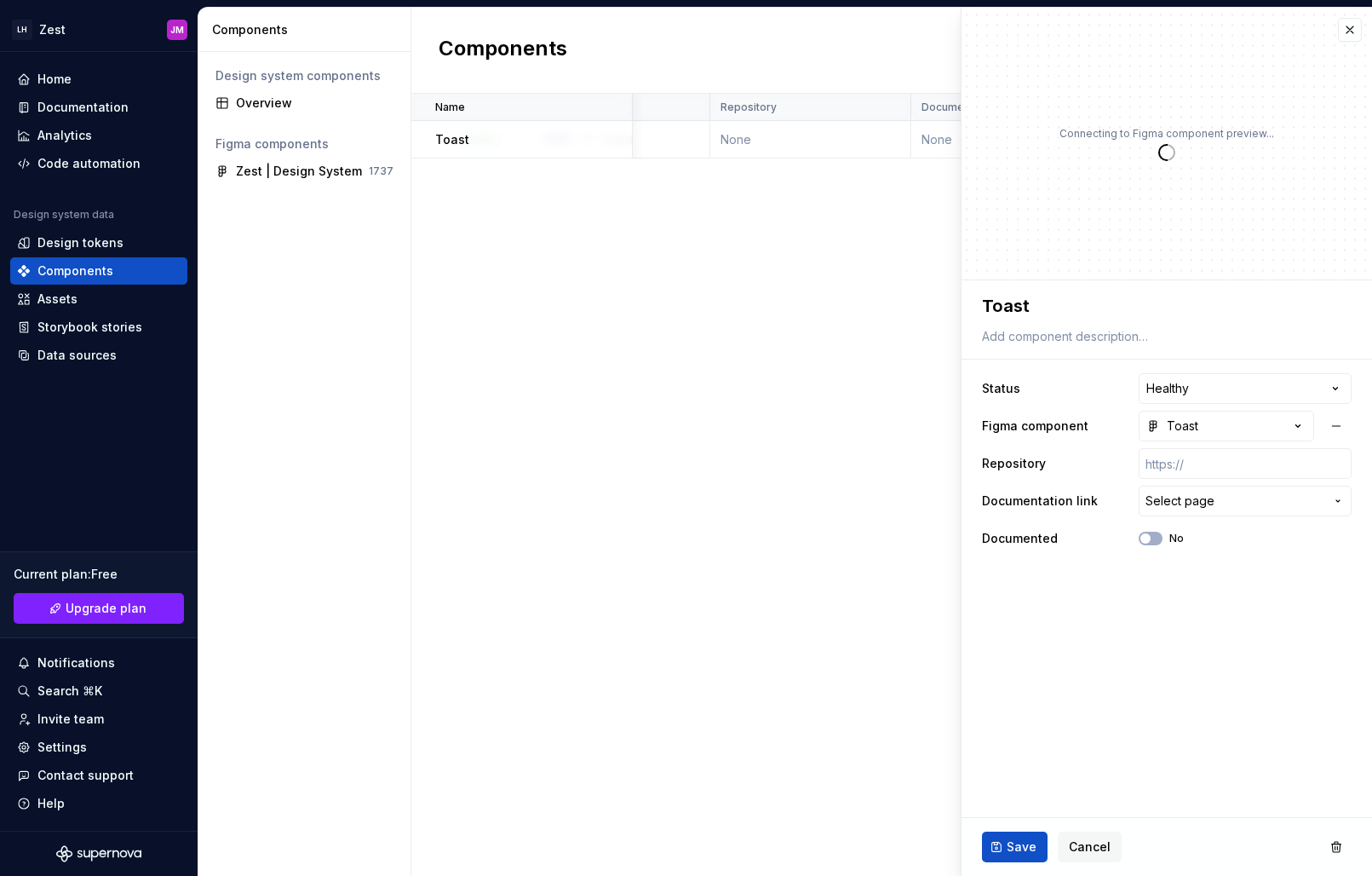
type textarea "*"
click at [1175, 383] on html "**********" at bounding box center [686, 438] width 1372 height 876
select select "**********"
click at [1086, 844] on span "Cancel" at bounding box center [1090, 847] width 41 height 17
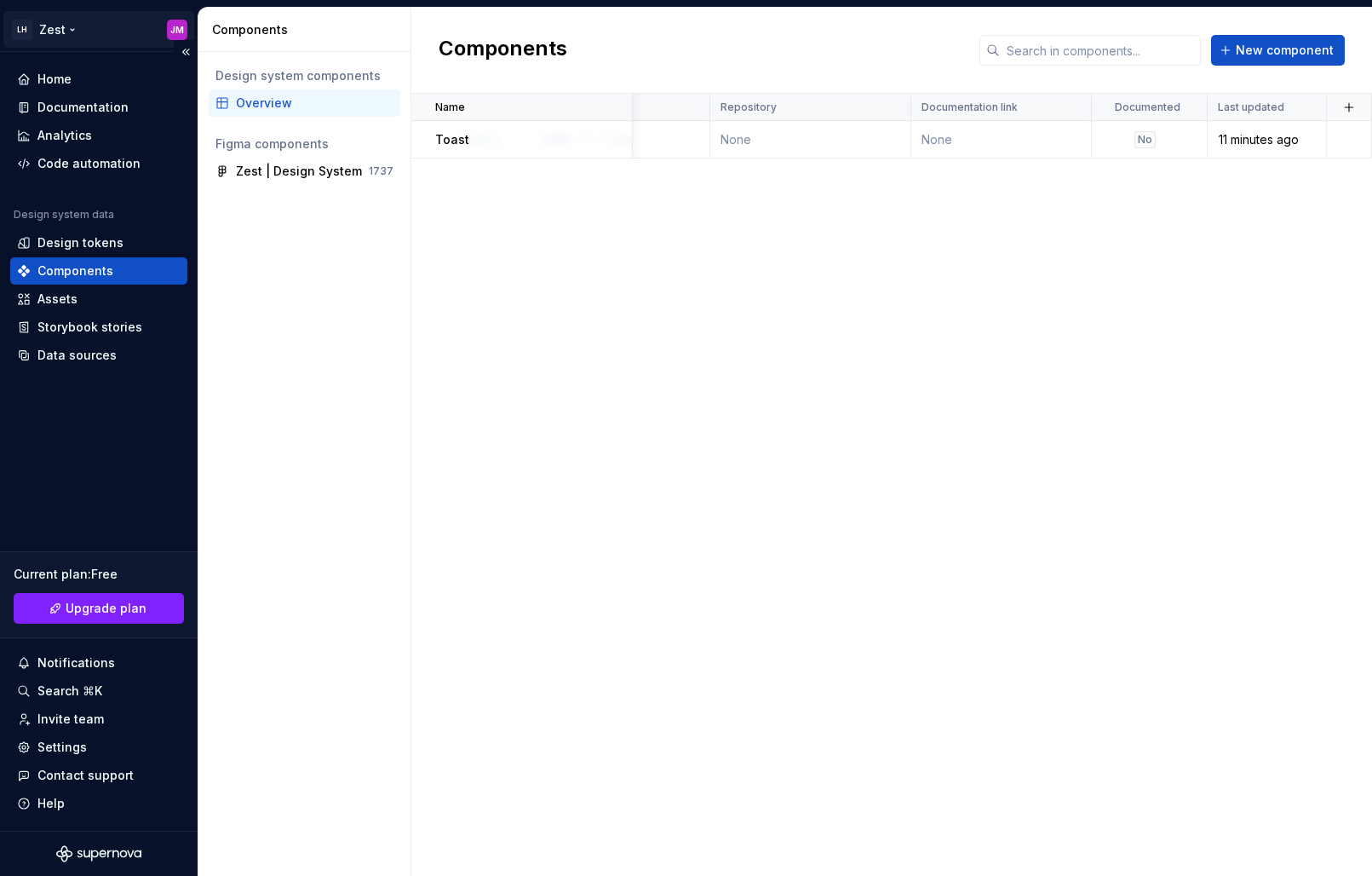
click at [59, 32] on html "LH Zest JM Home Documentation Analytics Code automation Design system data Desi…" at bounding box center [686, 438] width 1372 height 876
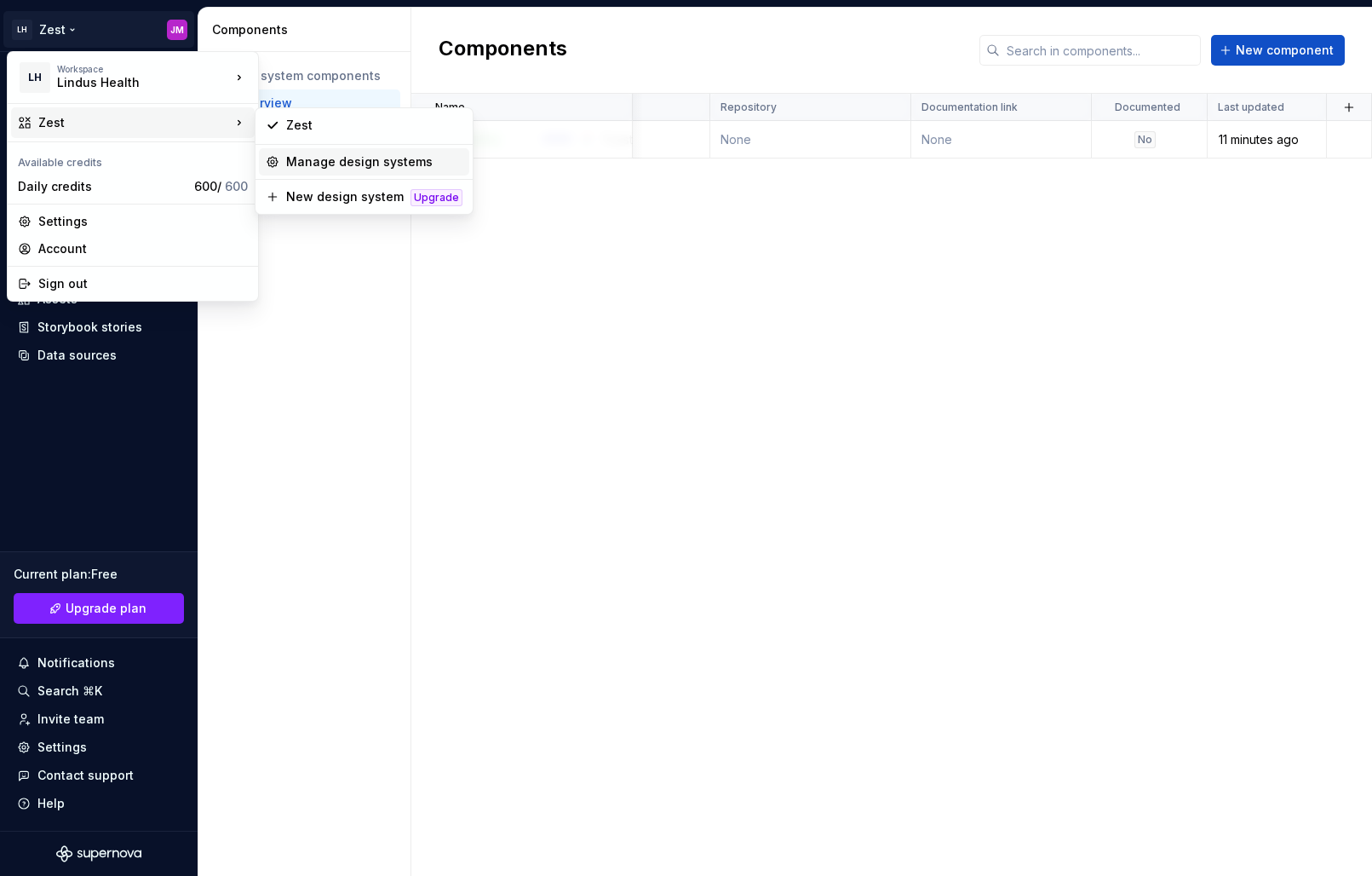
click at [362, 158] on div "Manage design systems" at bounding box center [374, 162] width 176 height 17
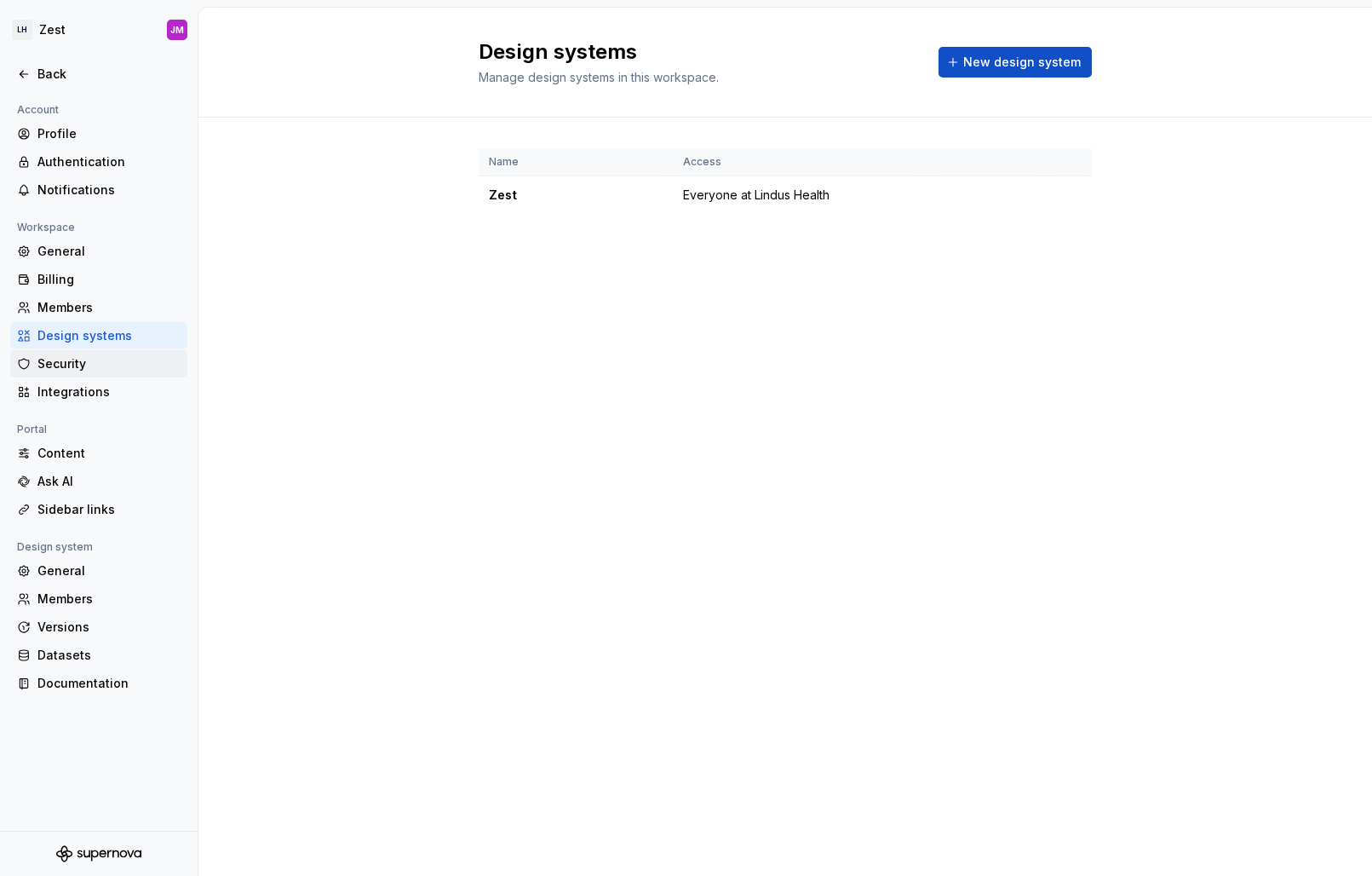
click at [91, 366] on div "Security" at bounding box center [109, 364] width 143 height 17
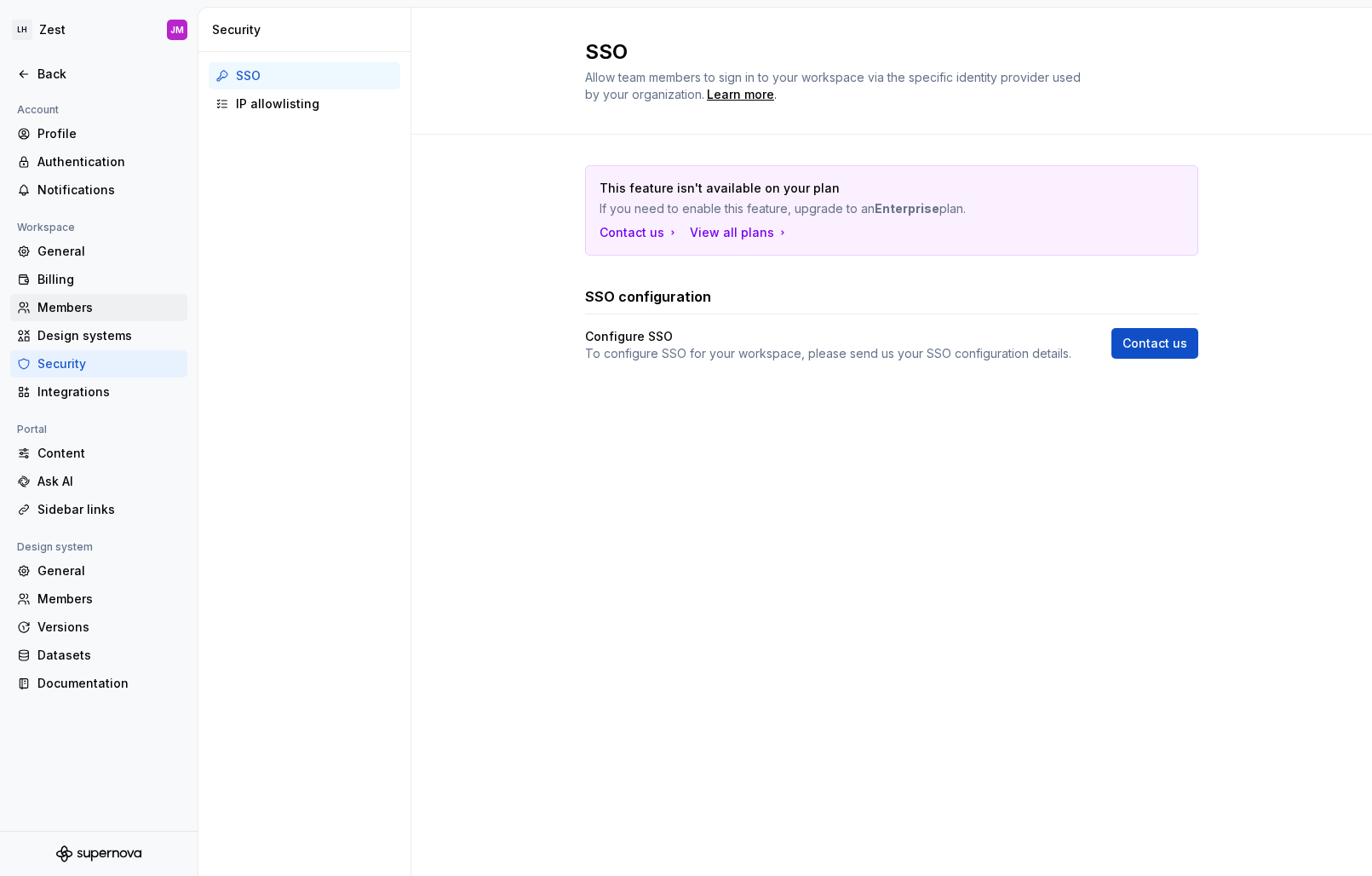
click at [80, 310] on div "Members" at bounding box center [109, 307] width 143 height 17
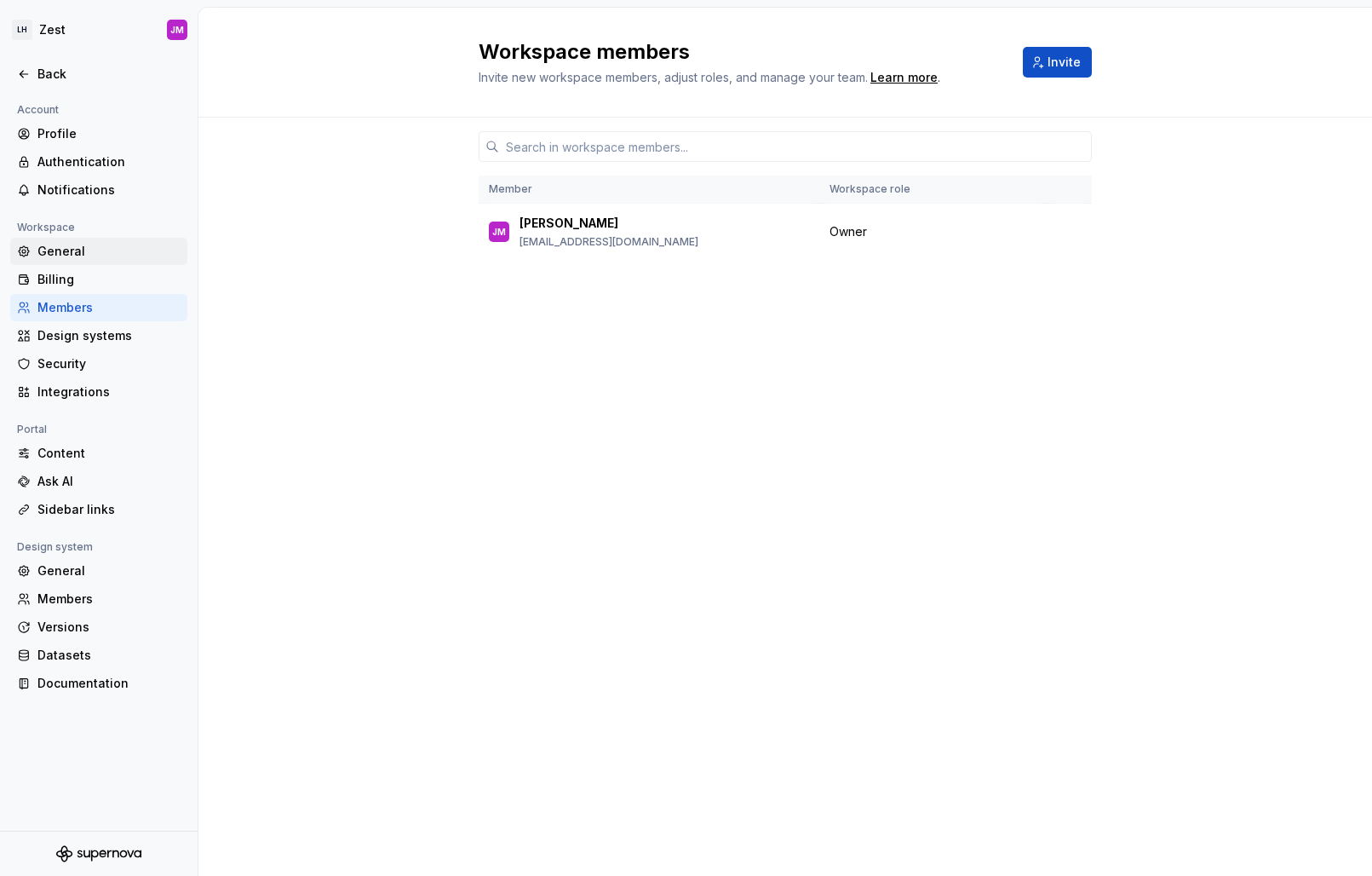
click at [79, 259] on div "General" at bounding box center [109, 251] width 143 height 17
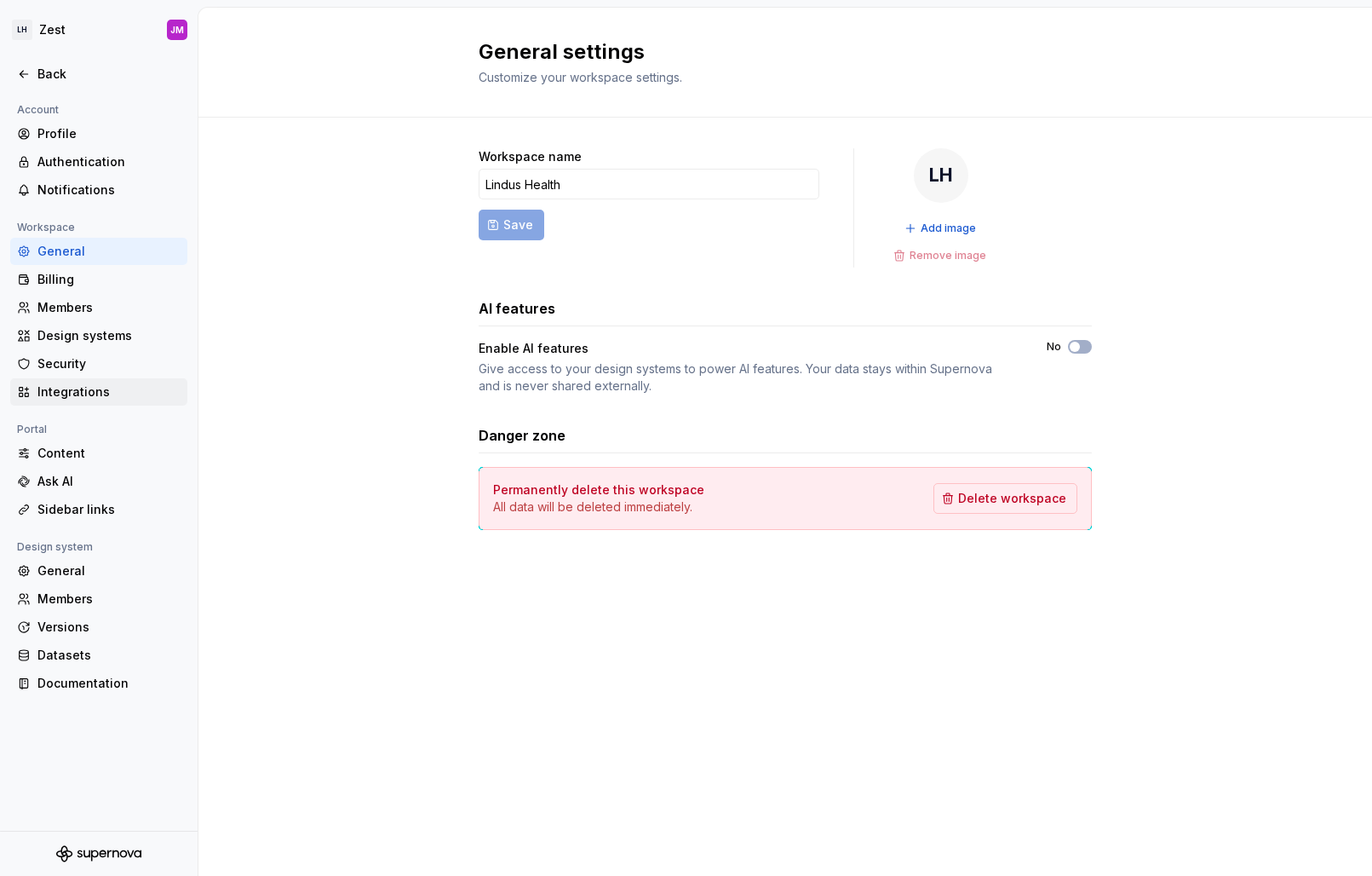
click at [84, 390] on div "Integrations" at bounding box center [109, 392] width 143 height 17
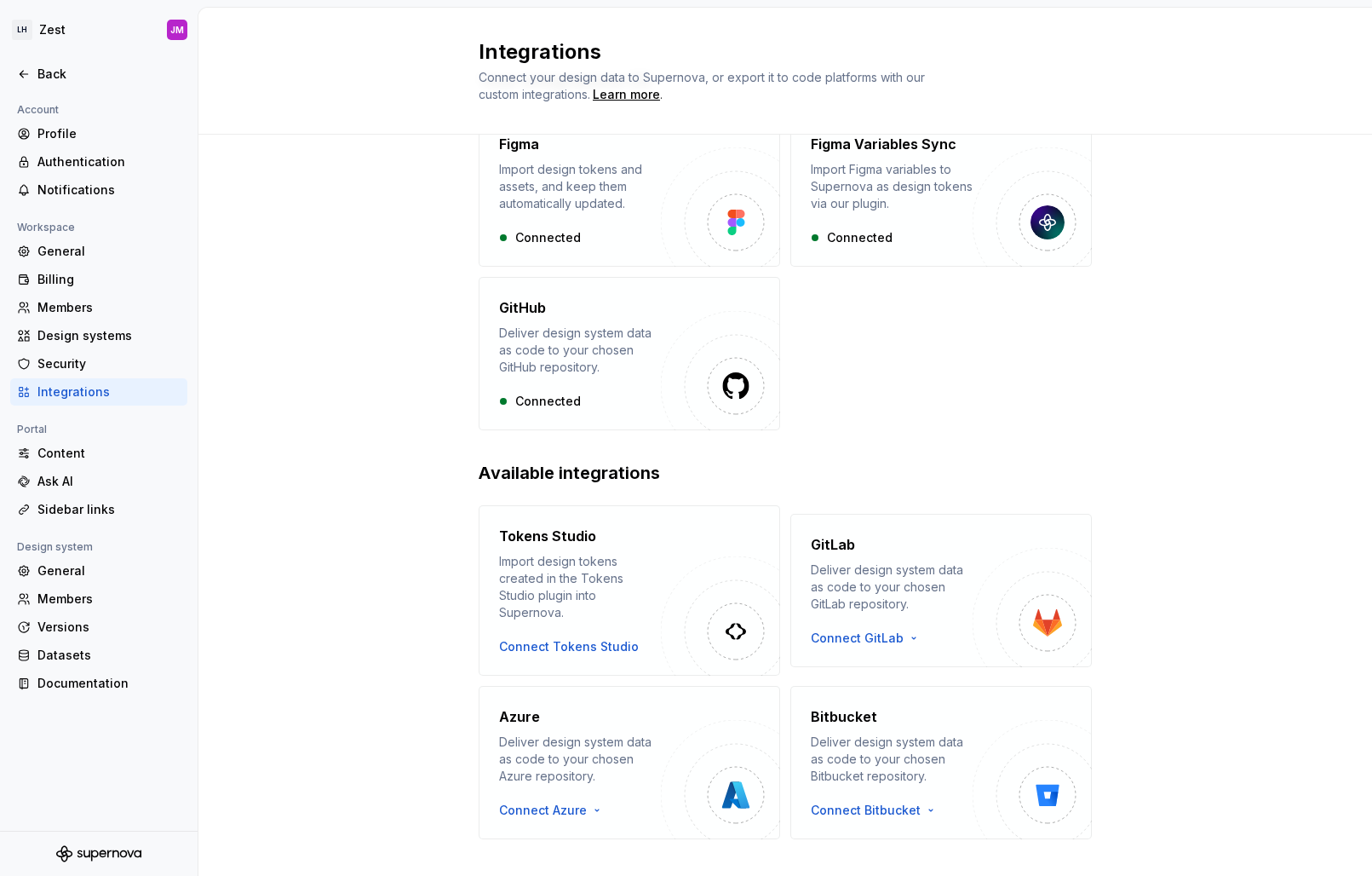
scroll to position [107, 0]
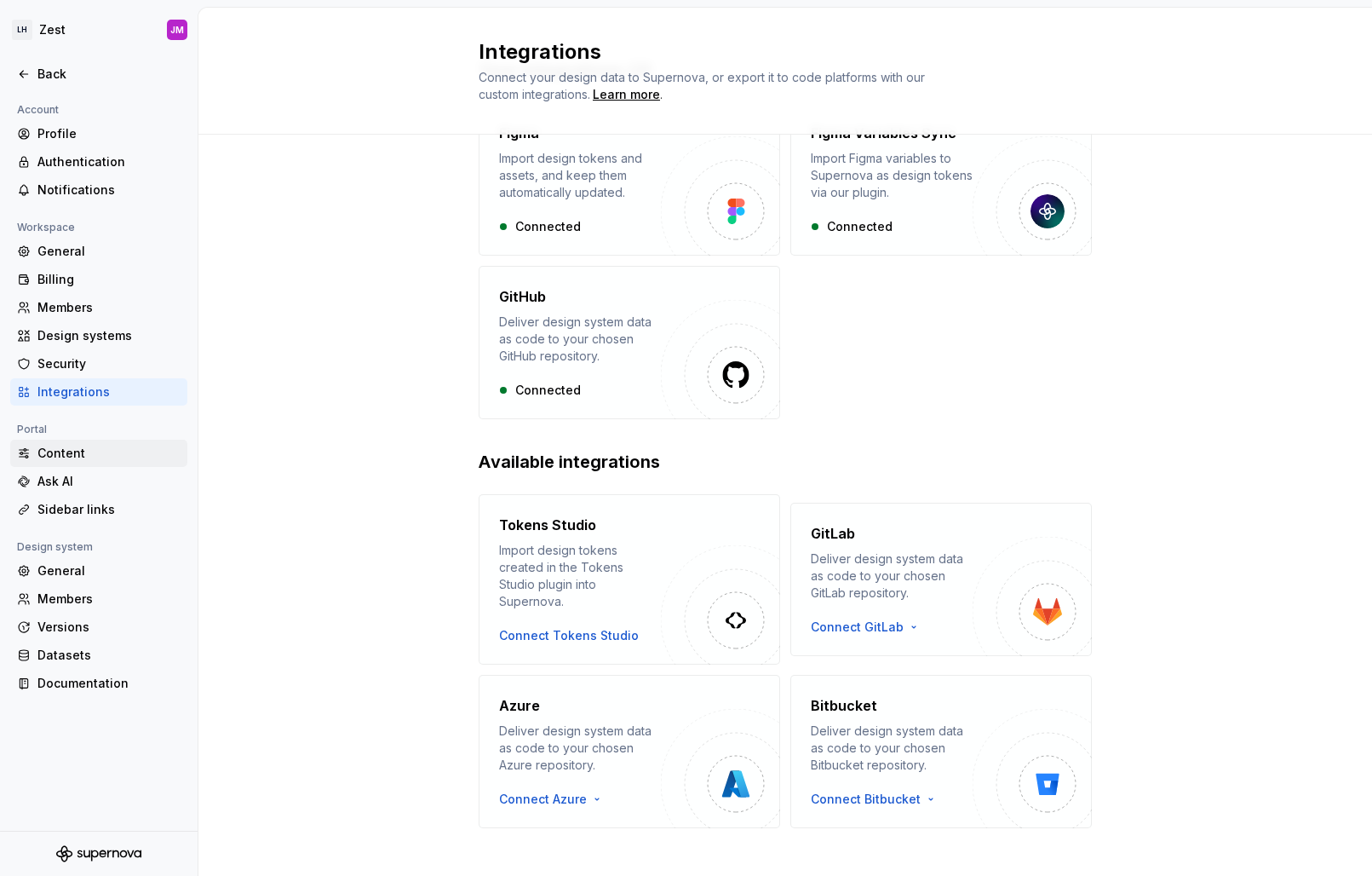
click at [102, 452] on div "Content" at bounding box center [109, 454] width 143 height 17
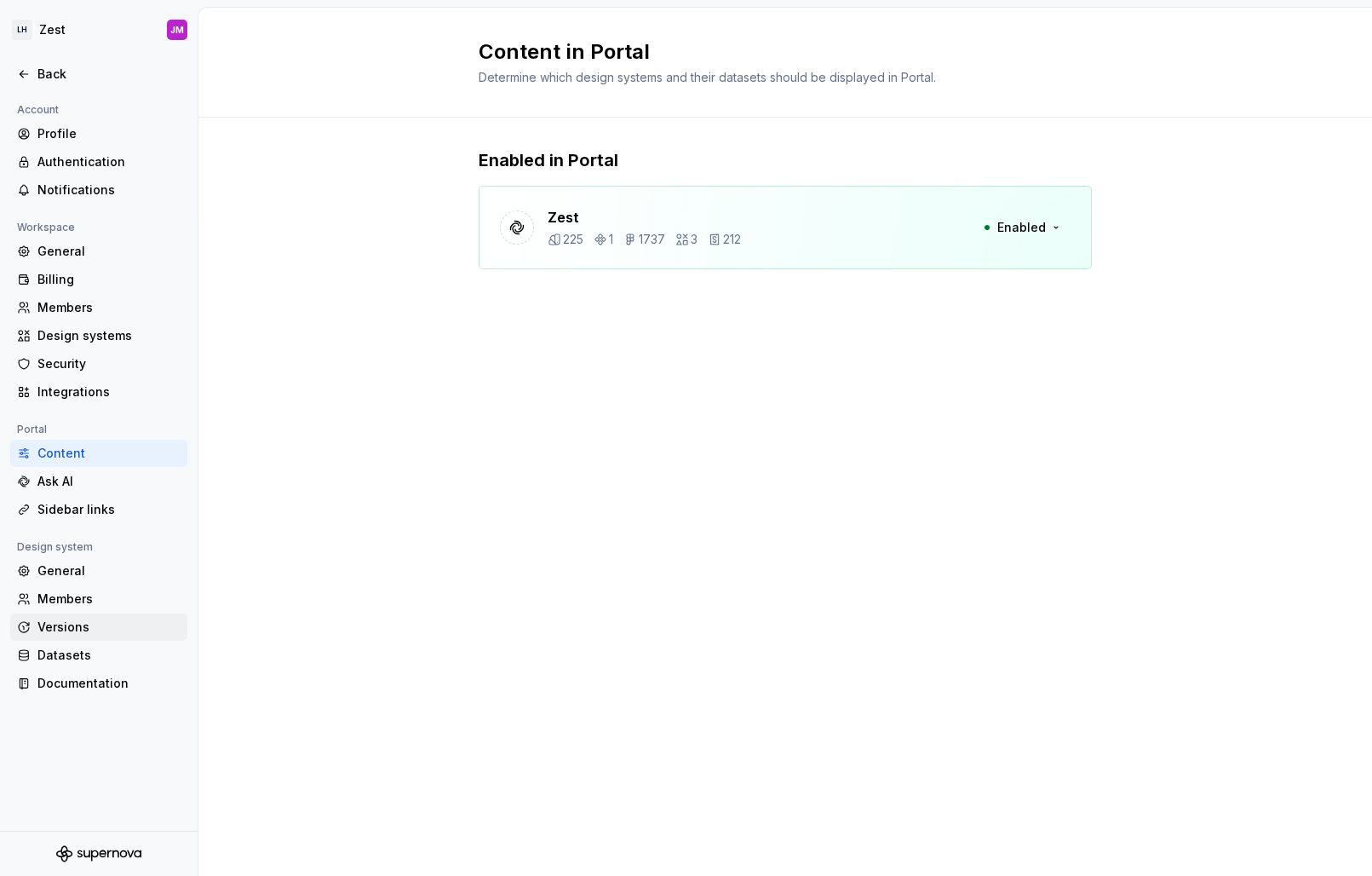
click at [81, 622] on div "Versions" at bounding box center [109, 627] width 143 height 17
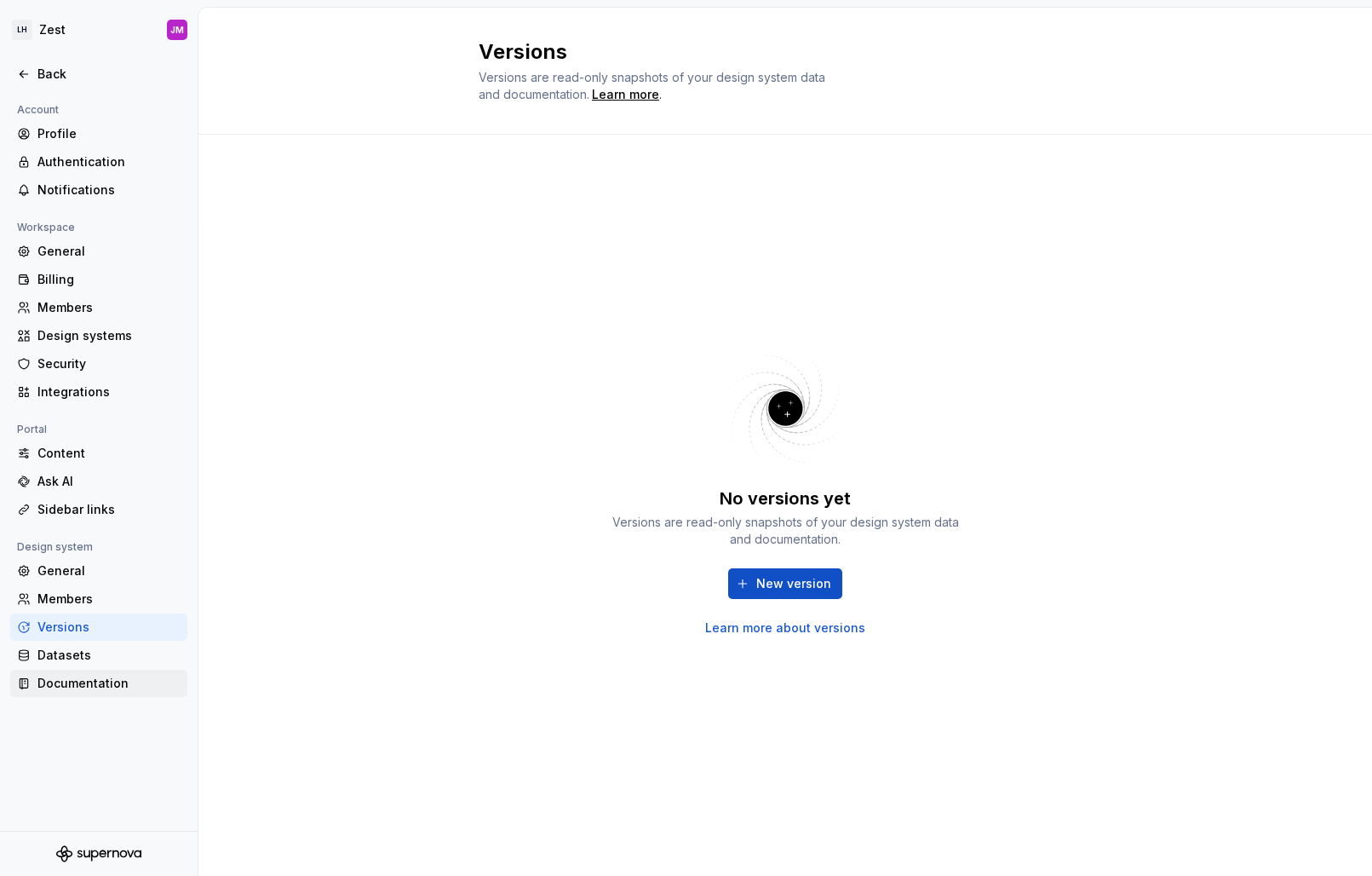
click at [92, 678] on div "Documentation" at bounding box center [109, 684] width 143 height 17
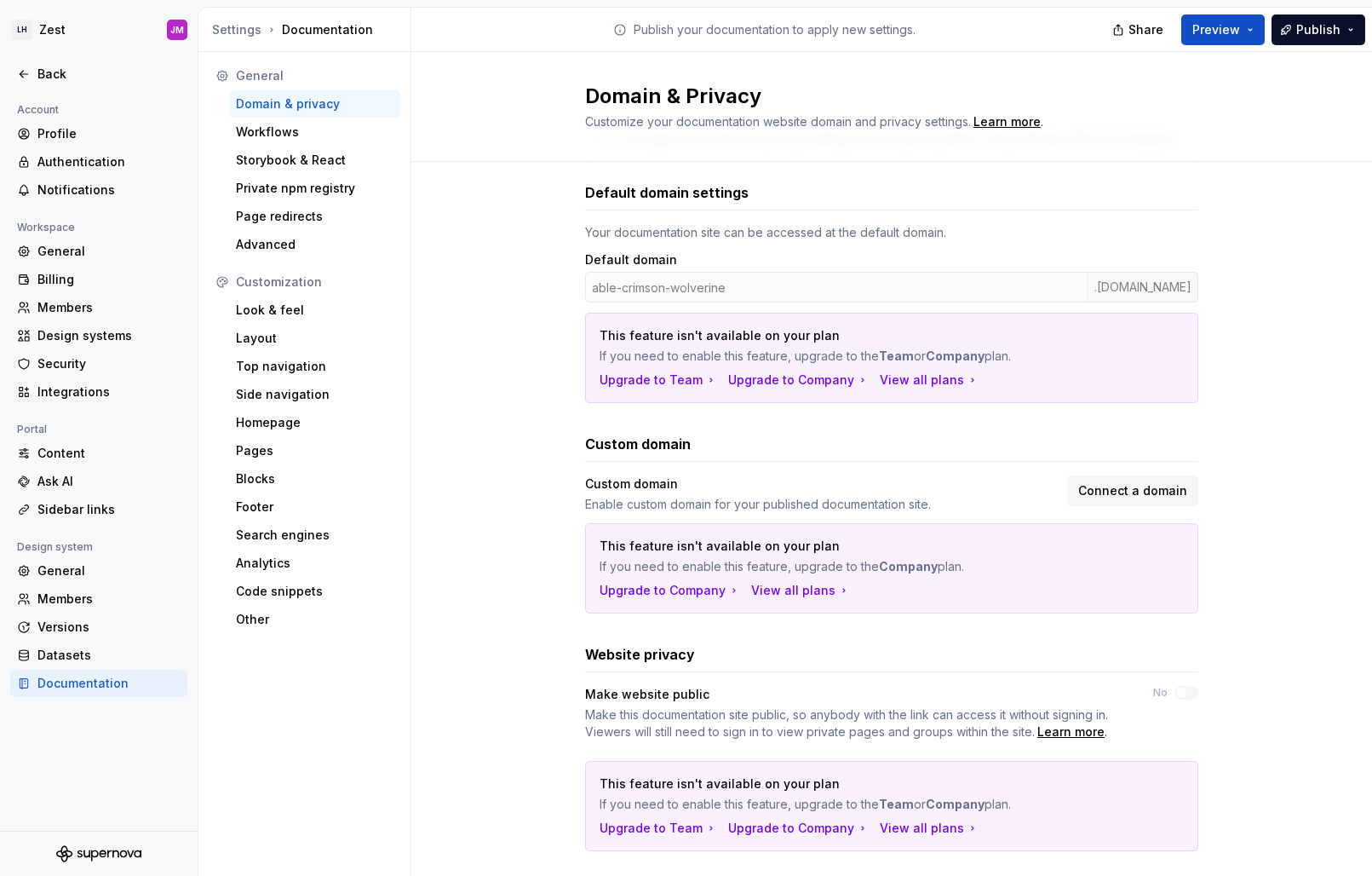
scroll to position [109, 0]
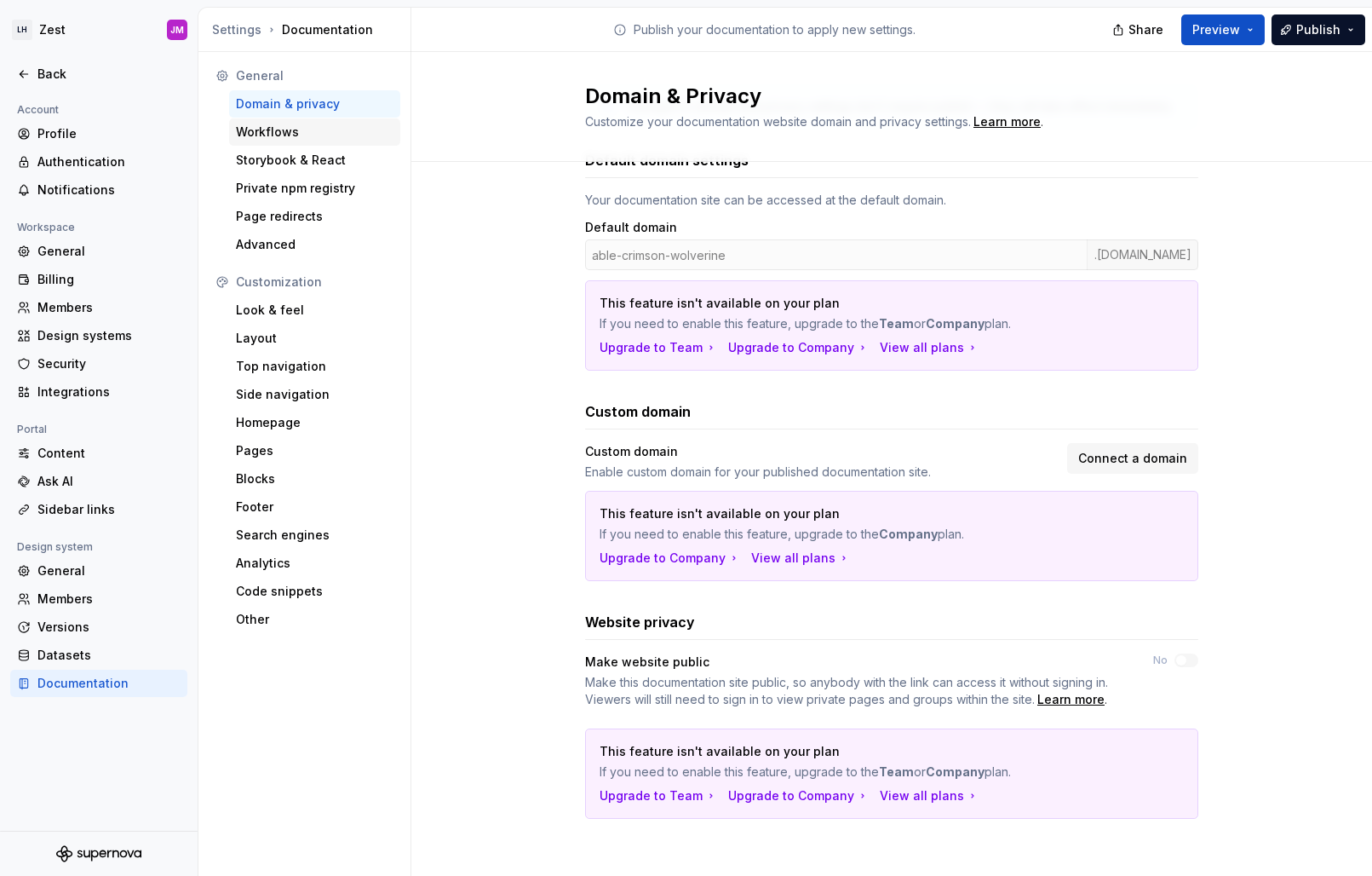
click at [268, 126] on div "Workflows" at bounding box center [314, 132] width 157 height 17
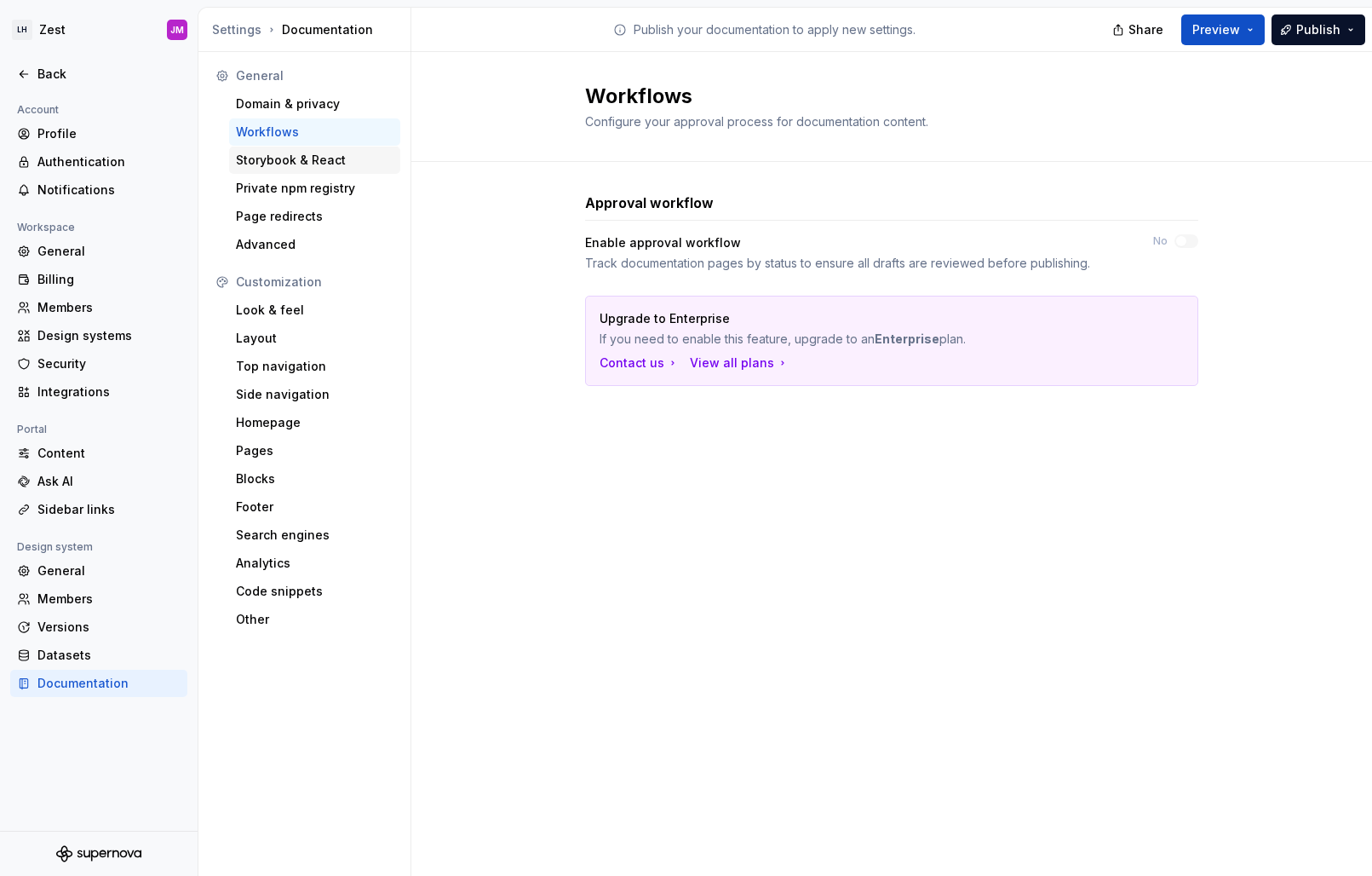
click at [287, 159] on div "Storybook & React" at bounding box center [314, 160] width 157 height 17
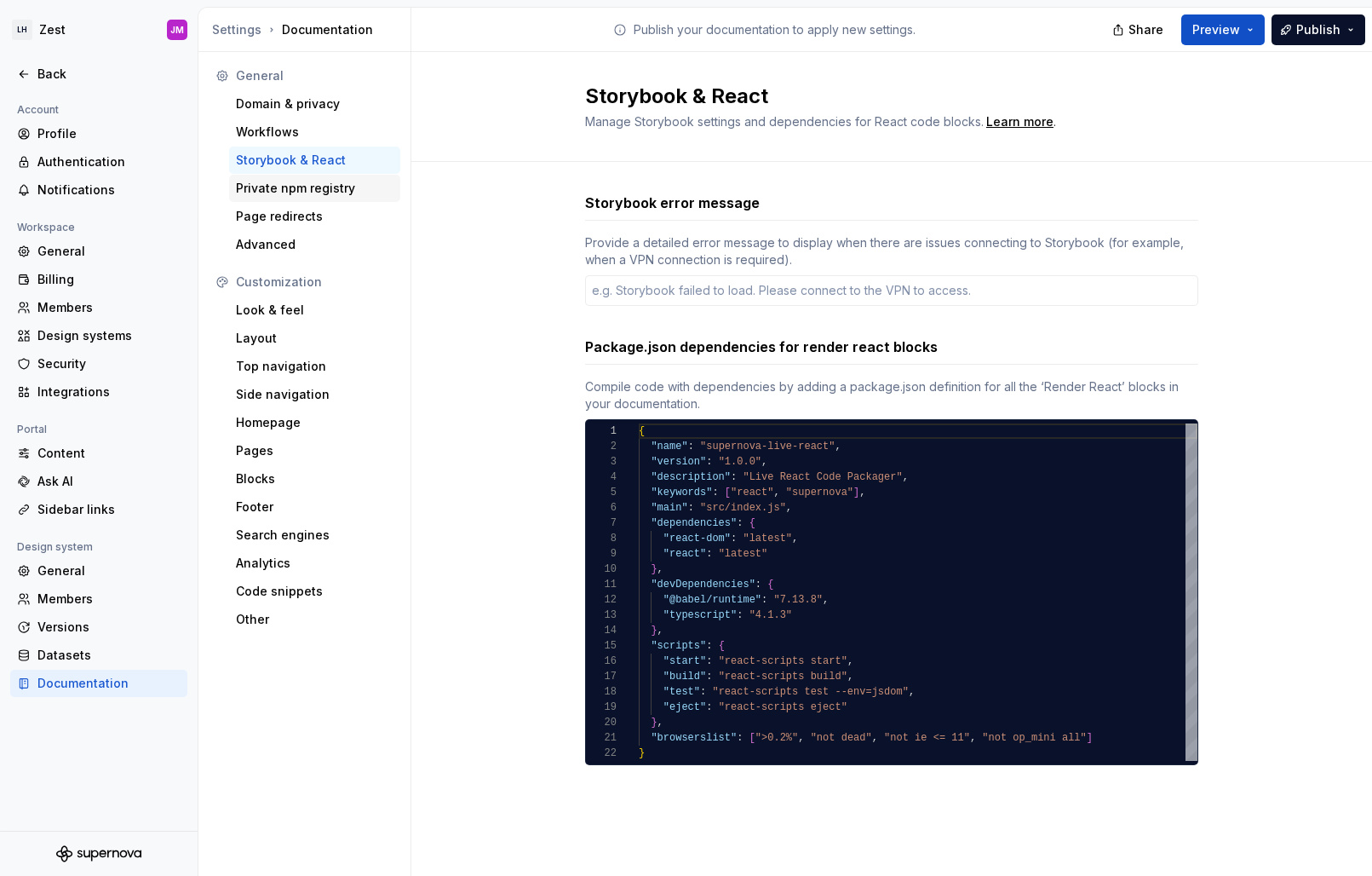
click at [280, 193] on div "Private npm registry" at bounding box center [314, 189] width 157 height 17
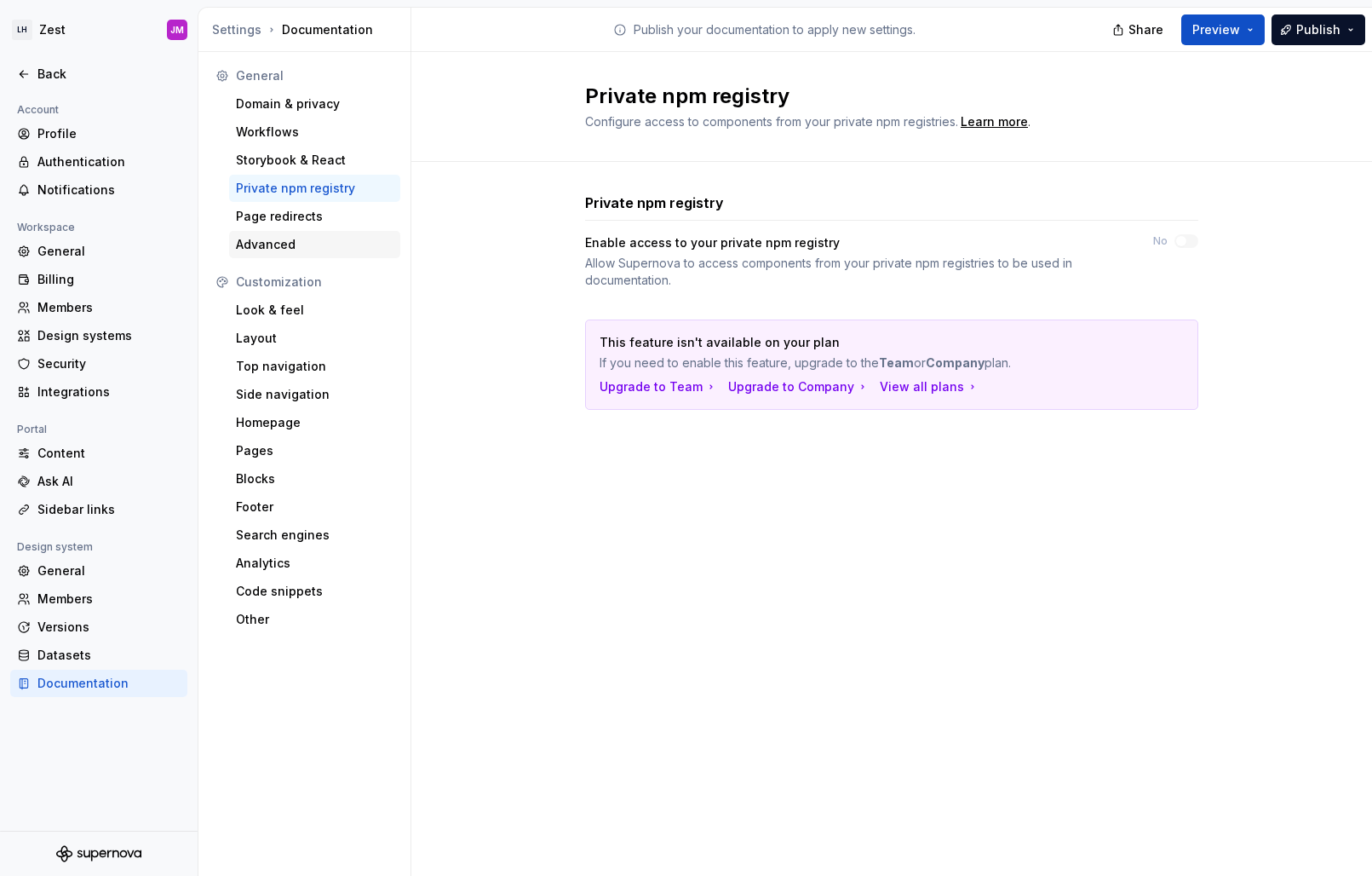
click at [322, 232] on div "Advanced" at bounding box center [315, 244] width 172 height 27
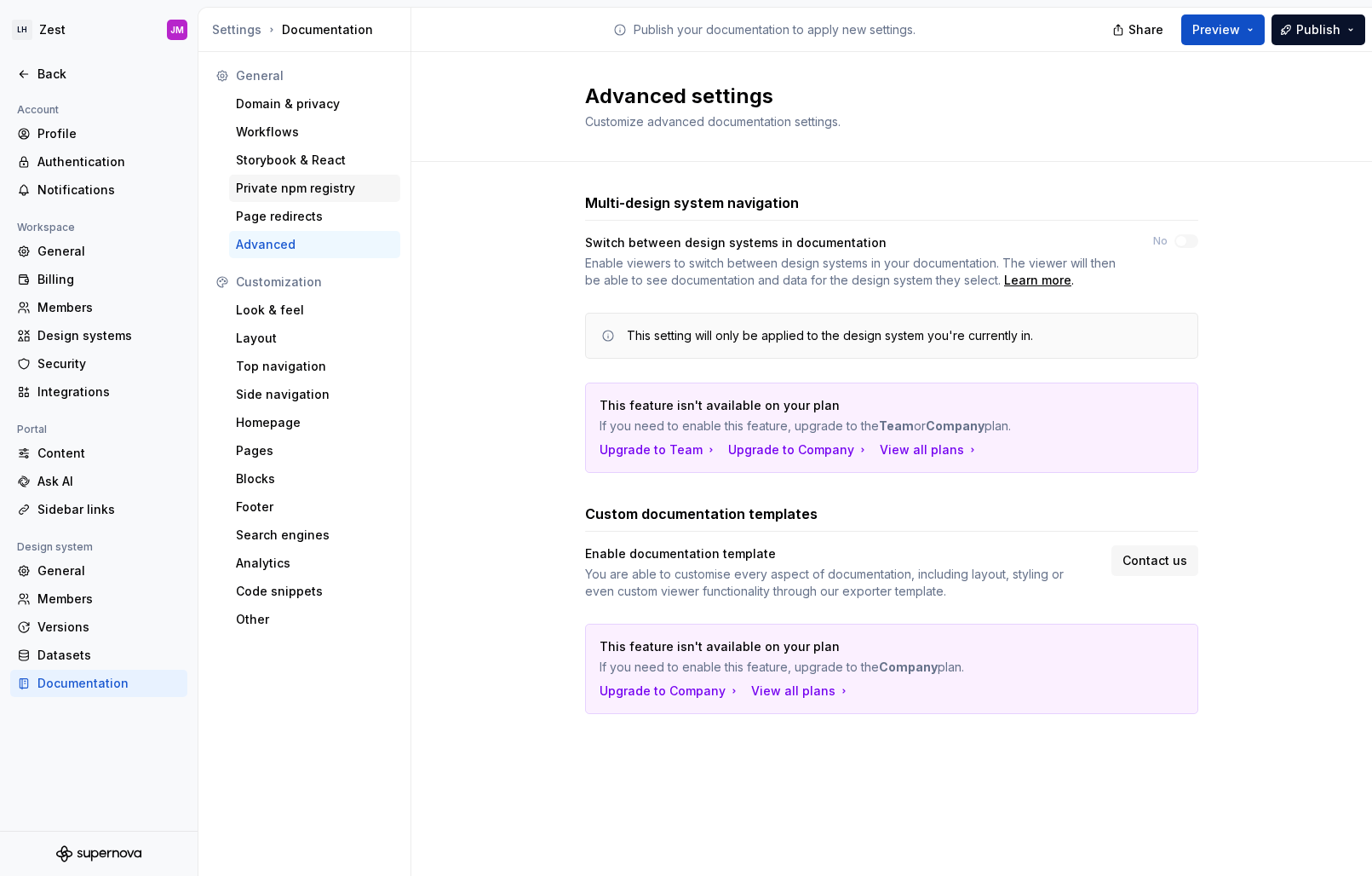
click at [303, 201] on div "Private npm registry" at bounding box center [315, 188] width 172 height 27
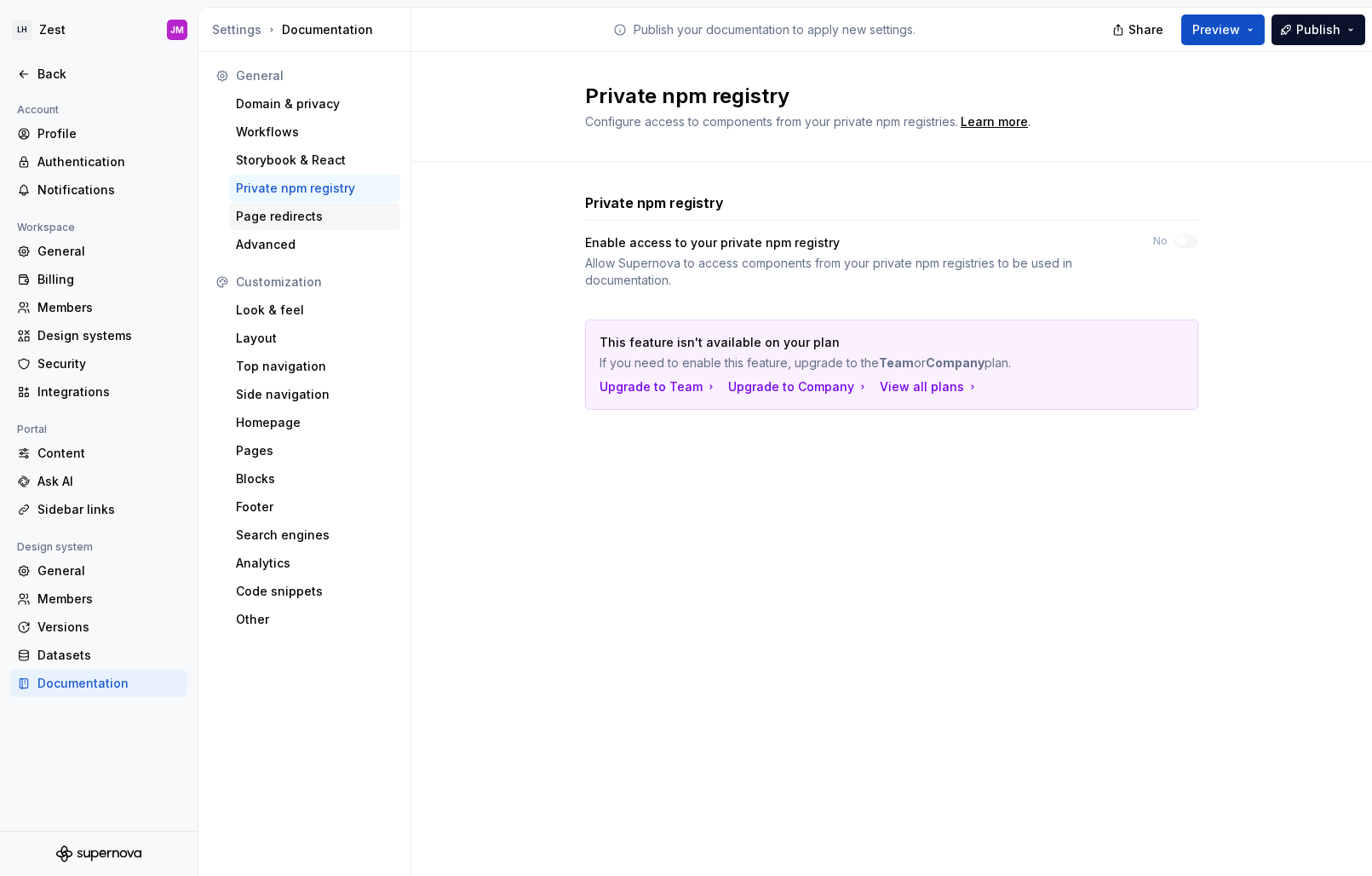
click at [312, 213] on div "Page redirects" at bounding box center [314, 216] width 157 height 17
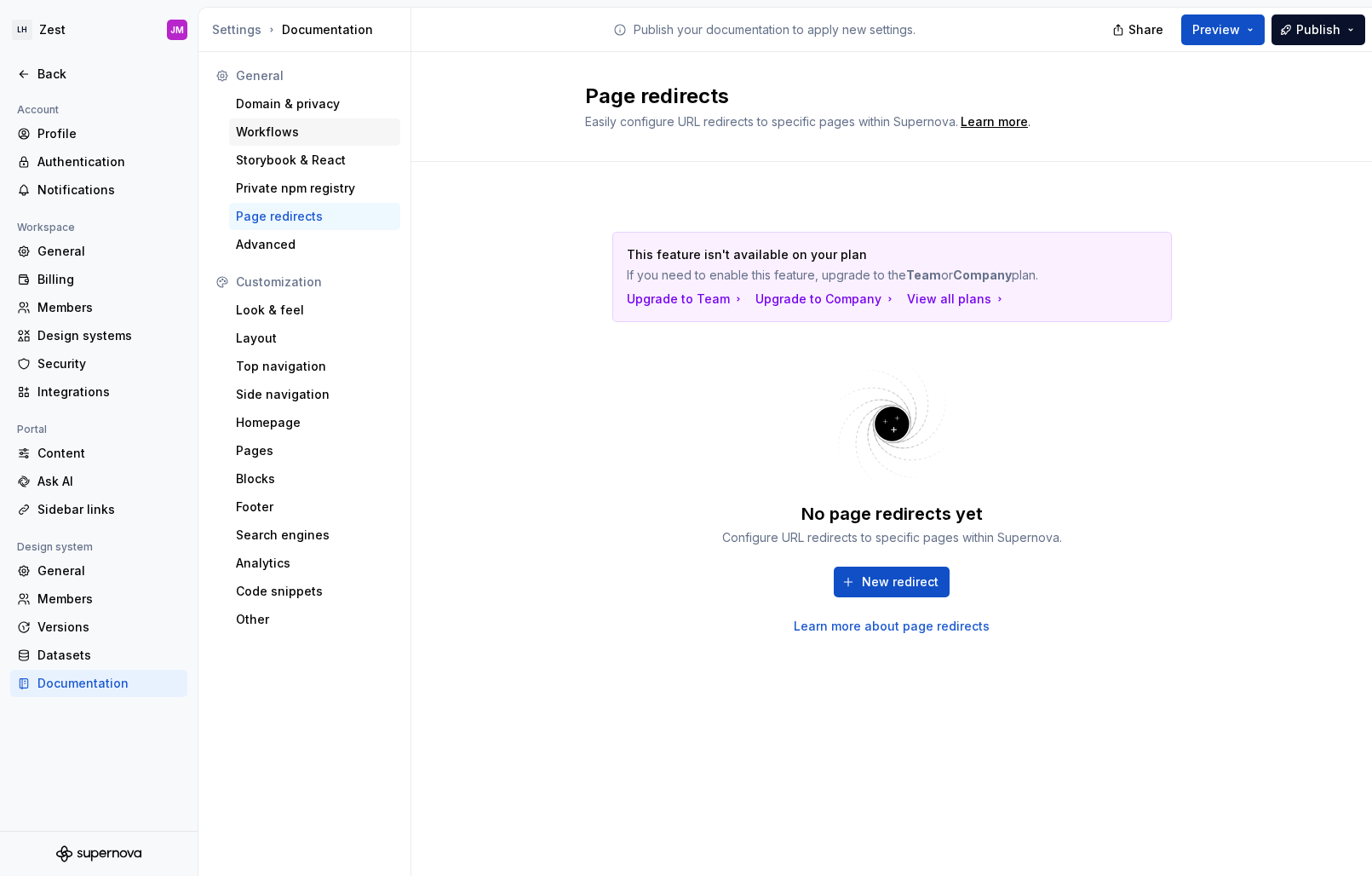
click at [317, 124] on div "Workflows" at bounding box center [314, 132] width 157 height 17
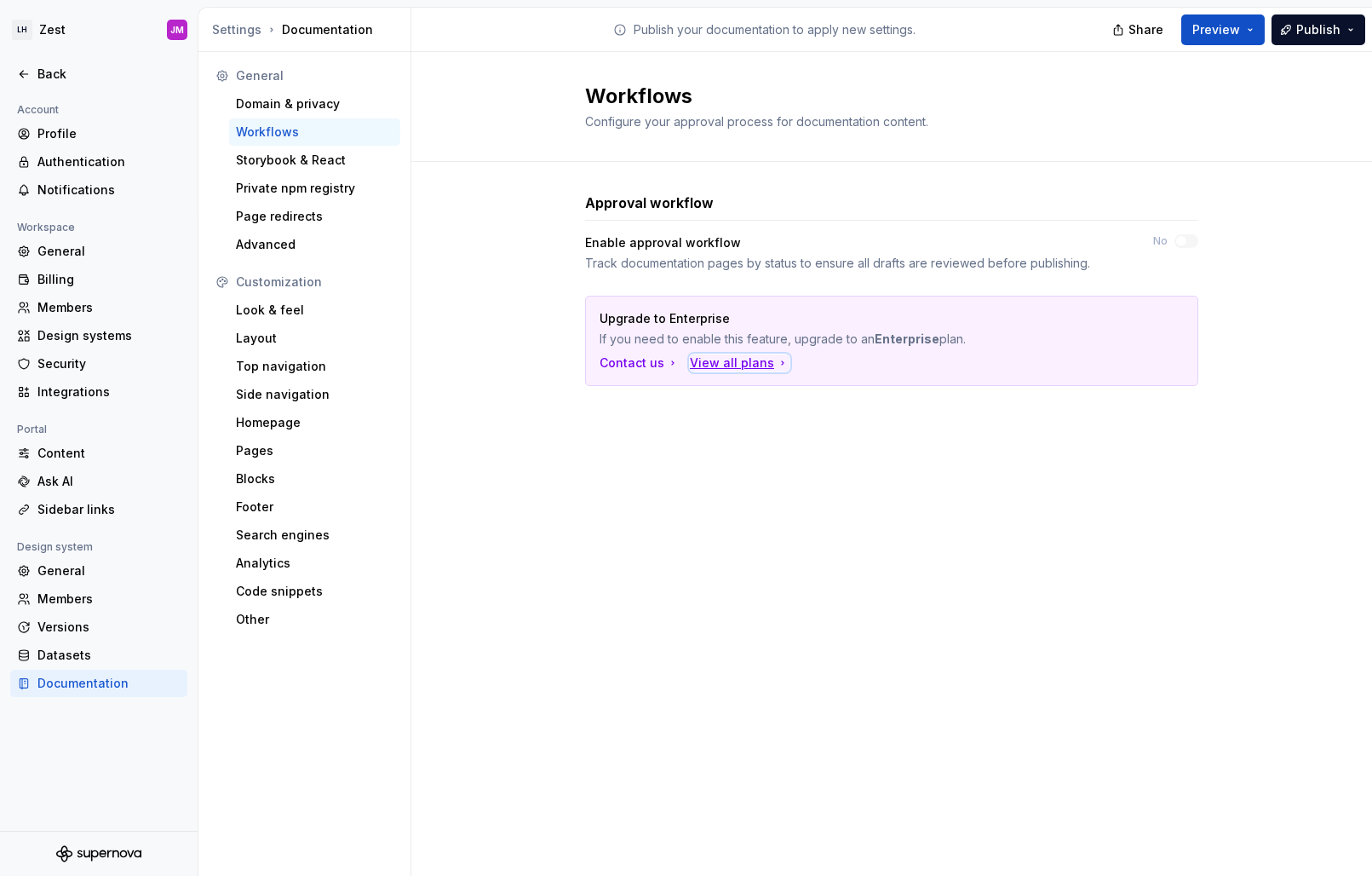
click at [728, 362] on div "View all plans" at bounding box center [740, 363] width 100 height 17
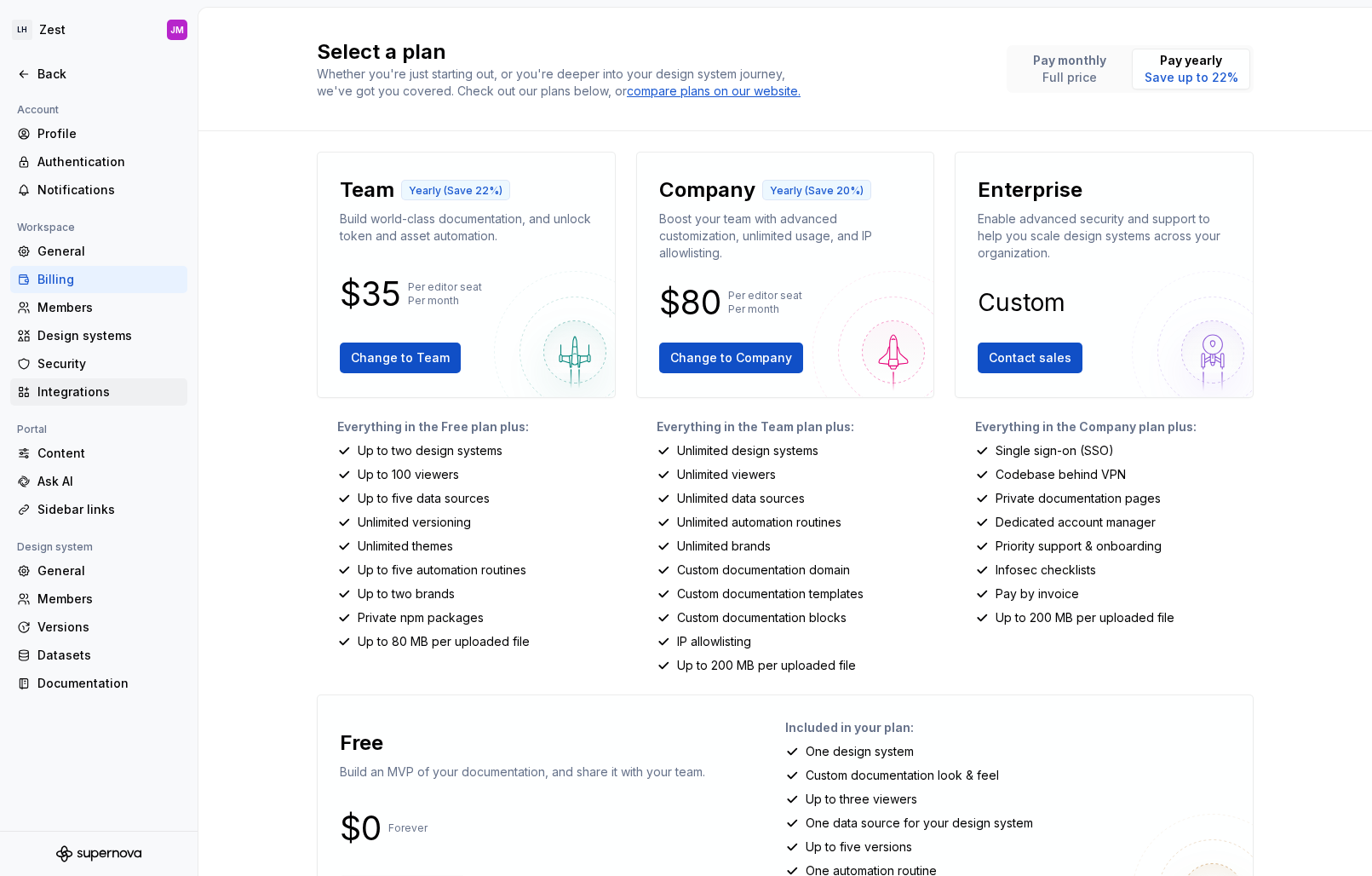
click at [100, 391] on div "Integrations" at bounding box center [109, 392] width 143 height 17
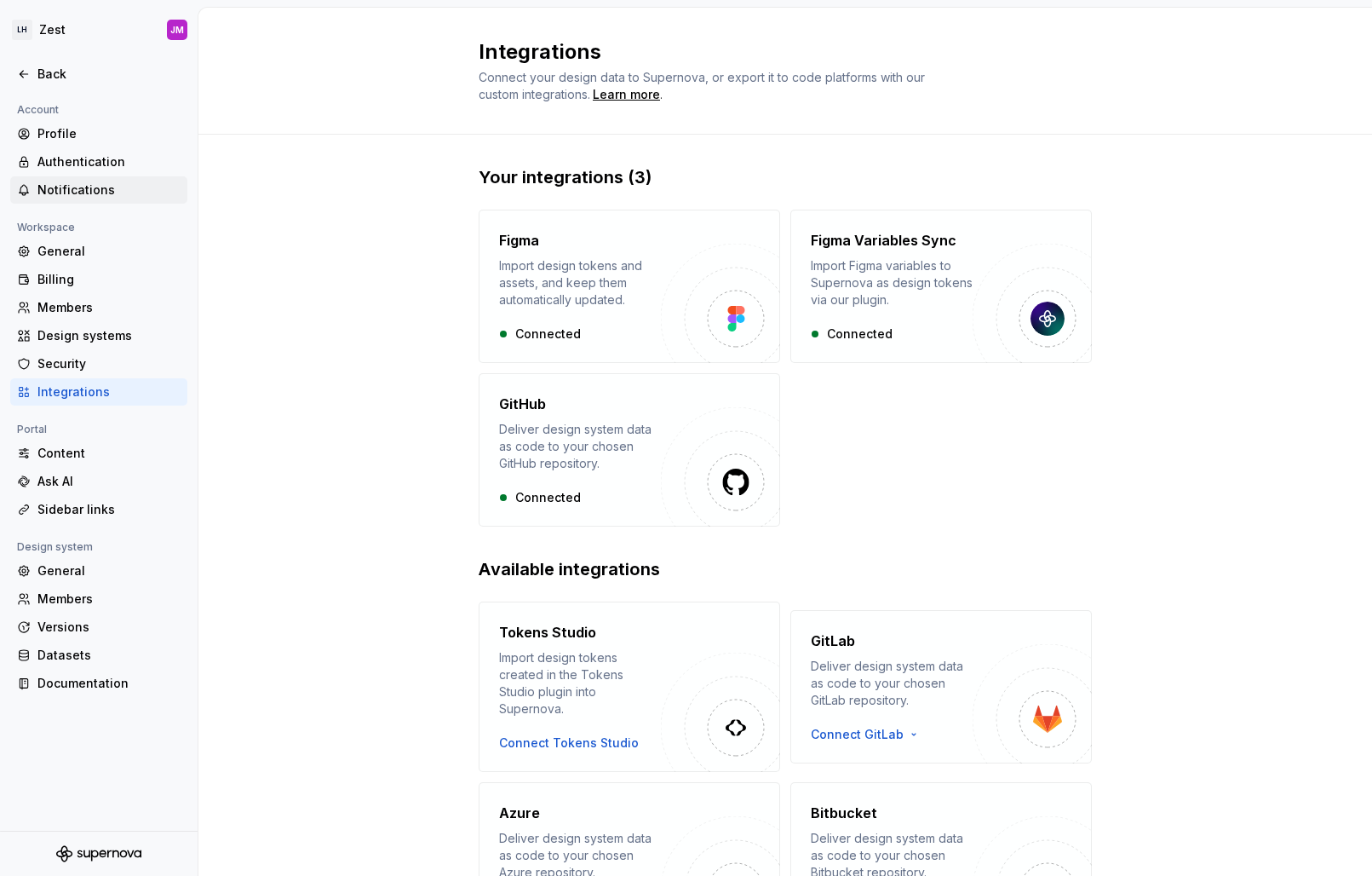
click at [99, 182] on div "Notifications" at bounding box center [109, 190] width 143 height 17
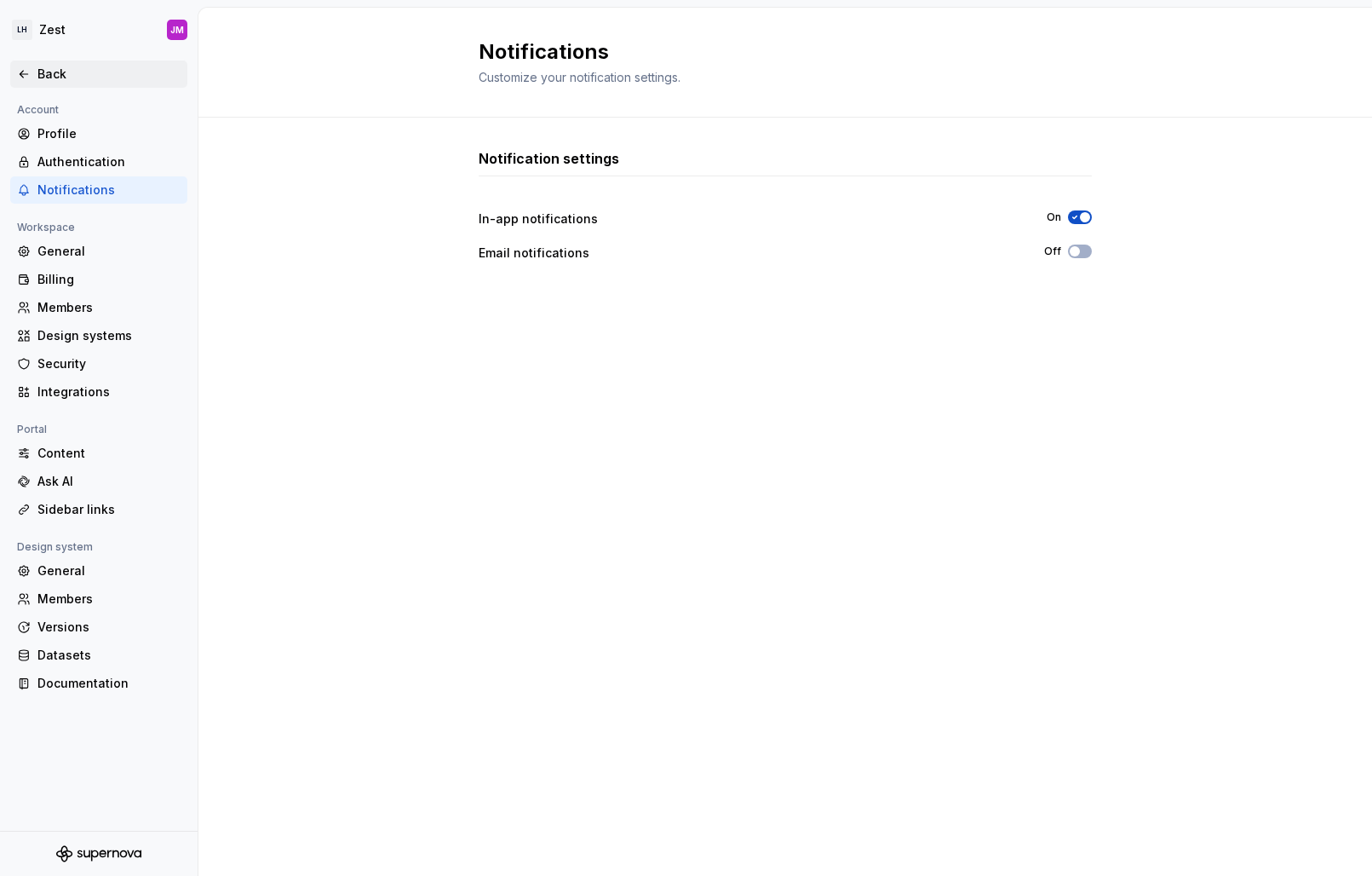
click at [20, 75] on icon at bounding box center [24, 74] width 13 height 13
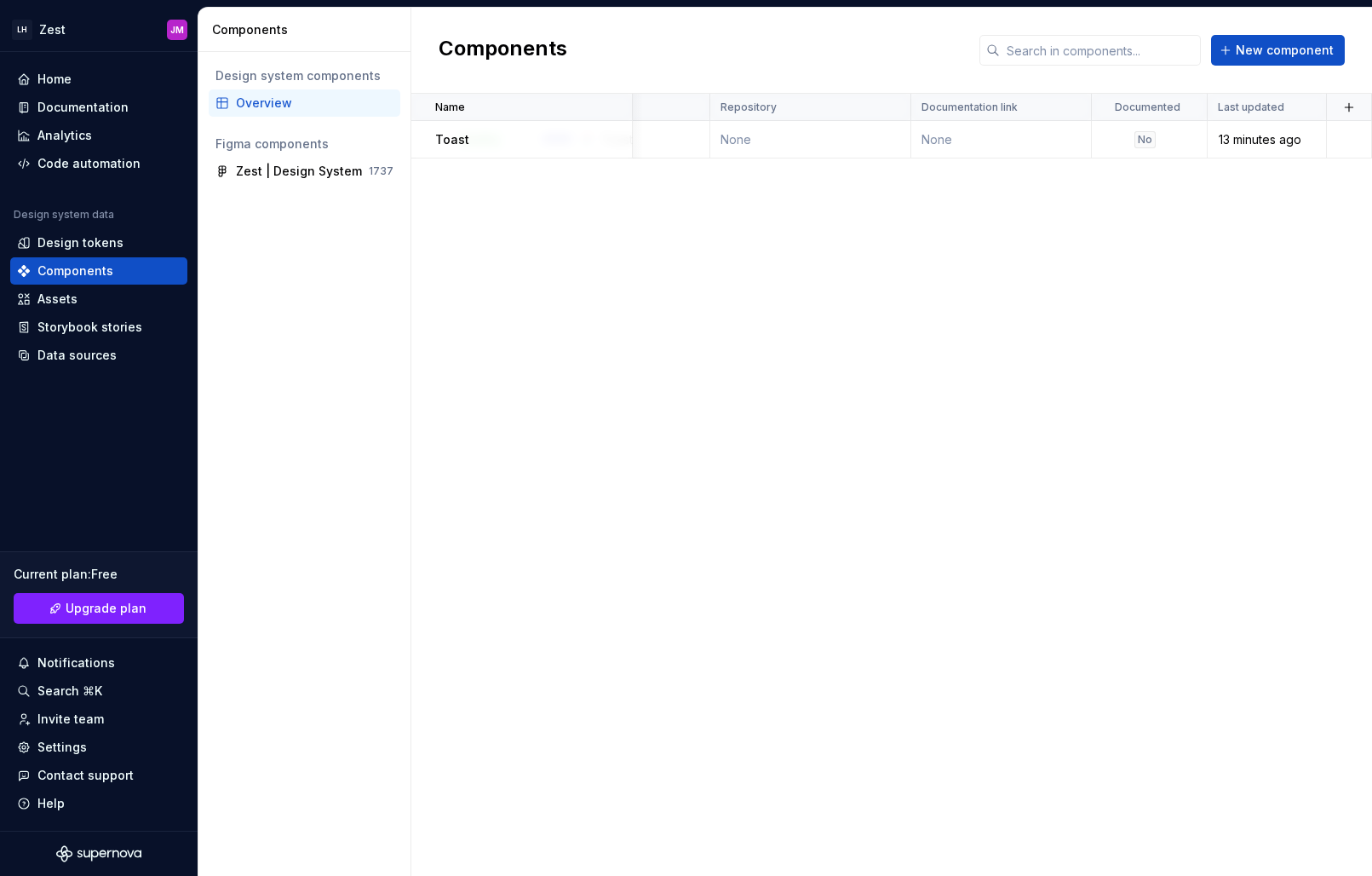
scroll to position [0, 372]
click at [1257, 137] on div "13 minutes ago" at bounding box center [1267, 140] width 117 height 17
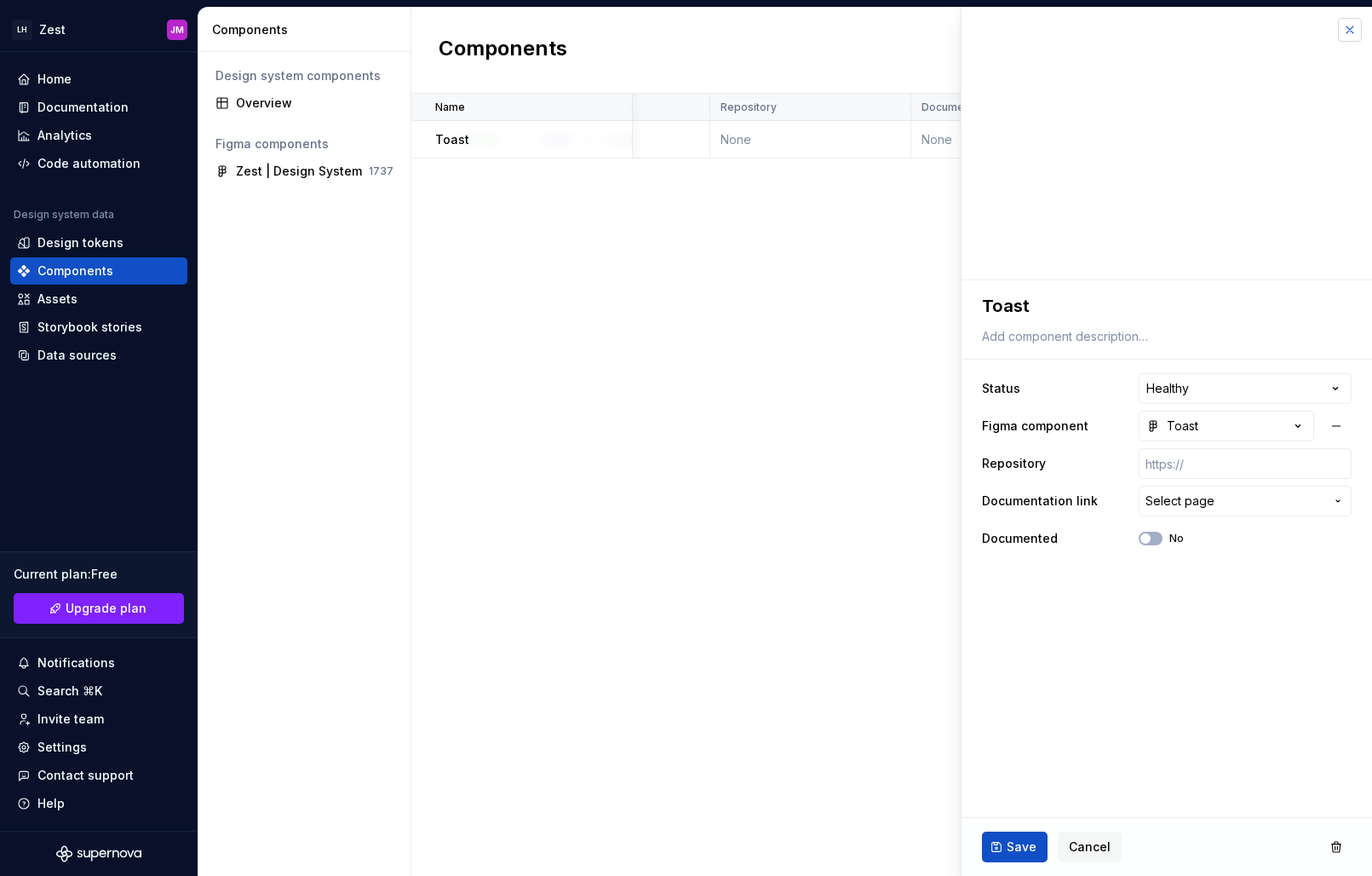
click at [1354, 29] on button "button" at bounding box center [1349, 29] width 24 height 24
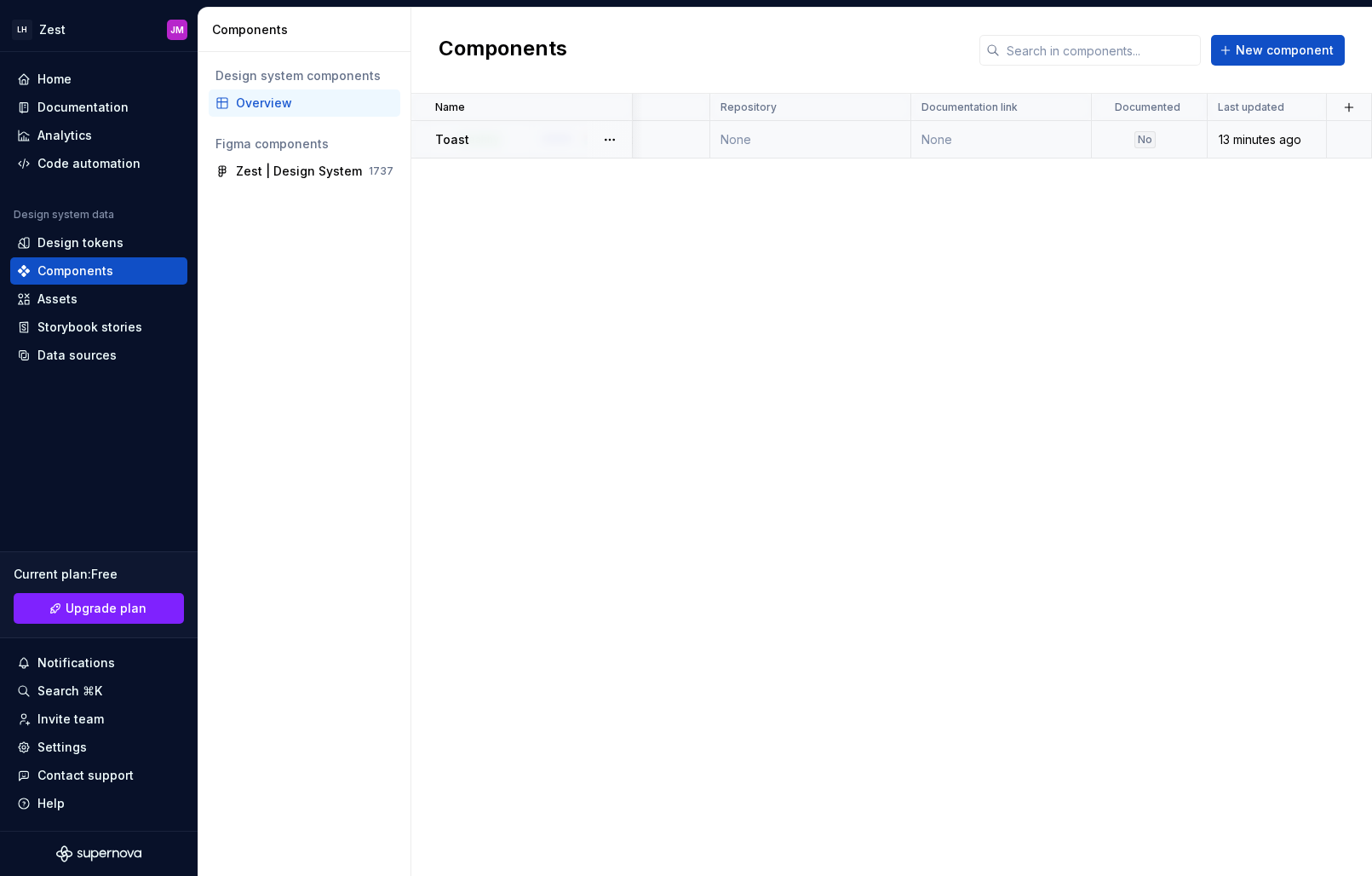
click at [1267, 140] on div "13 minutes ago" at bounding box center [1267, 140] width 117 height 17
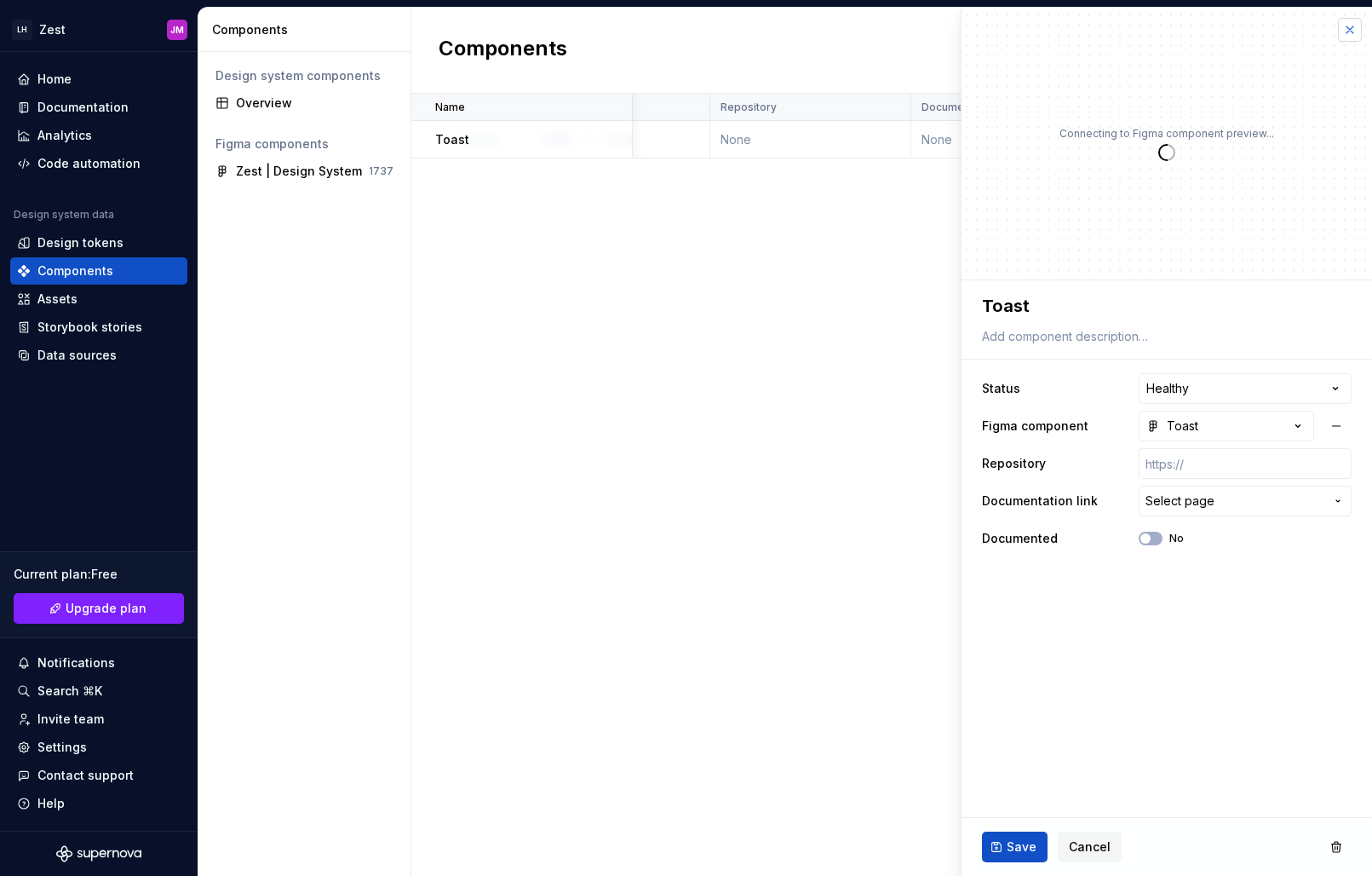
click at [1351, 29] on button "button" at bounding box center [1349, 29] width 24 height 24
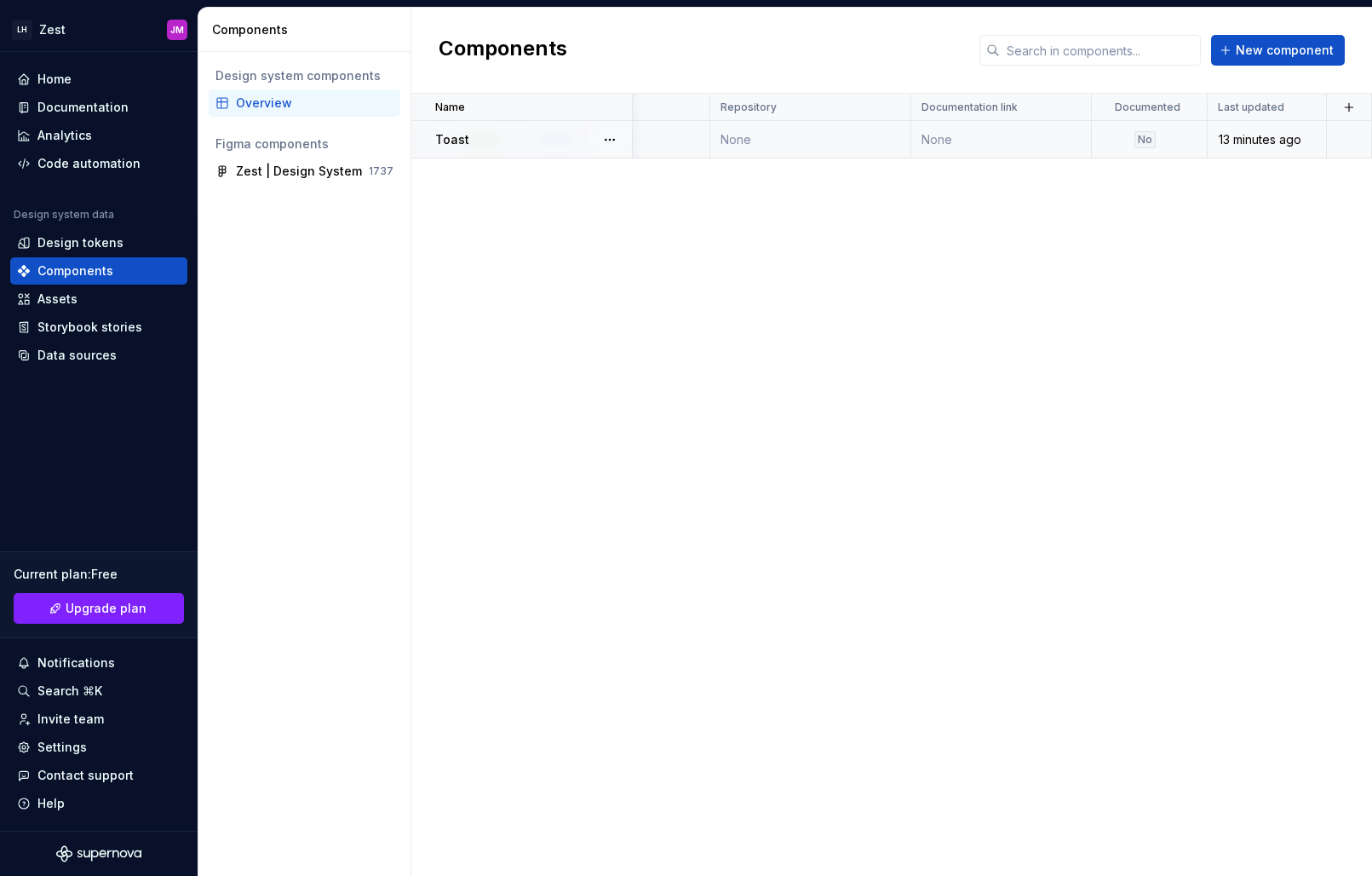
click at [1153, 129] on td "No" at bounding box center [1149, 140] width 116 height 38
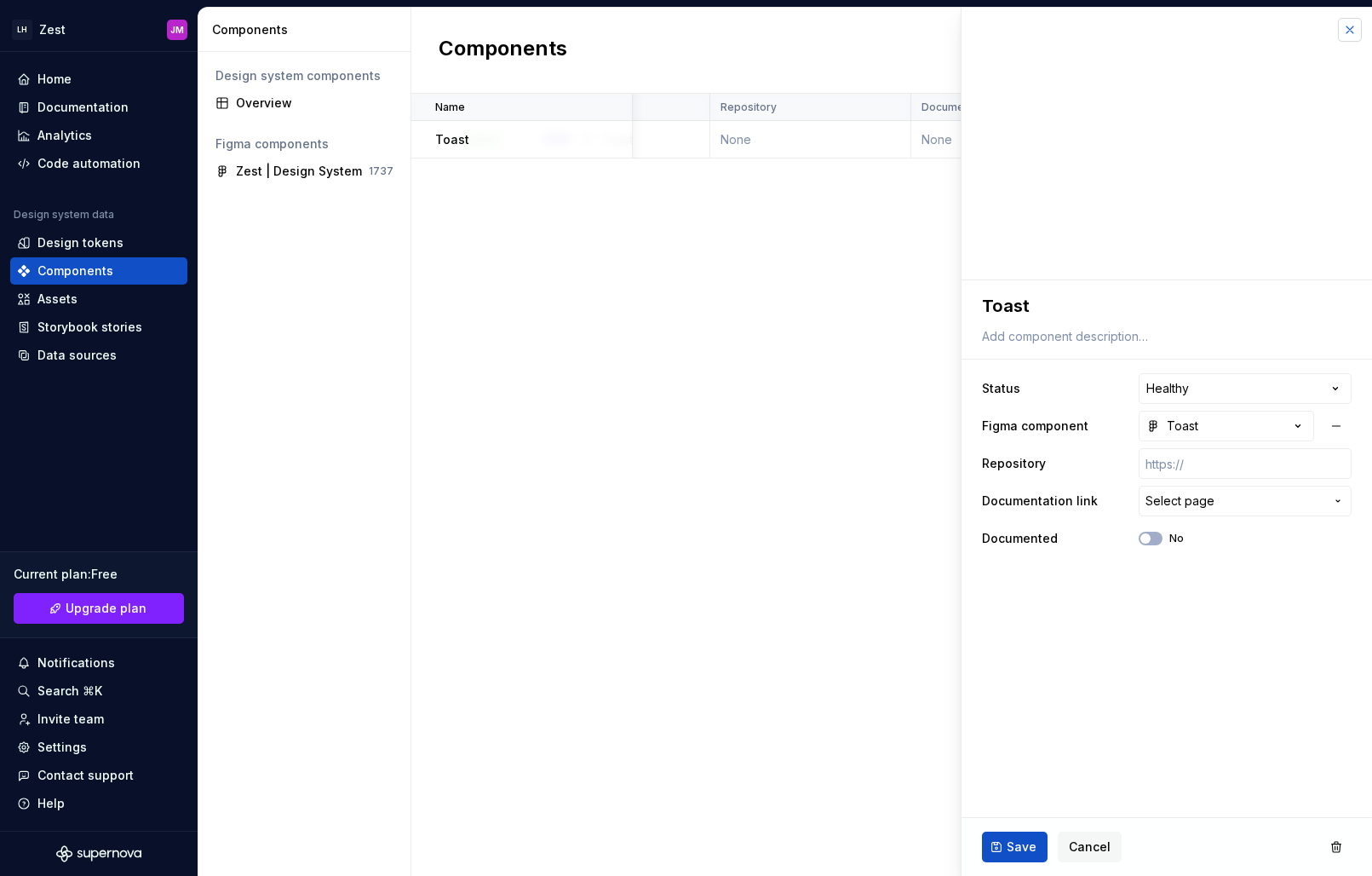
click at [1353, 32] on button "button" at bounding box center [1349, 29] width 24 height 24
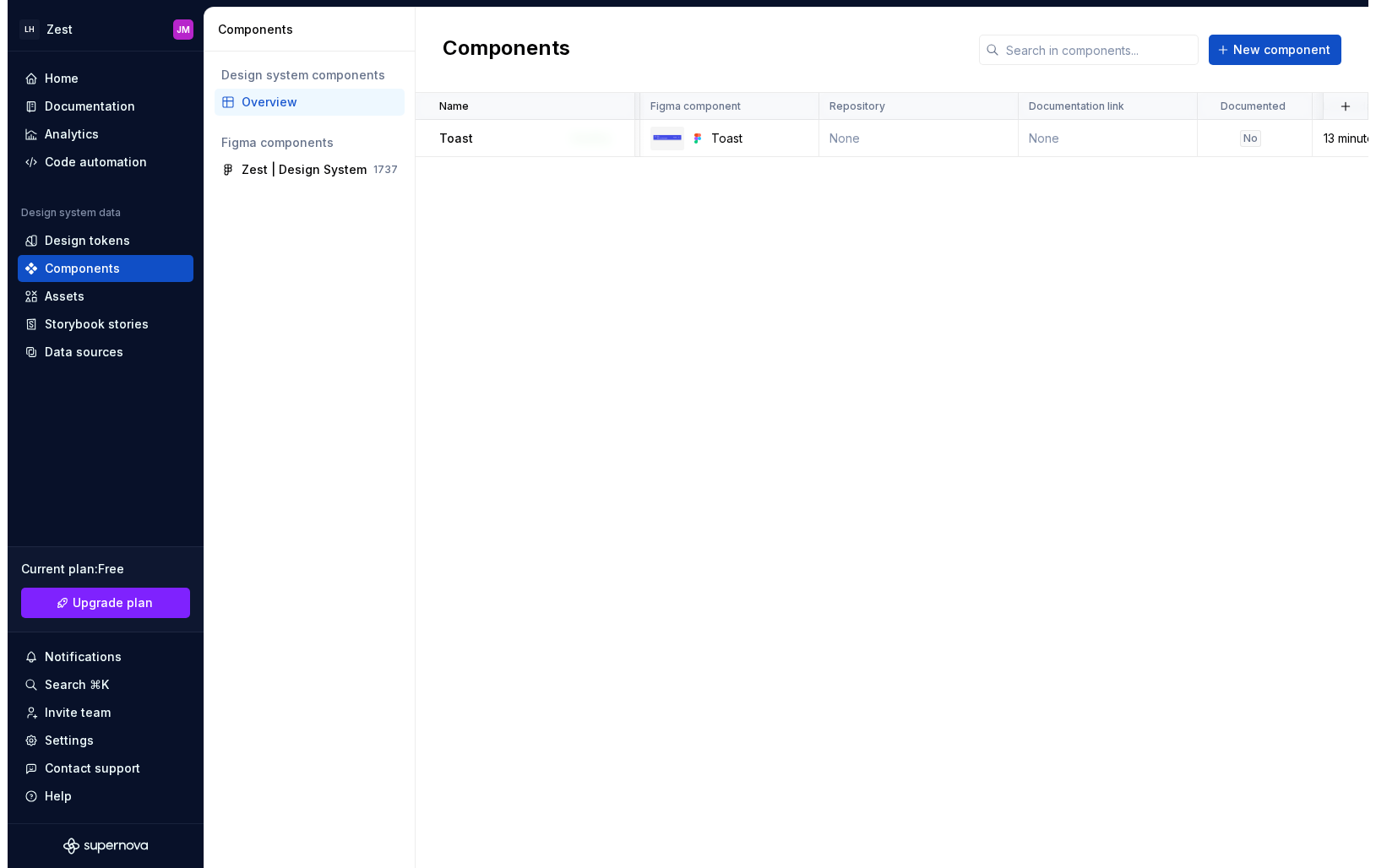
scroll to position [0, 277]
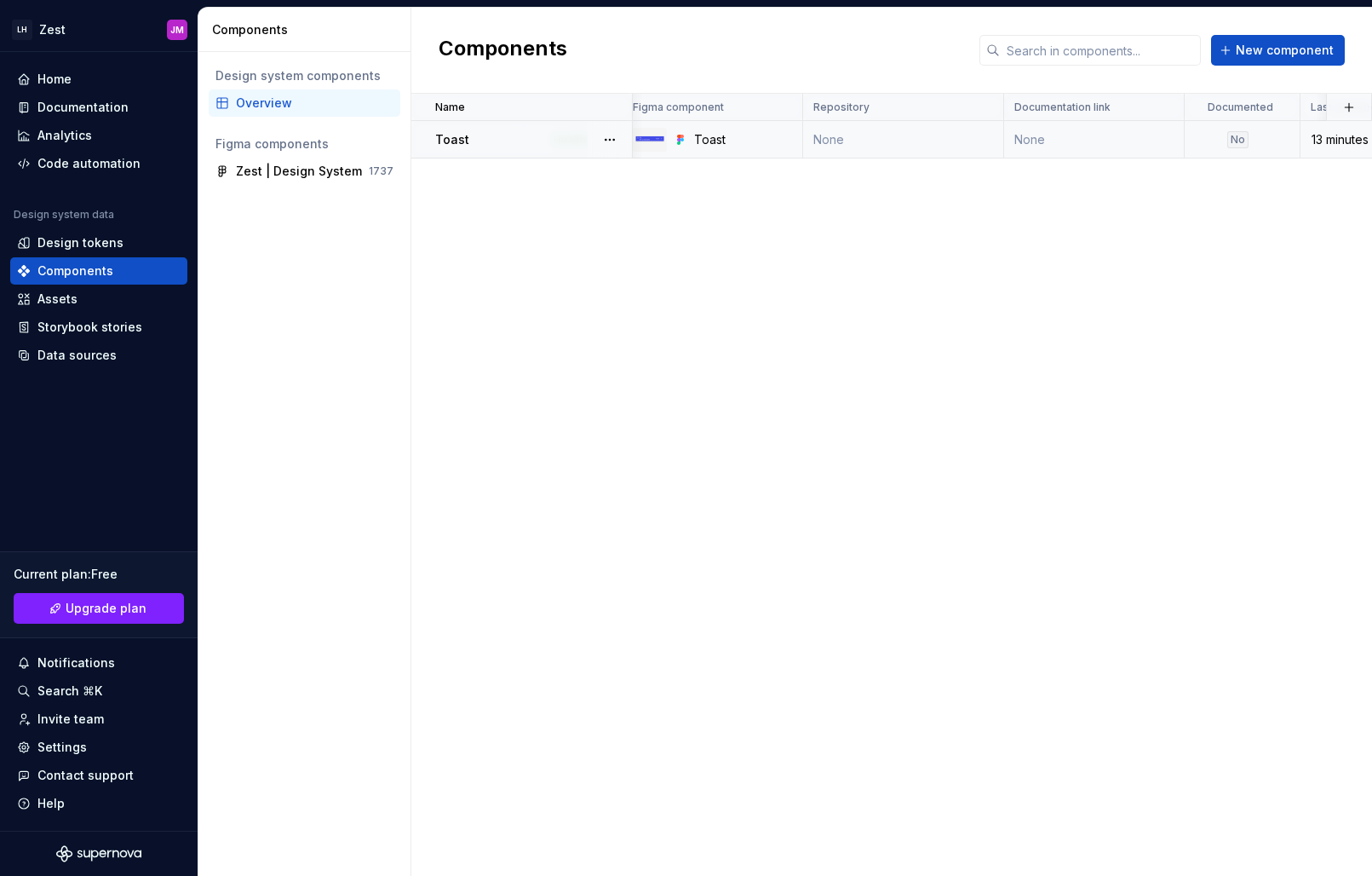
click at [840, 137] on td "None" at bounding box center [903, 140] width 201 height 38
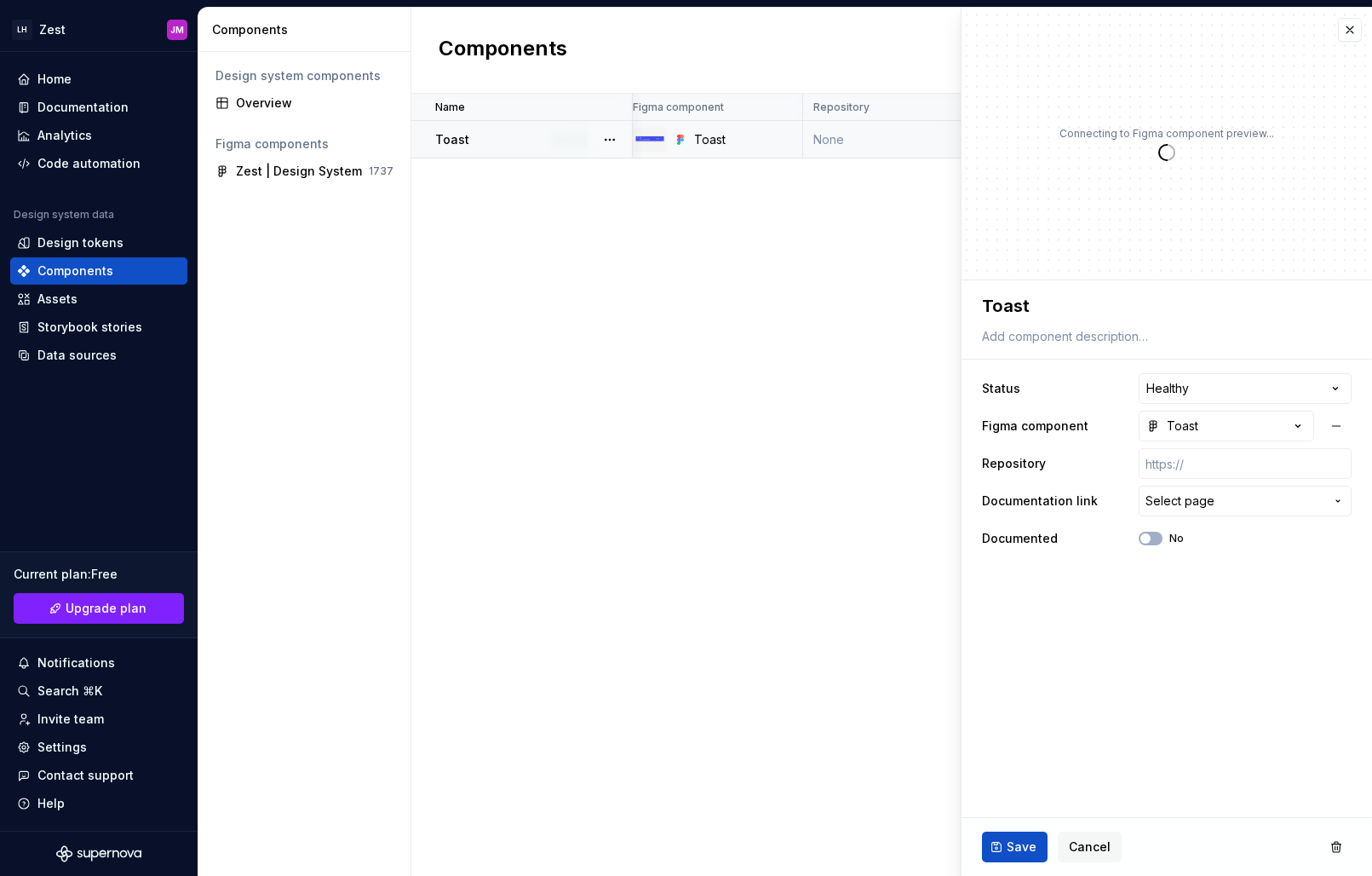
type textarea "*"
click at [848, 188] on div "Name Description Status Figma component Repository Documentation link Documente…" at bounding box center [891, 484] width 961 height 782
click at [1345, 25] on button "button" at bounding box center [1349, 29] width 24 height 24
